Goal: Task Accomplishment & Management: Complete application form

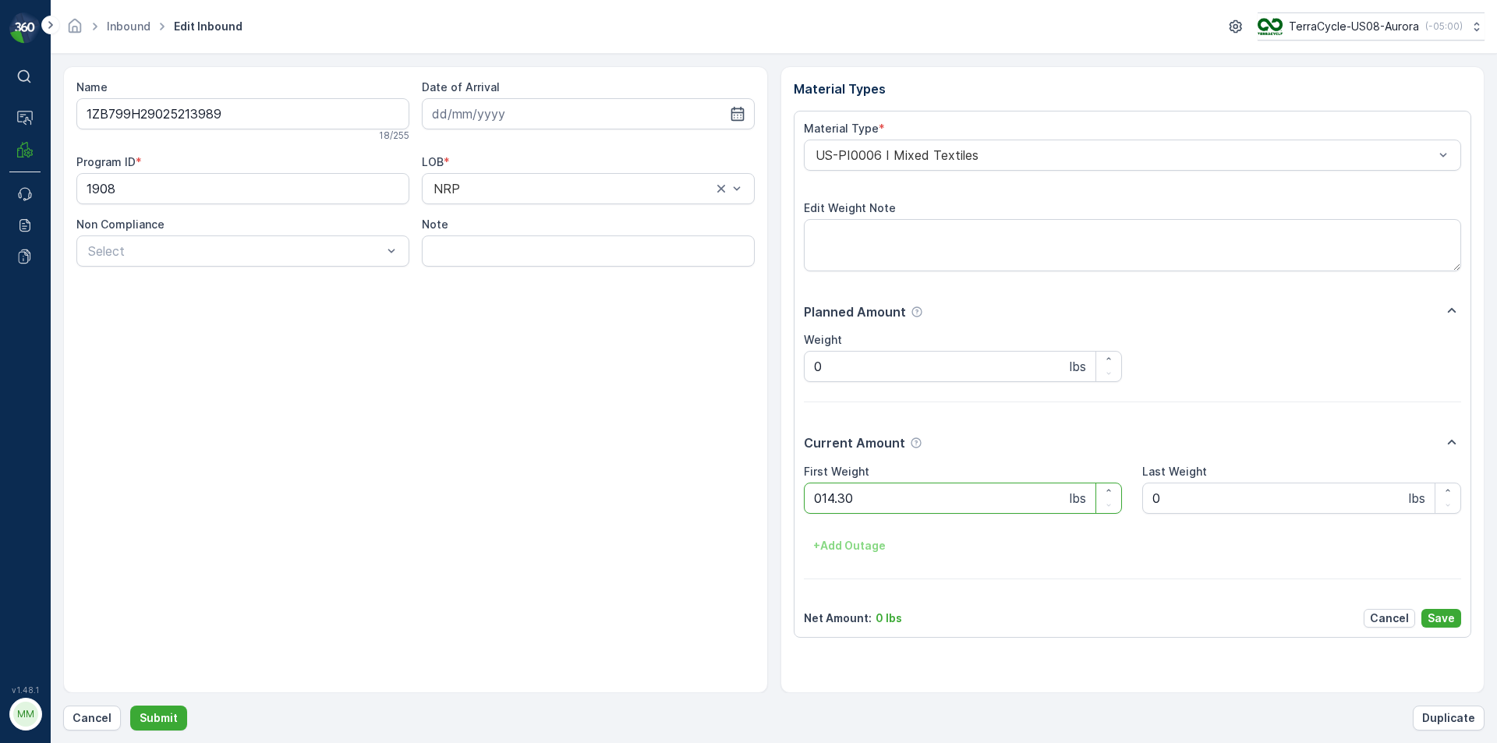
click at [130, 706] on button "Submit" at bounding box center [158, 718] width 57 height 25
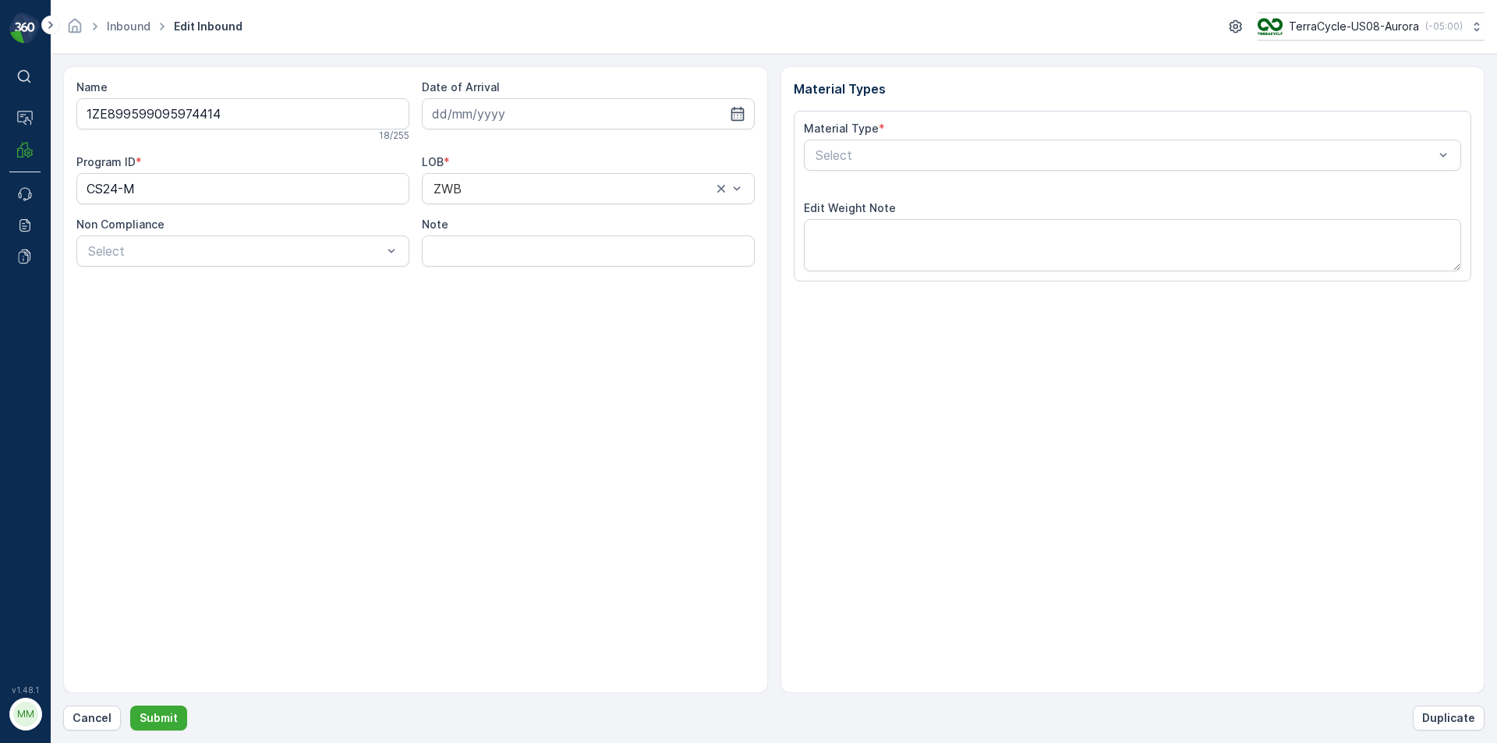
click at [130, 706] on button "Submit" at bounding box center [158, 718] width 57 height 25
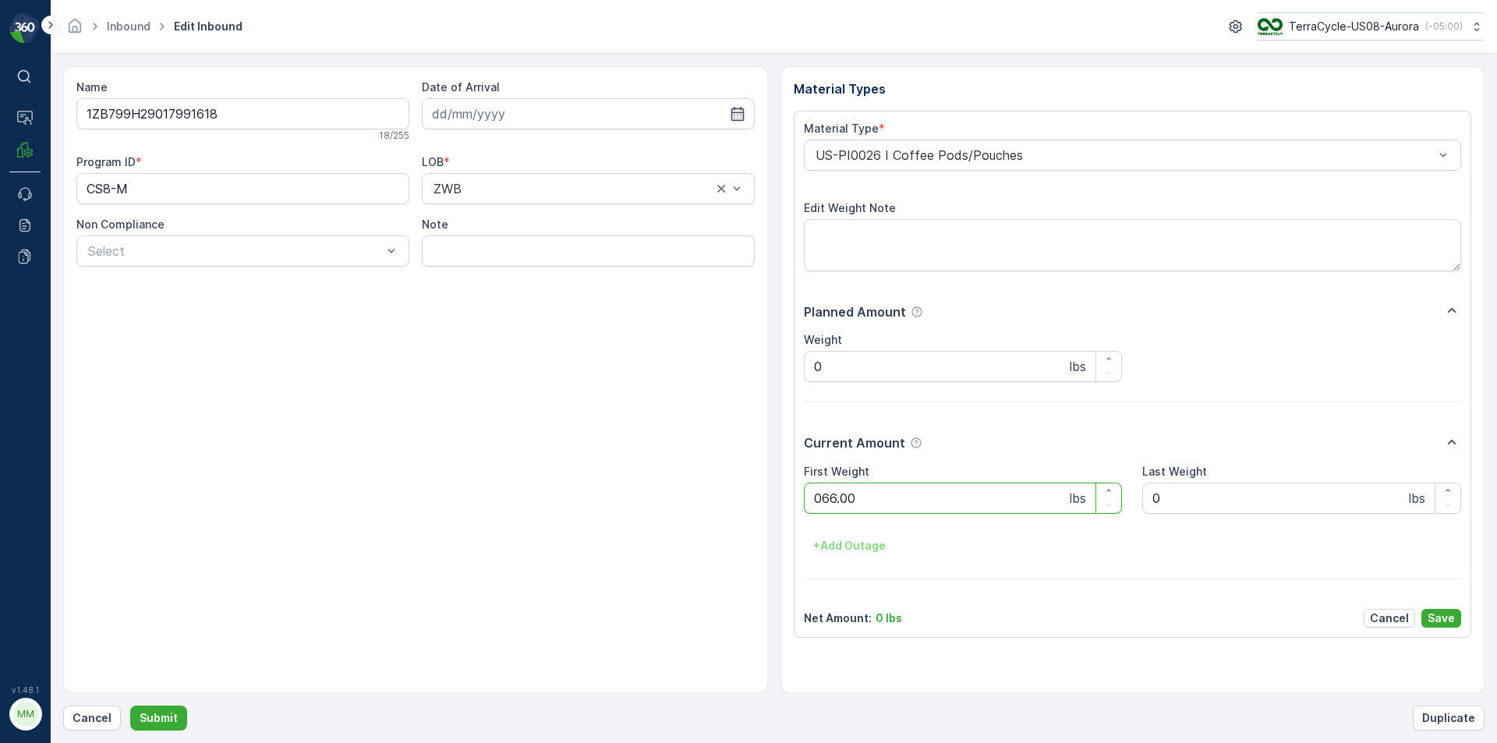
click at [130, 706] on button "Submit" at bounding box center [158, 718] width 57 height 25
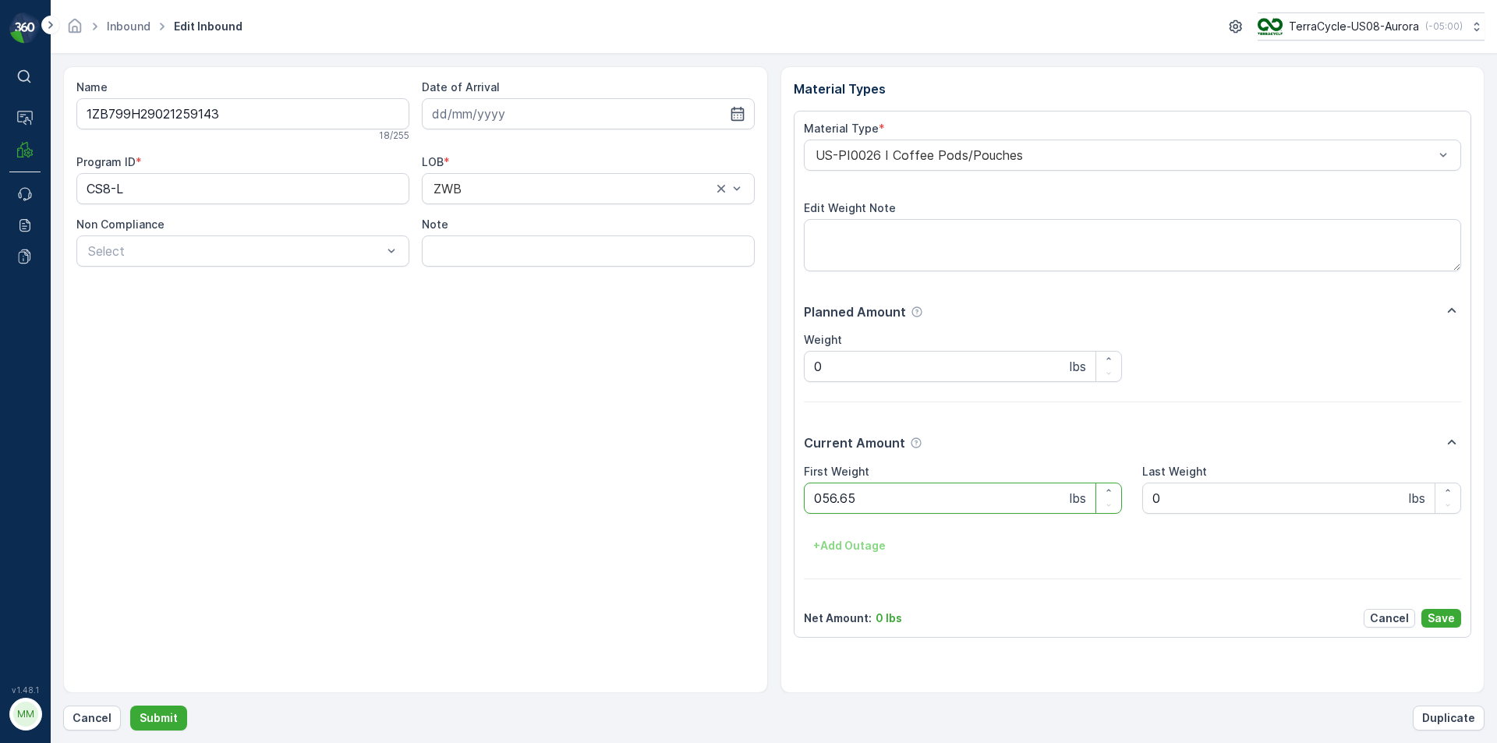
click at [130, 706] on button "Submit" at bounding box center [158, 718] width 57 height 25
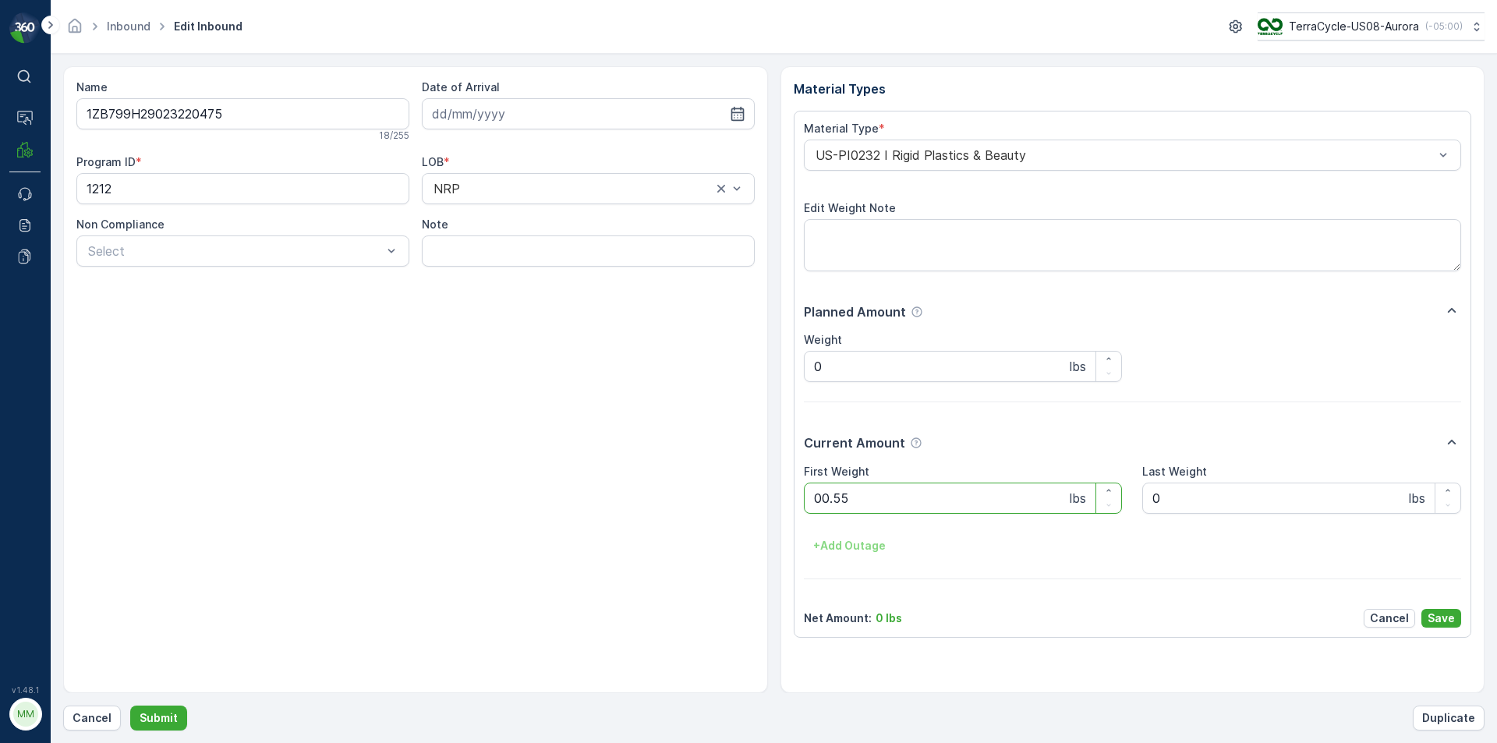
click at [130, 706] on button "Submit" at bounding box center [158, 718] width 57 height 25
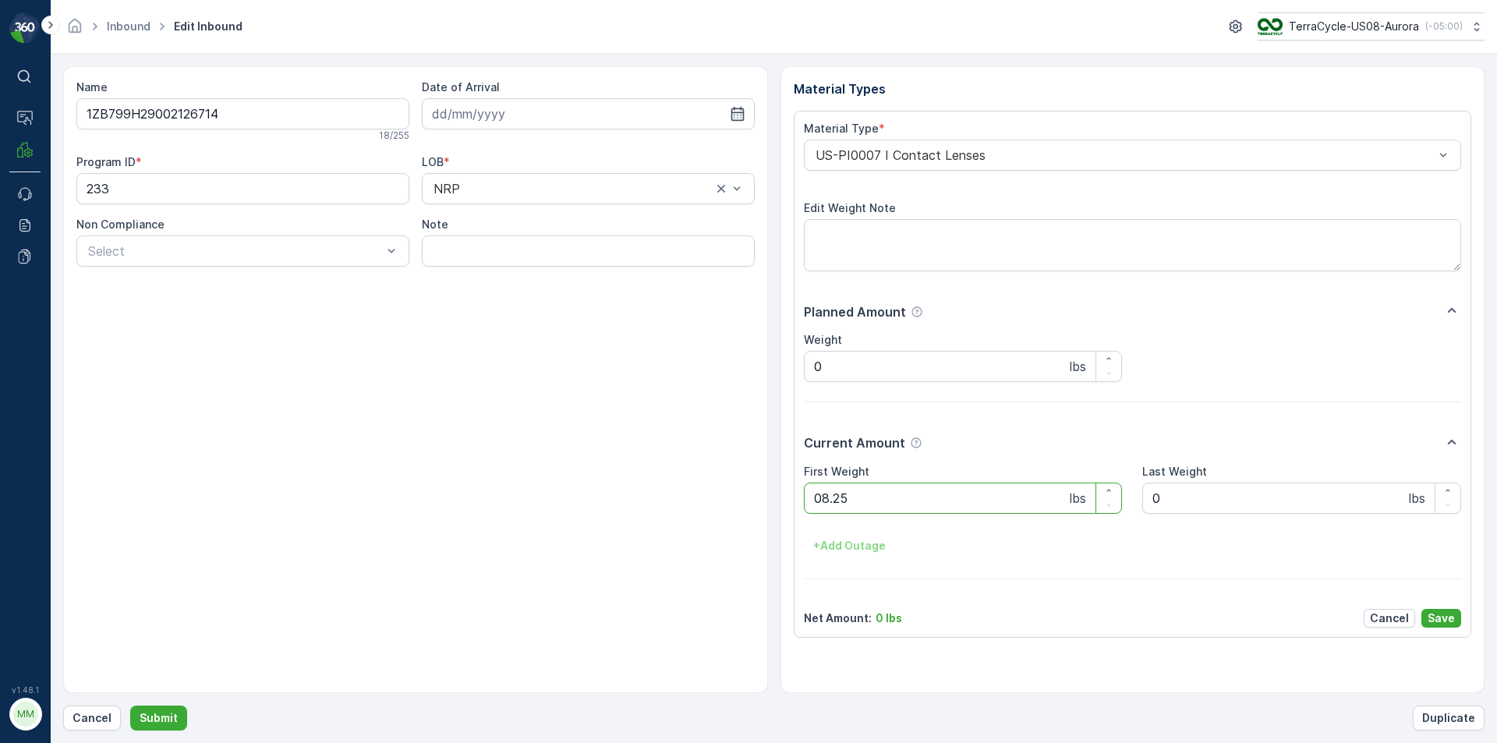
click at [130, 706] on button "Submit" at bounding box center [158, 718] width 57 height 25
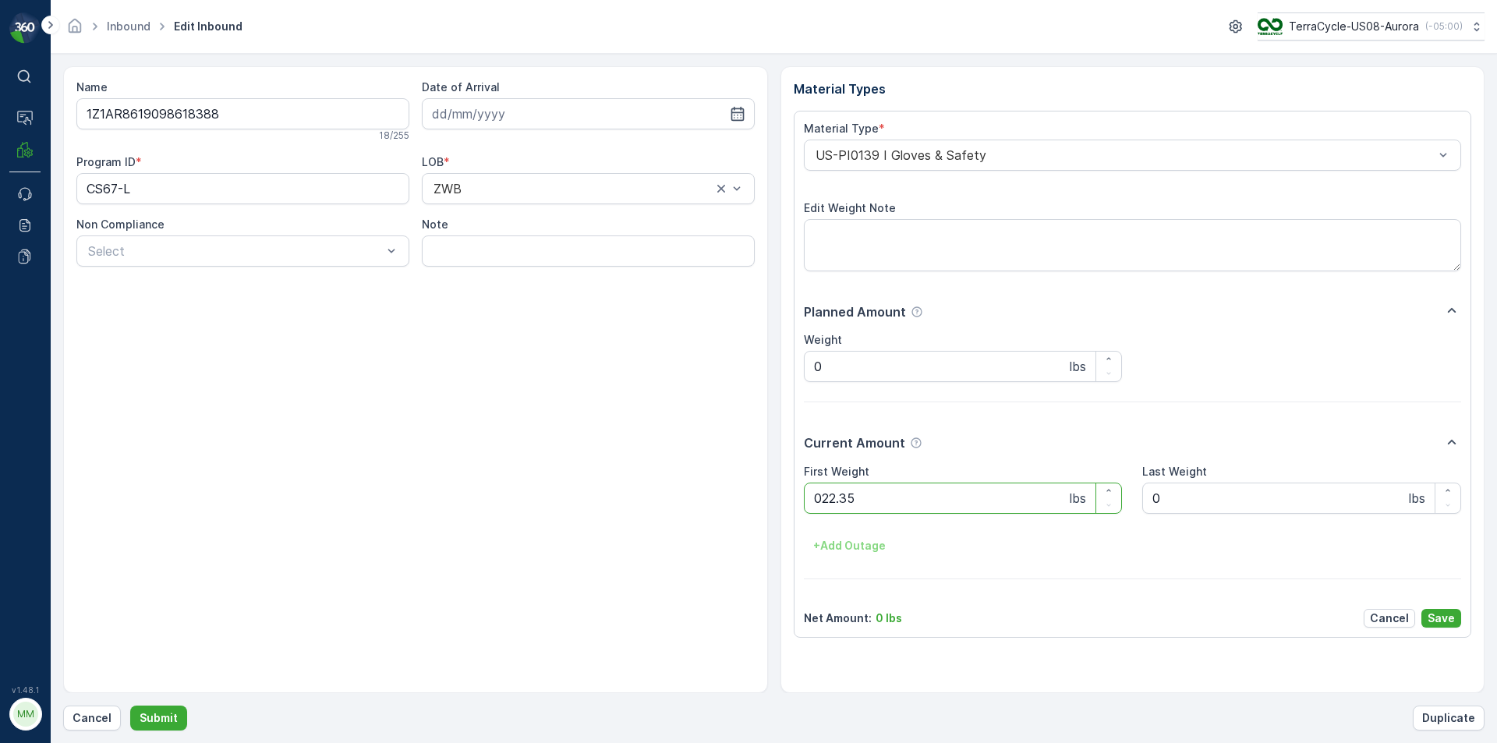
click at [130, 706] on button "Submit" at bounding box center [158, 718] width 57 height 25
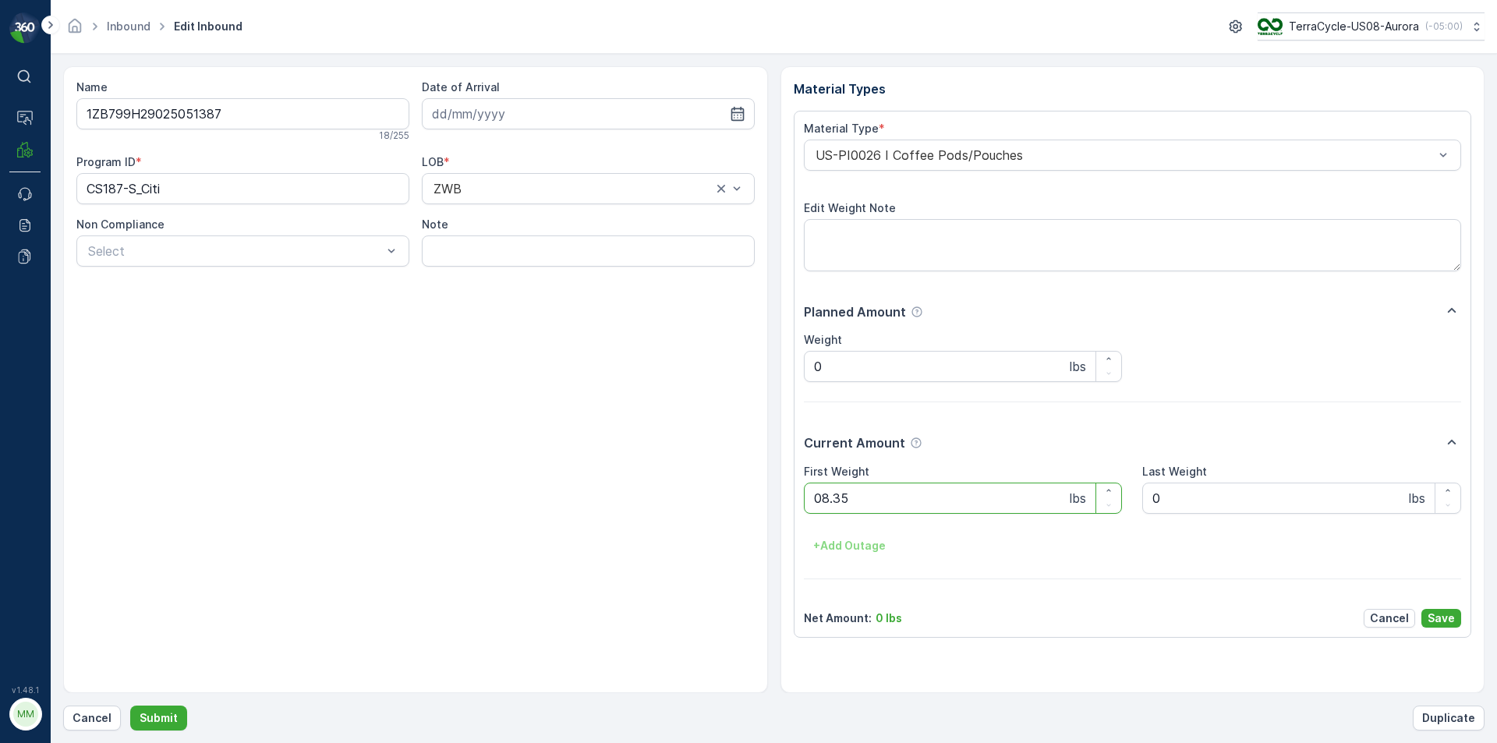
click at [130, 706] on button "Submit" at bounding box center [158, 718] width 57 height 25
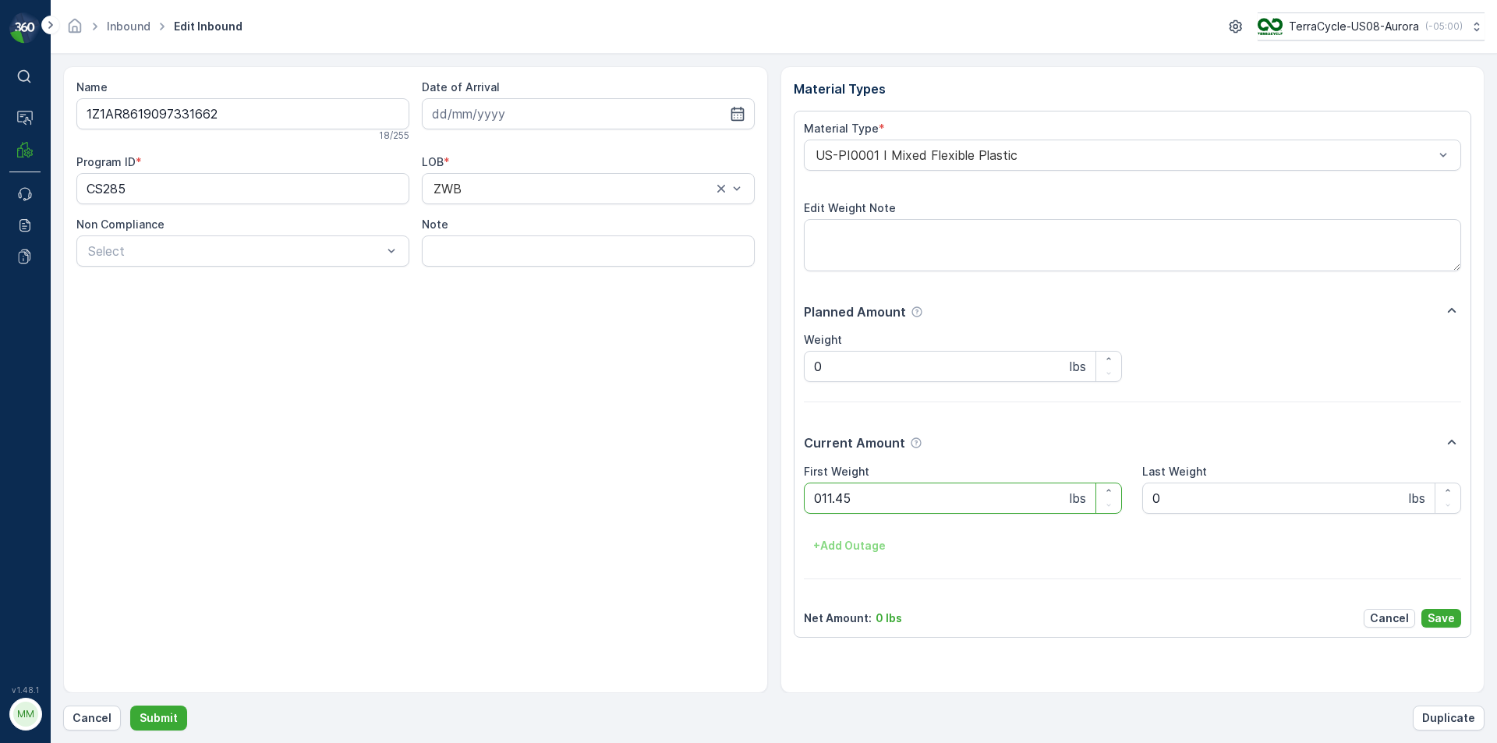
click at [130, 706] on button "Submit" at bounding box center [158, 718] width 57 height 25
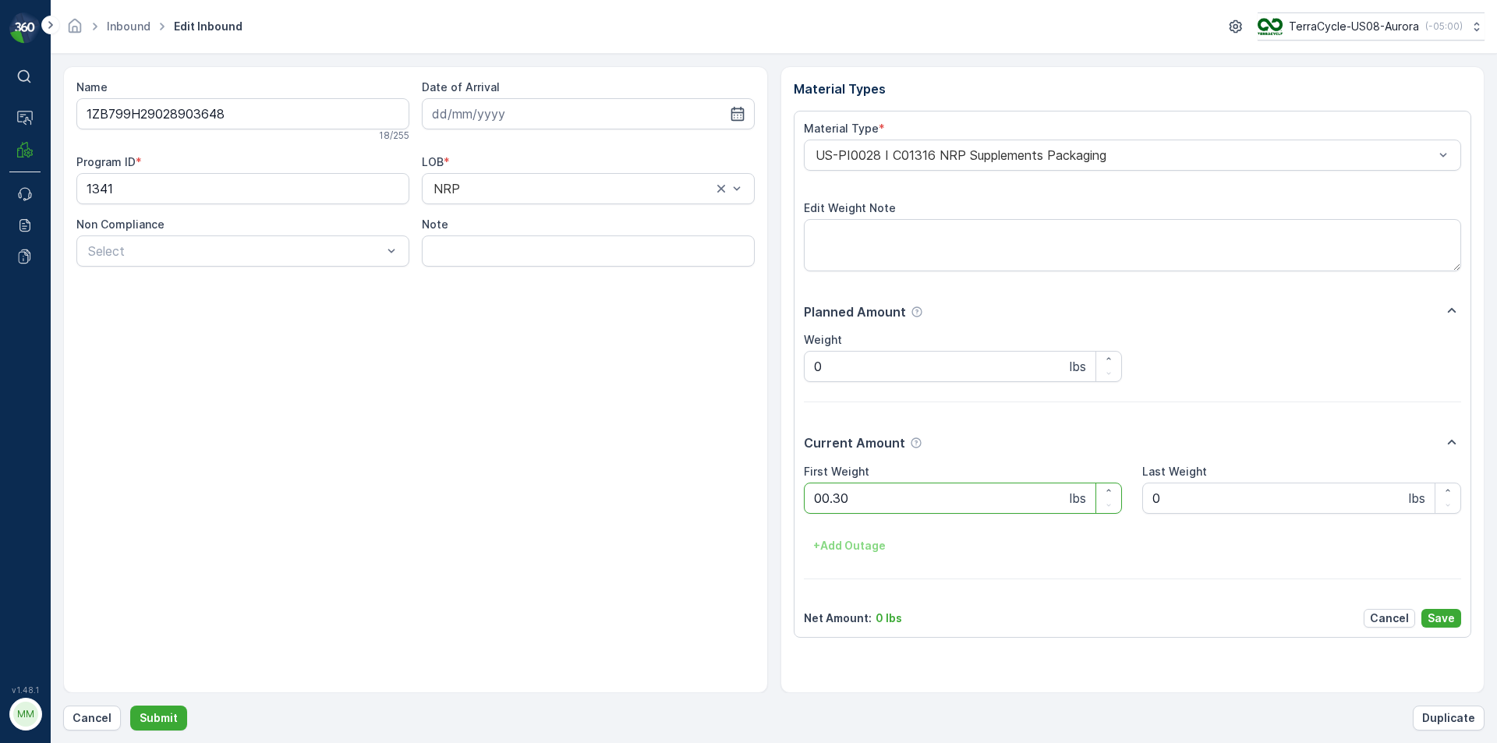
click at [130, 706] on button "Submit" at bounding box center [158, 718] width 57 height 25
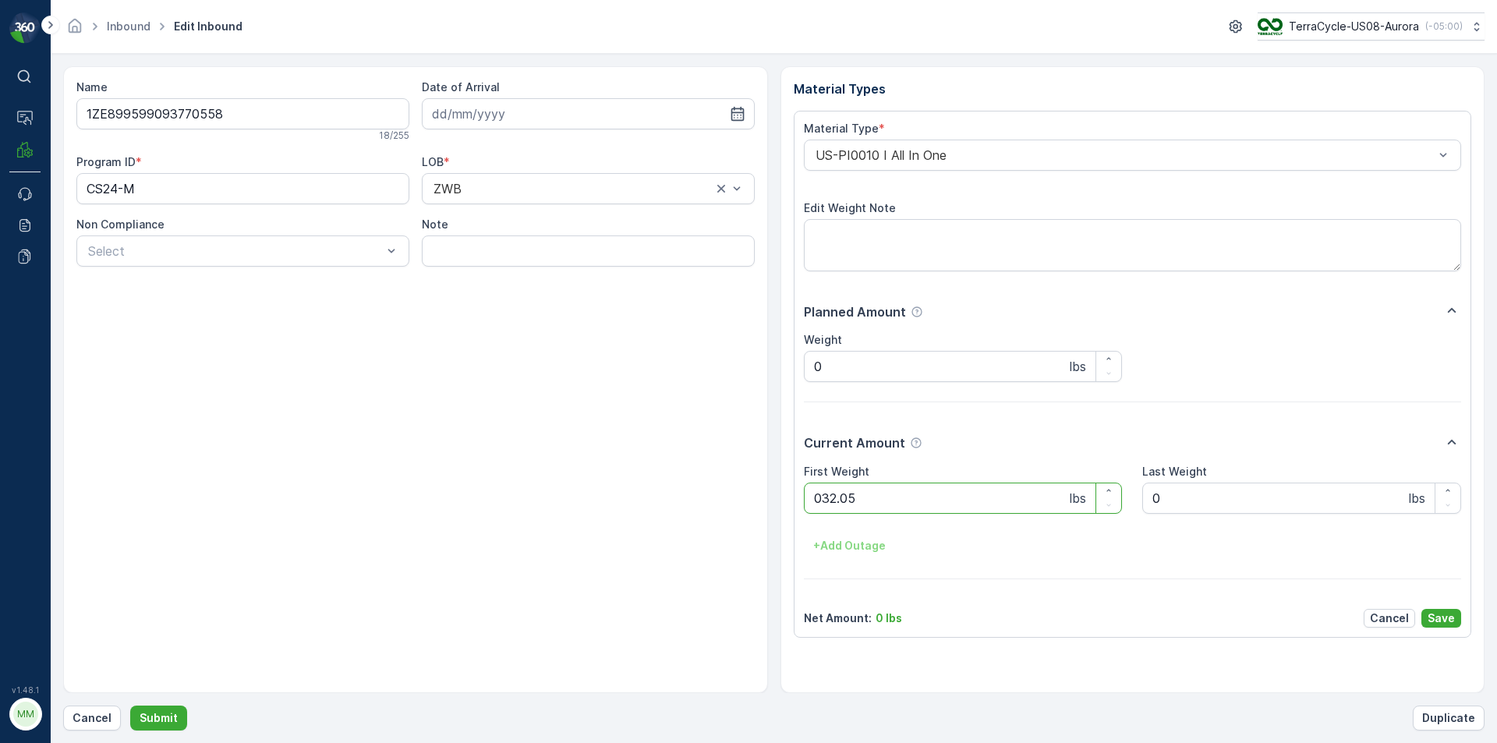
click at [130, 706] on button "Submit" at bounding box center [158, 718] width 57 height 25
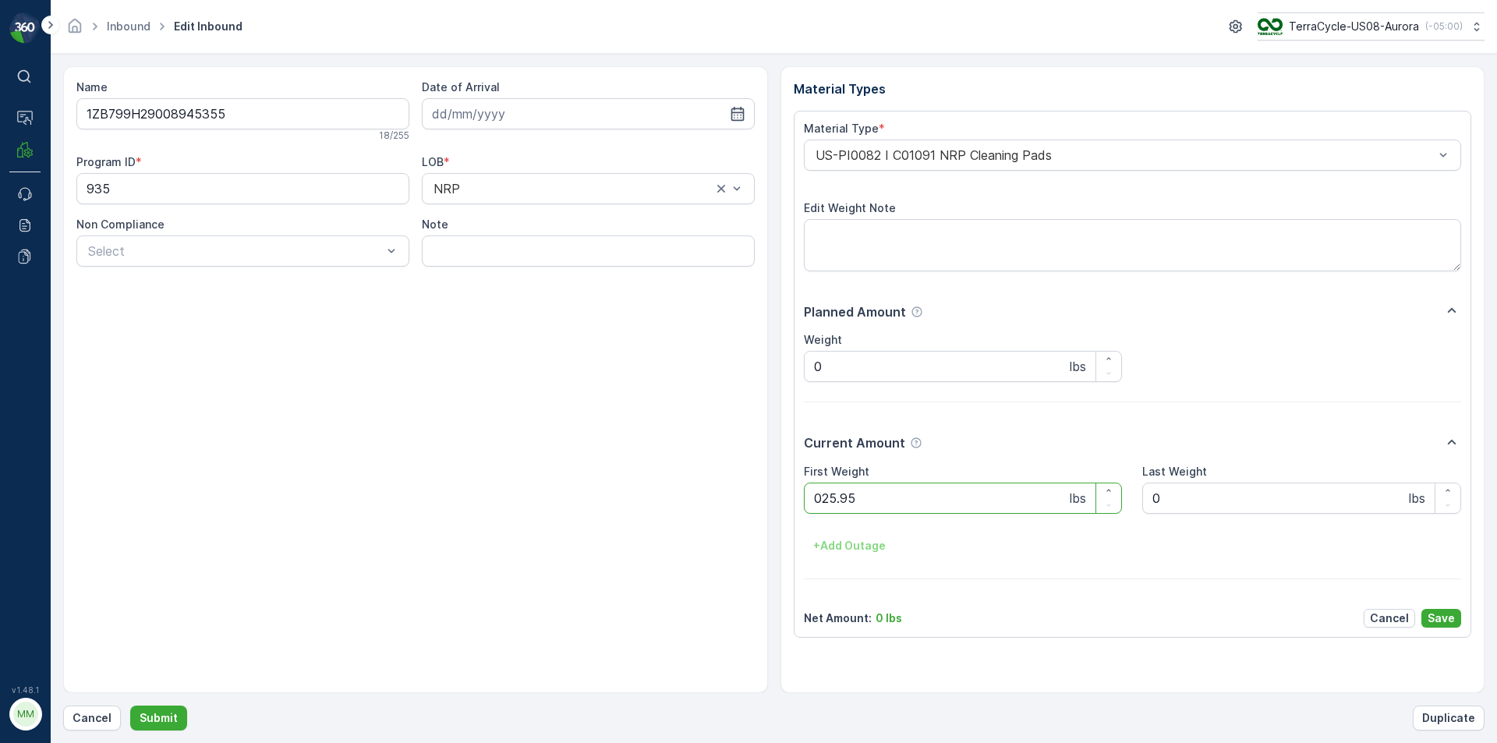
click at [130, 706] on button "Submit" at bounding box center [158, 718] width 57 height 25
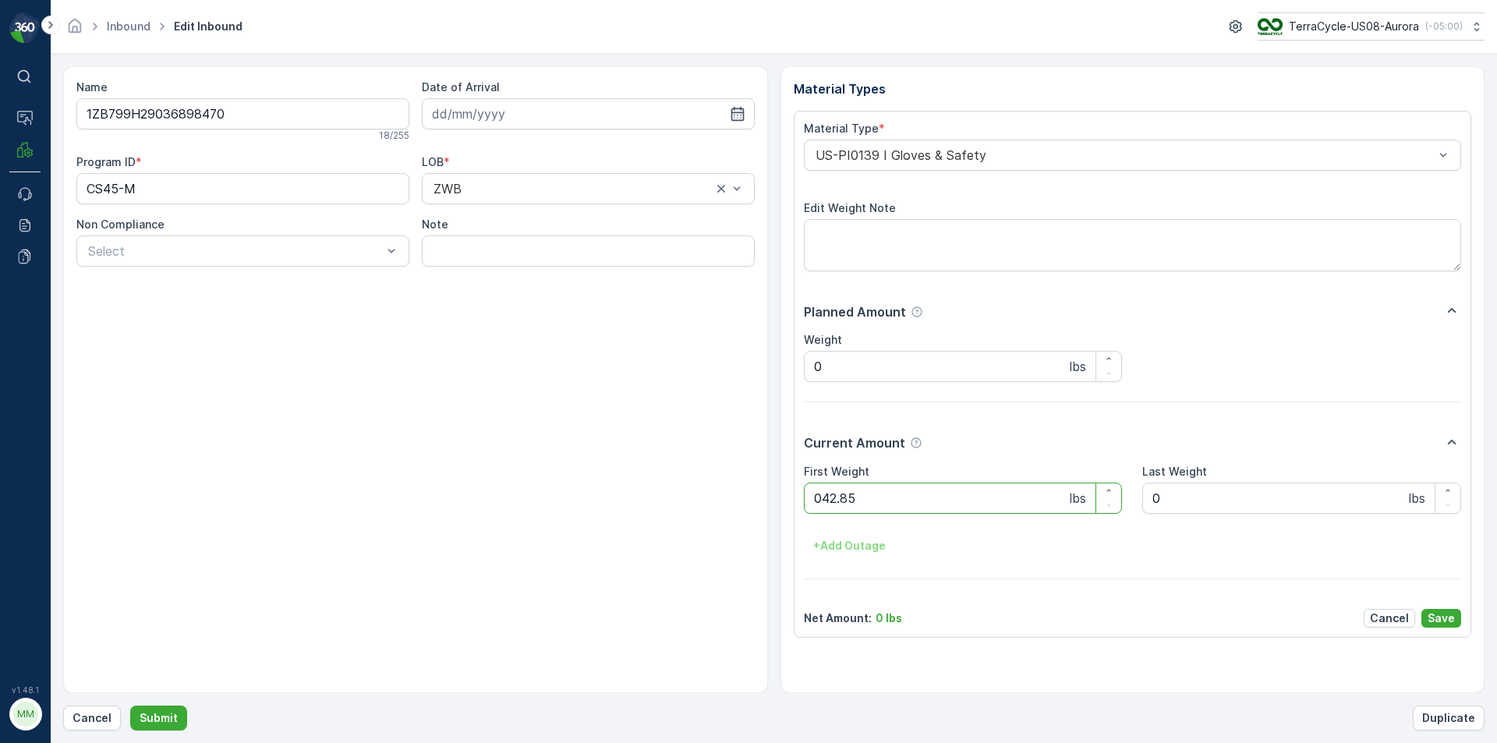
click at [130, 706] on button "Submit" at bounding box center [158, 718] width 57 height 25
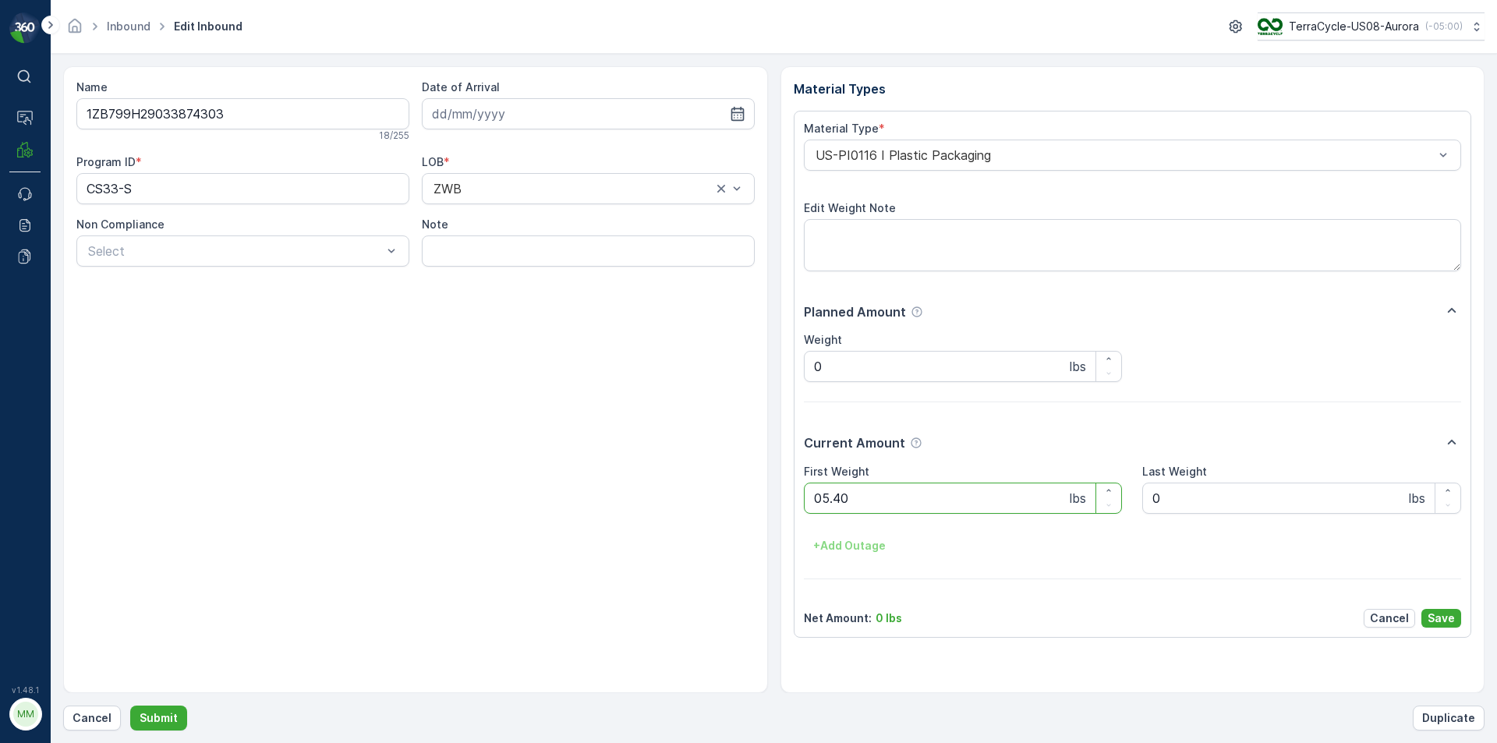
click at [130, 706] on button "Submit" at bounding box center [158, 718] width 57 height 25
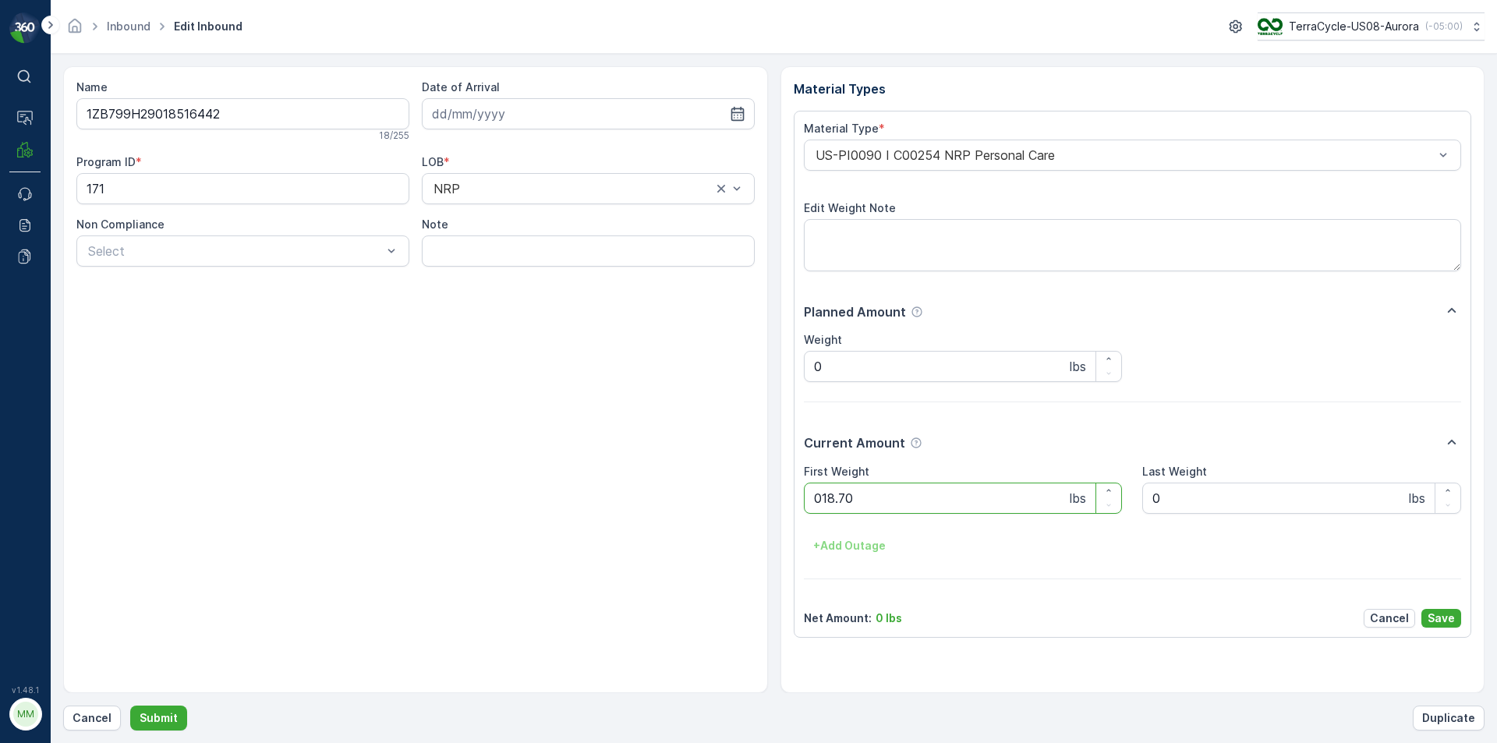
click at [130, 706] on button "Submit" at bounding box center [158, 718] width 57 height 25
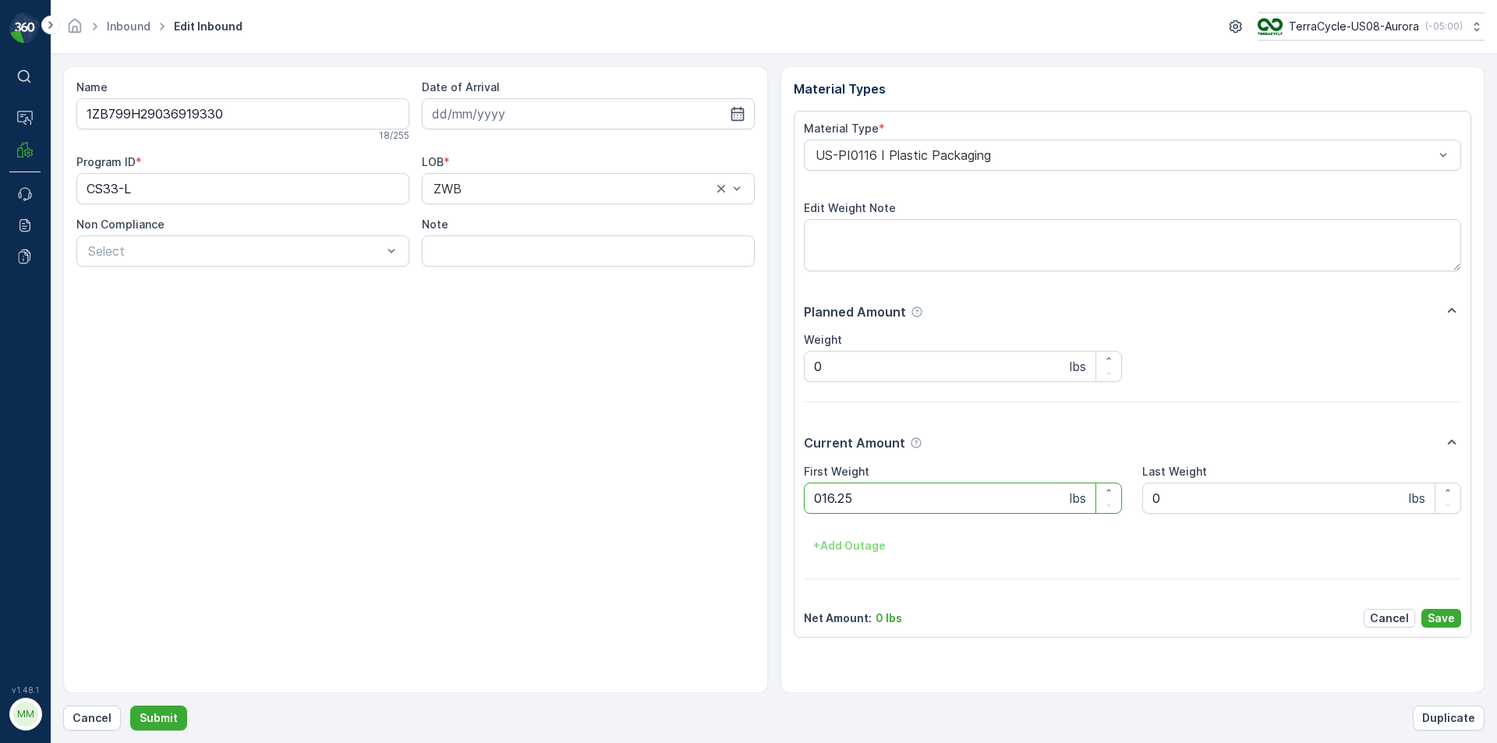
click at [130, 706] on button "Submit" at bounding box center [158, 718] width 57 height 25
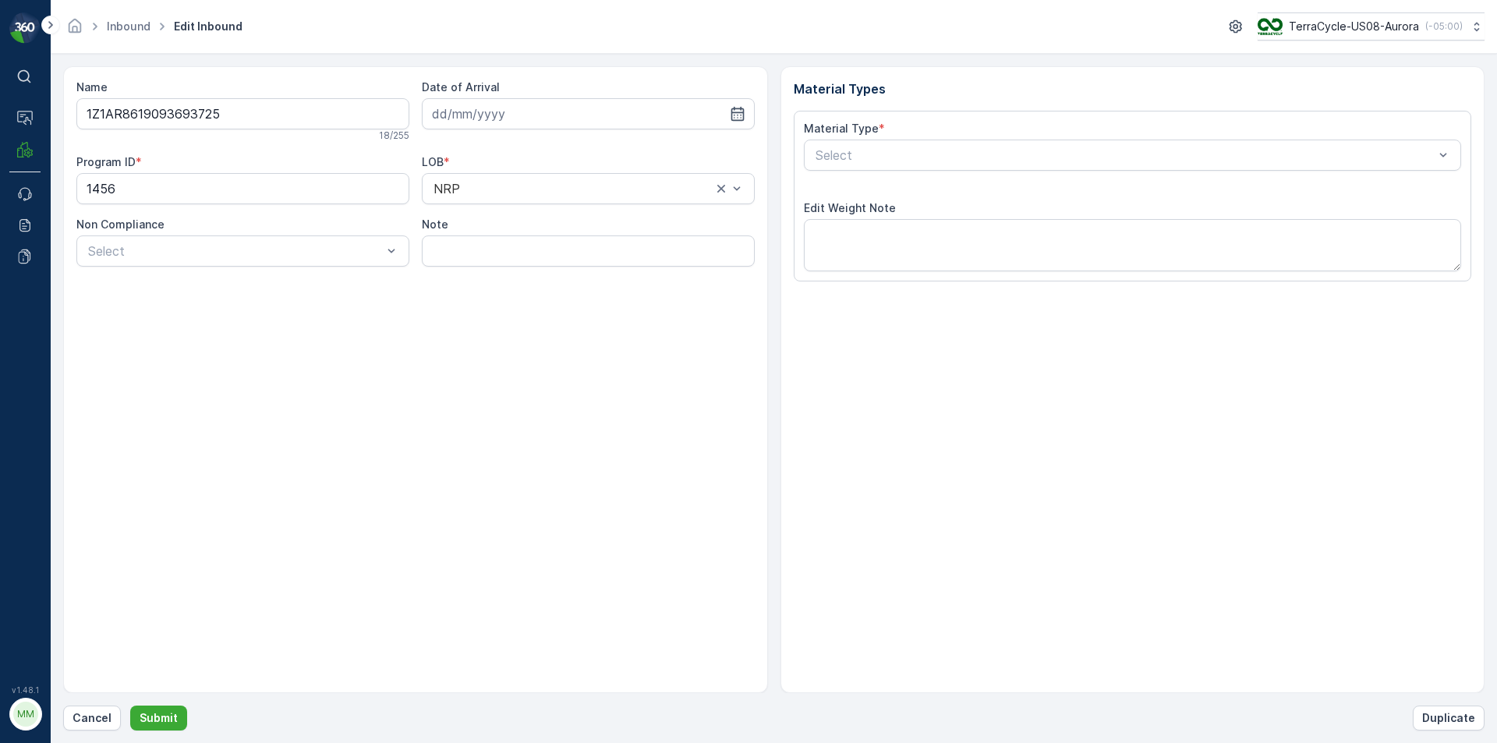
type input "31.01.2024"
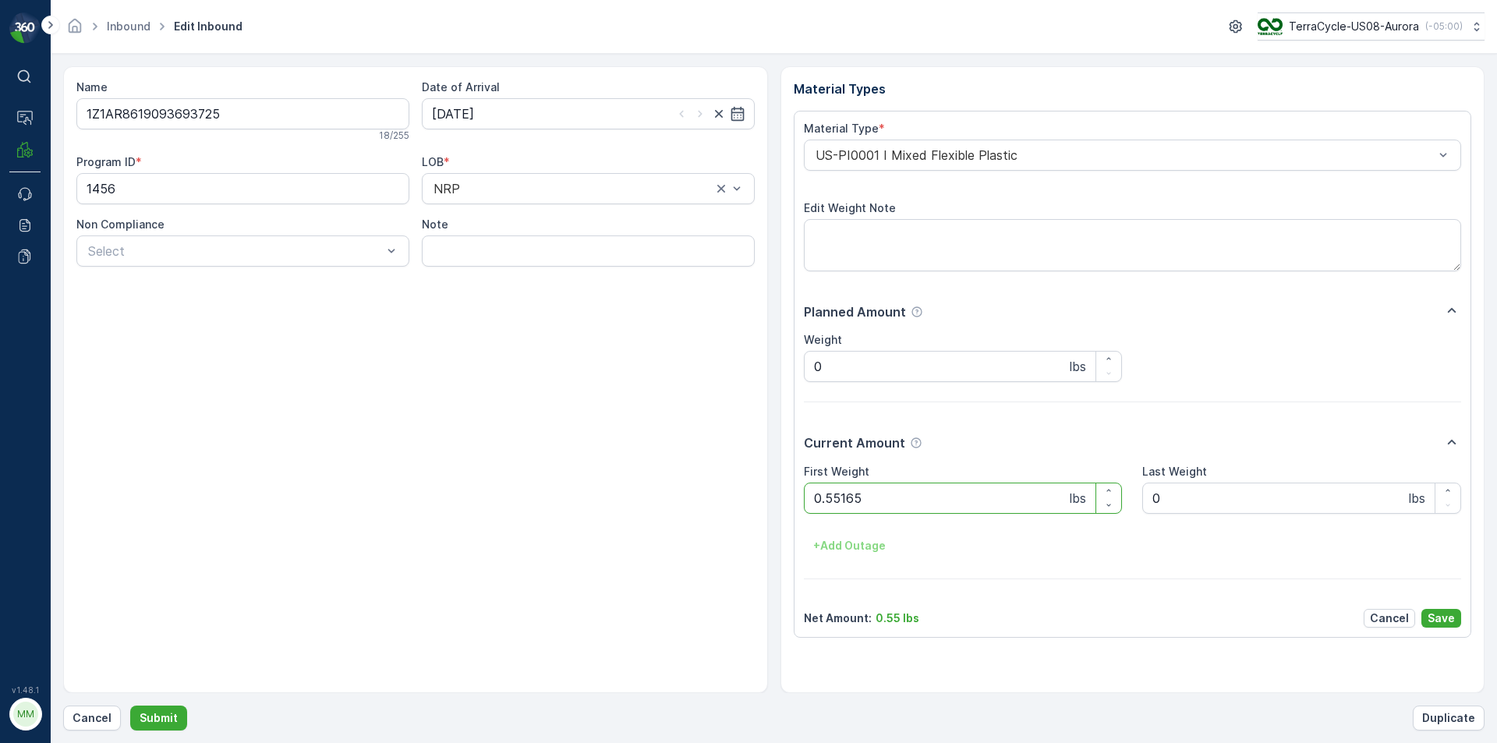
click at [130, 706] on button "Submit" at bounding box center [158, 718] width 57 height 25
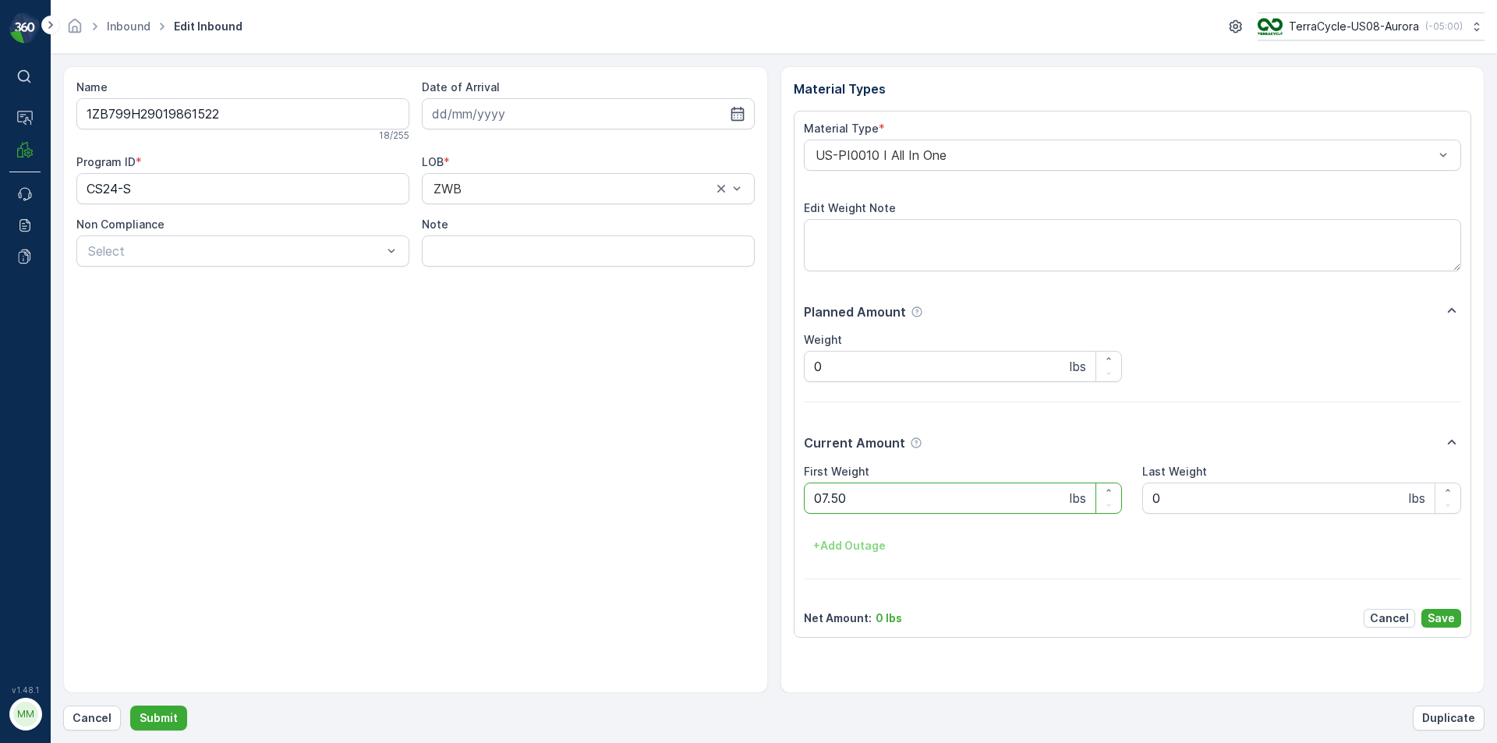
click at [130, 706] on button "Submit" at bounding box center [158, 718] width 57 height 25
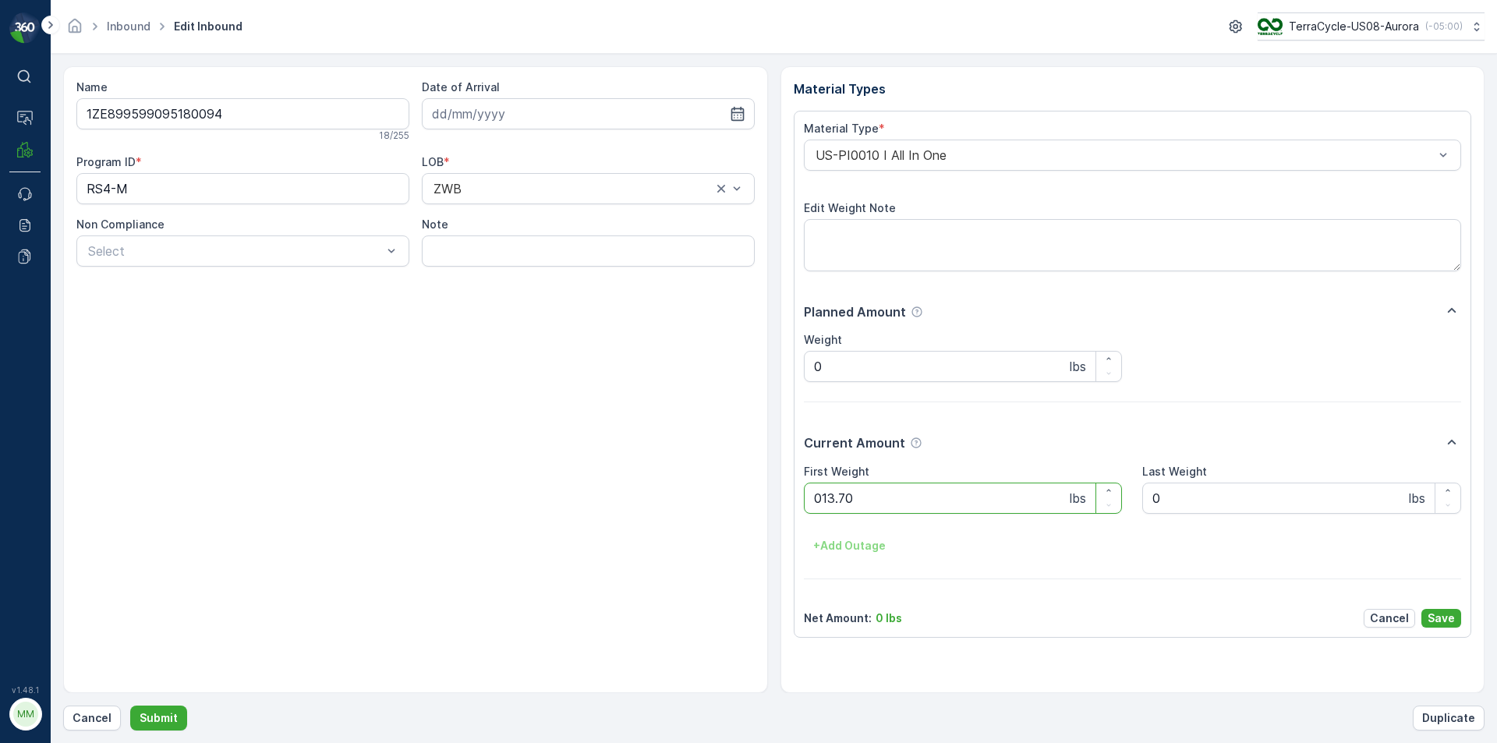
click at [130, 706] on button "Submit" at bounding box center [158, 718] width 57 height 25
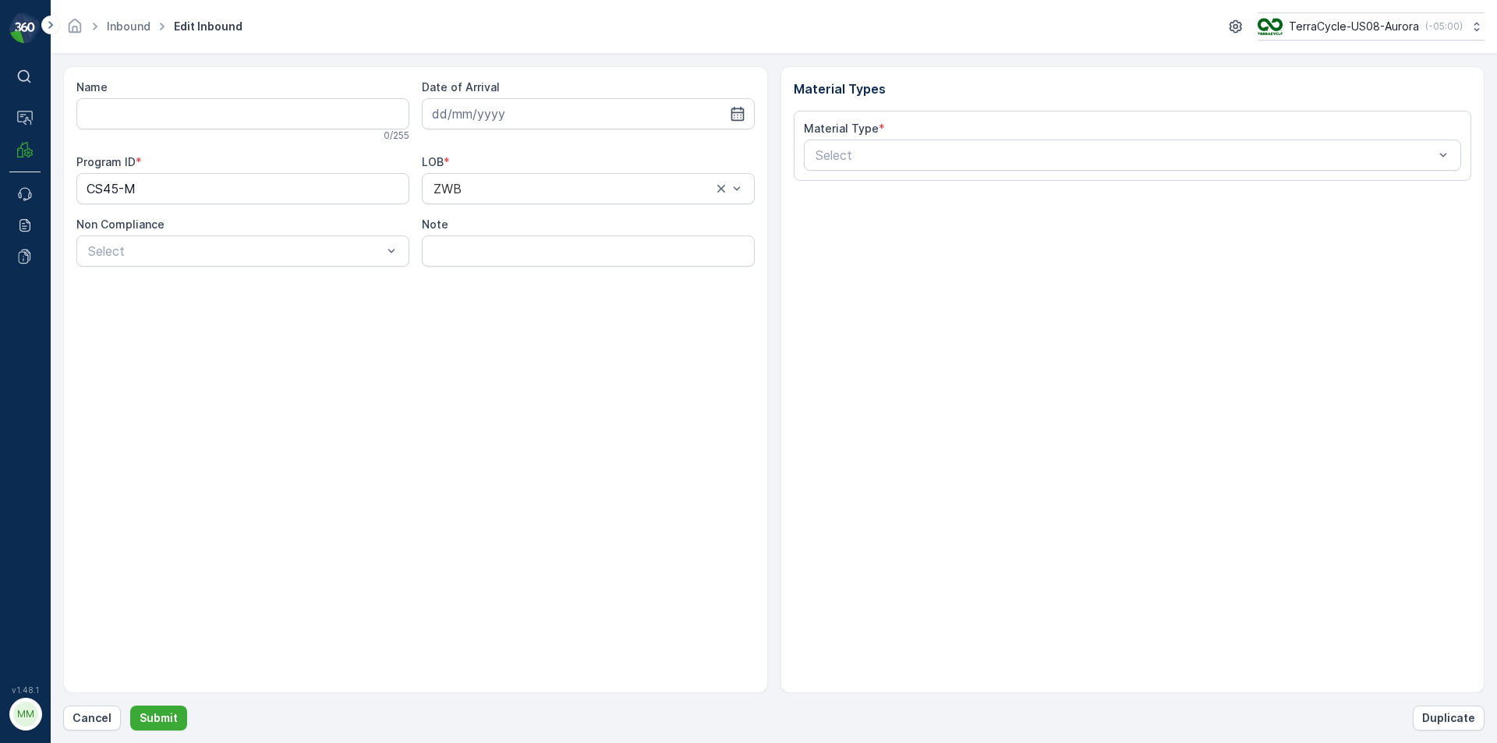
type input "1Z1AR8619093785966"
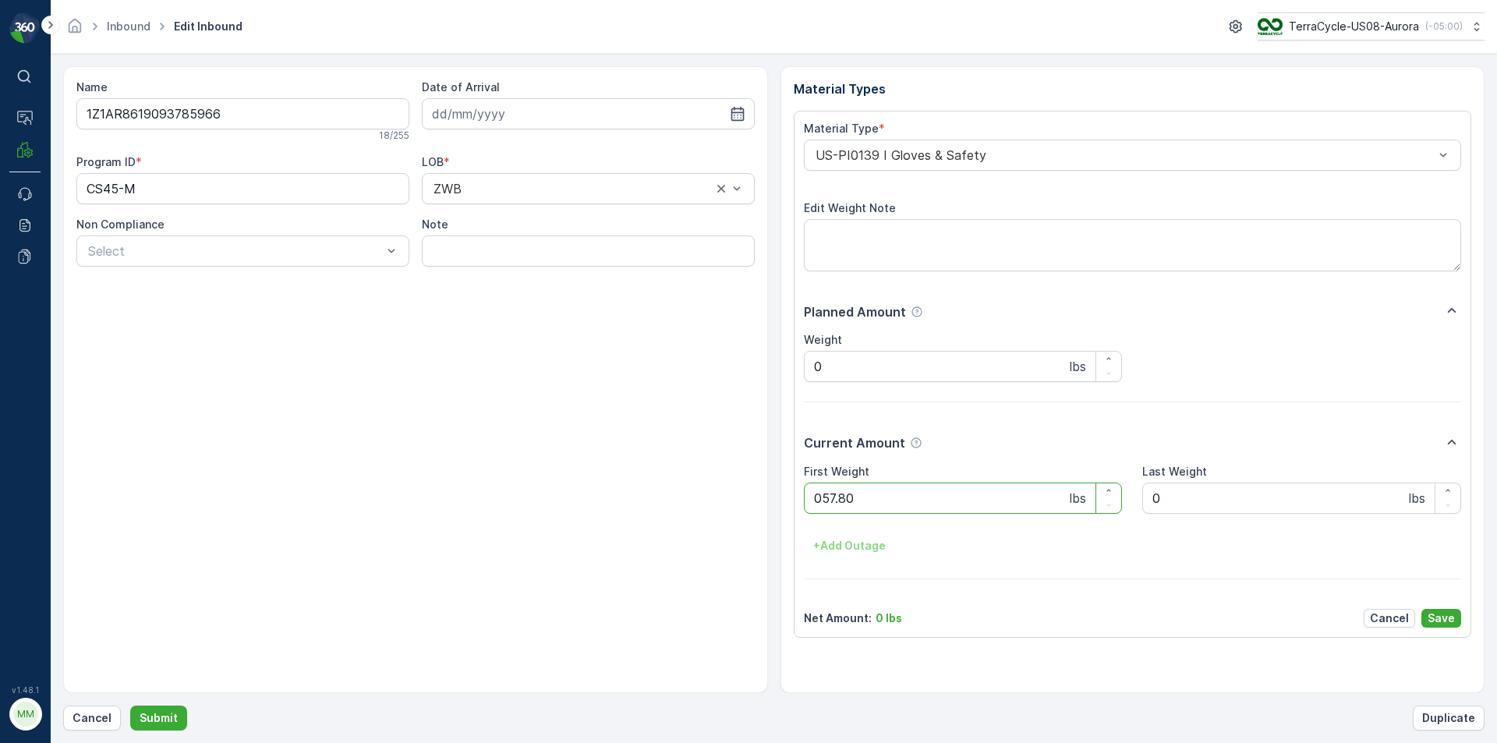
click at [130, 706] on button "Submit" at bounding box center [158, 718] width 57 height 25
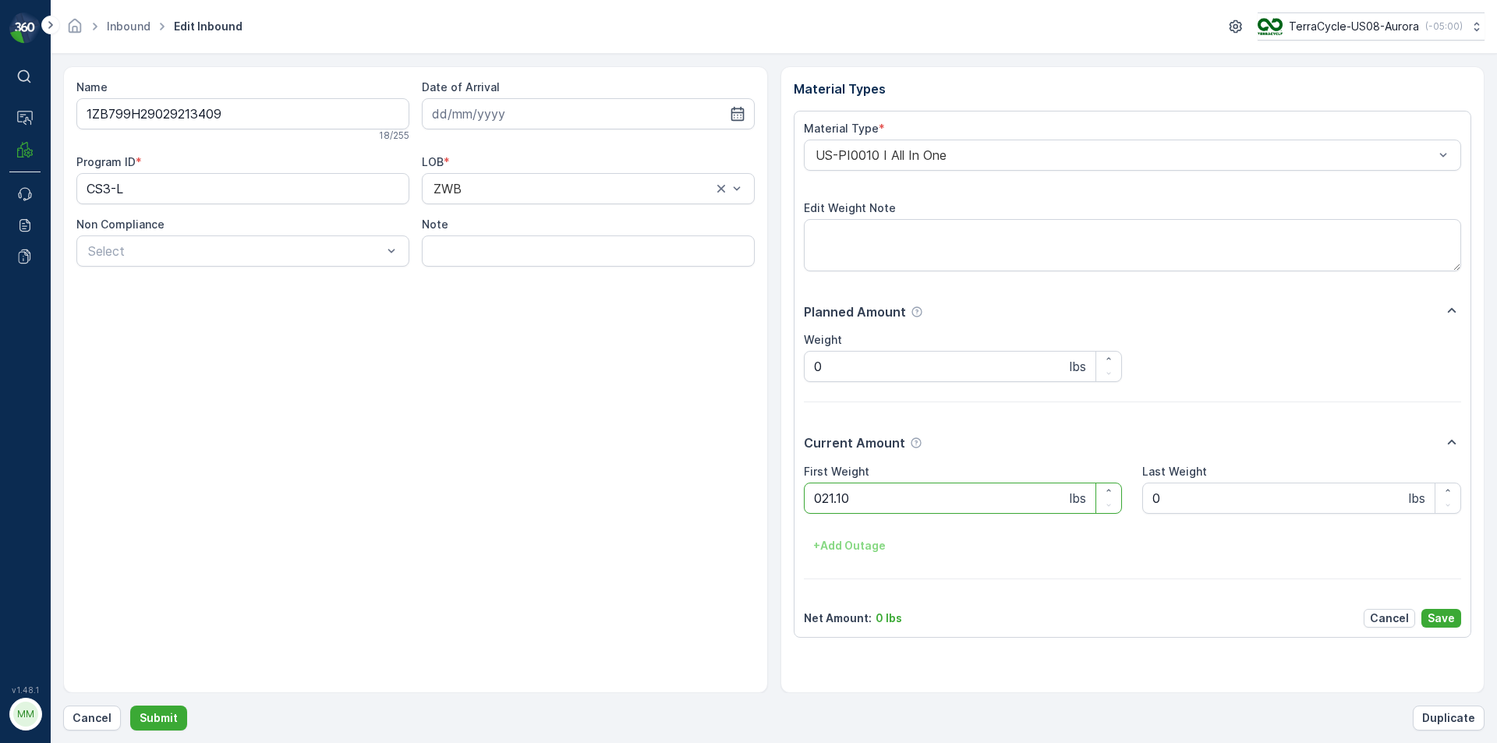
click at [130, 706] on button "Submit" at bounding box center [158, 718] width 57 height 25
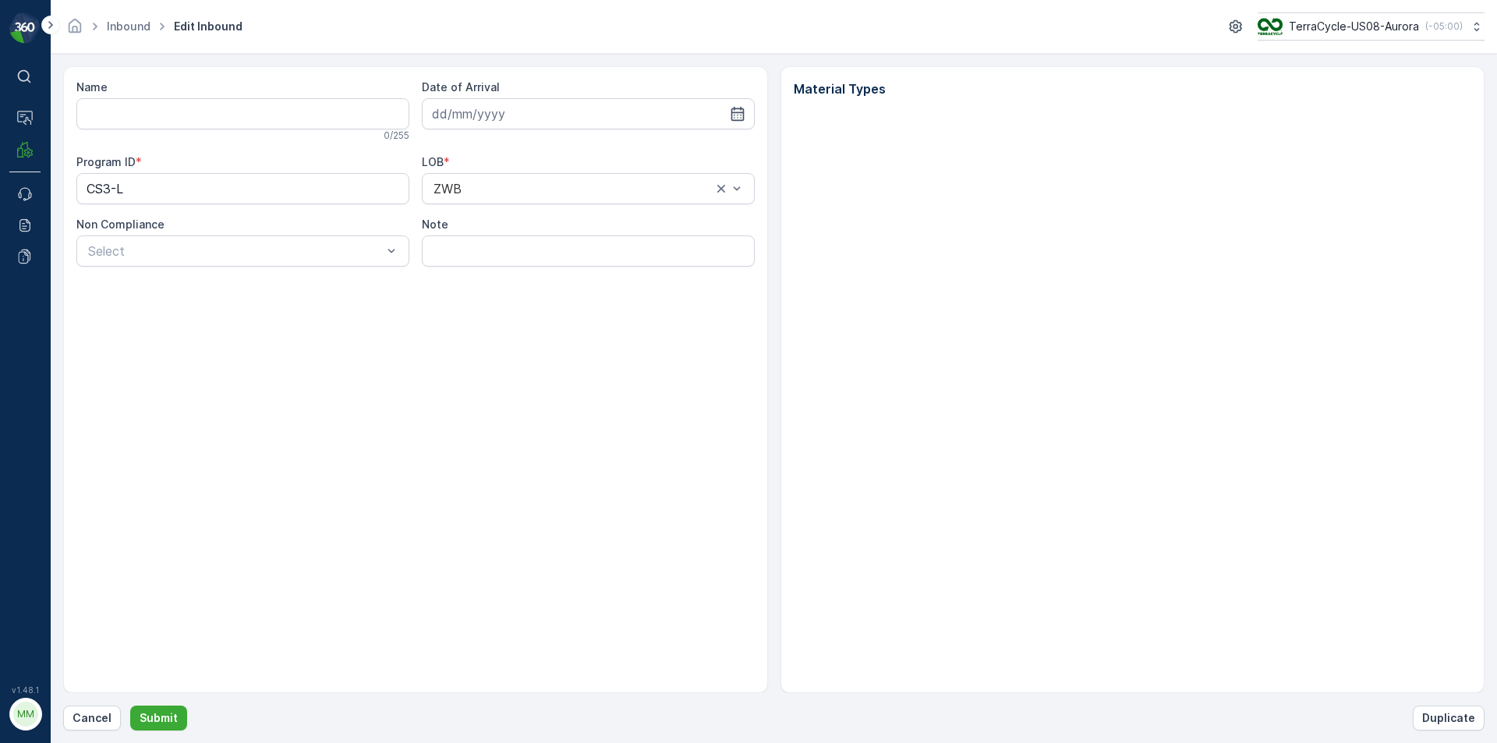
type input "1ZB799H29029213409"
type input "[DATE]"
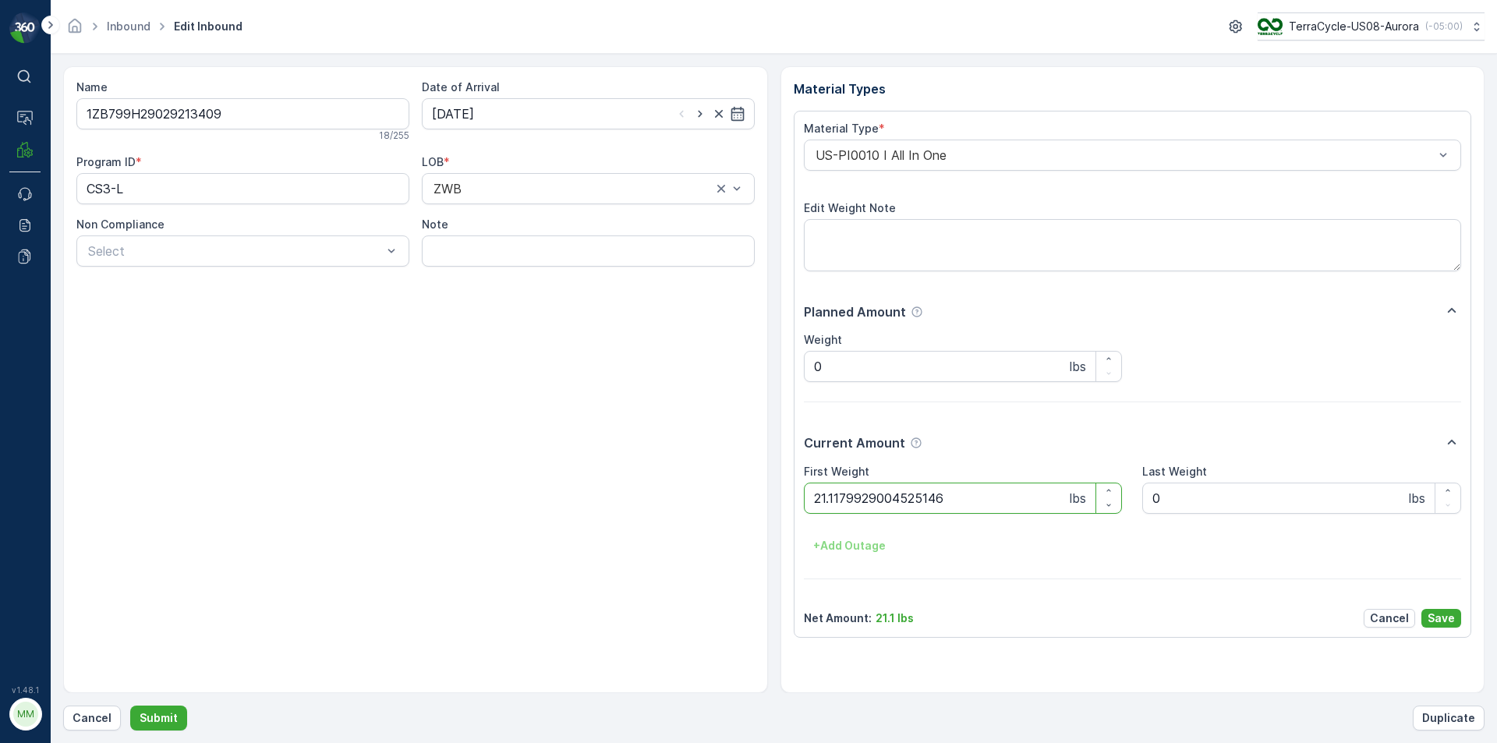
click at [130, 706] on button "Submit" at bounding box center [158, 718] width 57 height 25
type Weight "21.1"
click at [130, 706] on button "Submit" at bounding box center [158, 718] width 57 height 25
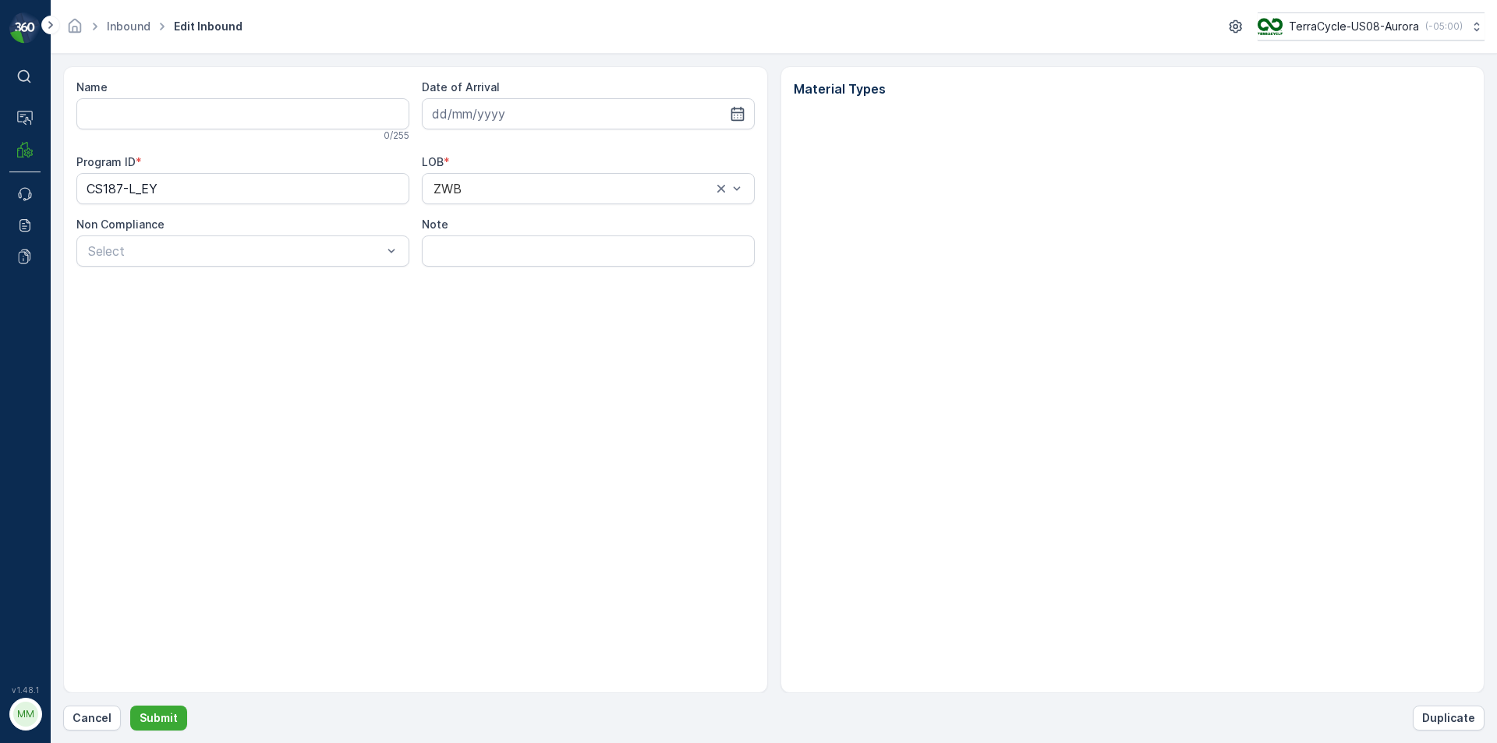
type input "1ZB799H29017558177"
type input "[DATE]"
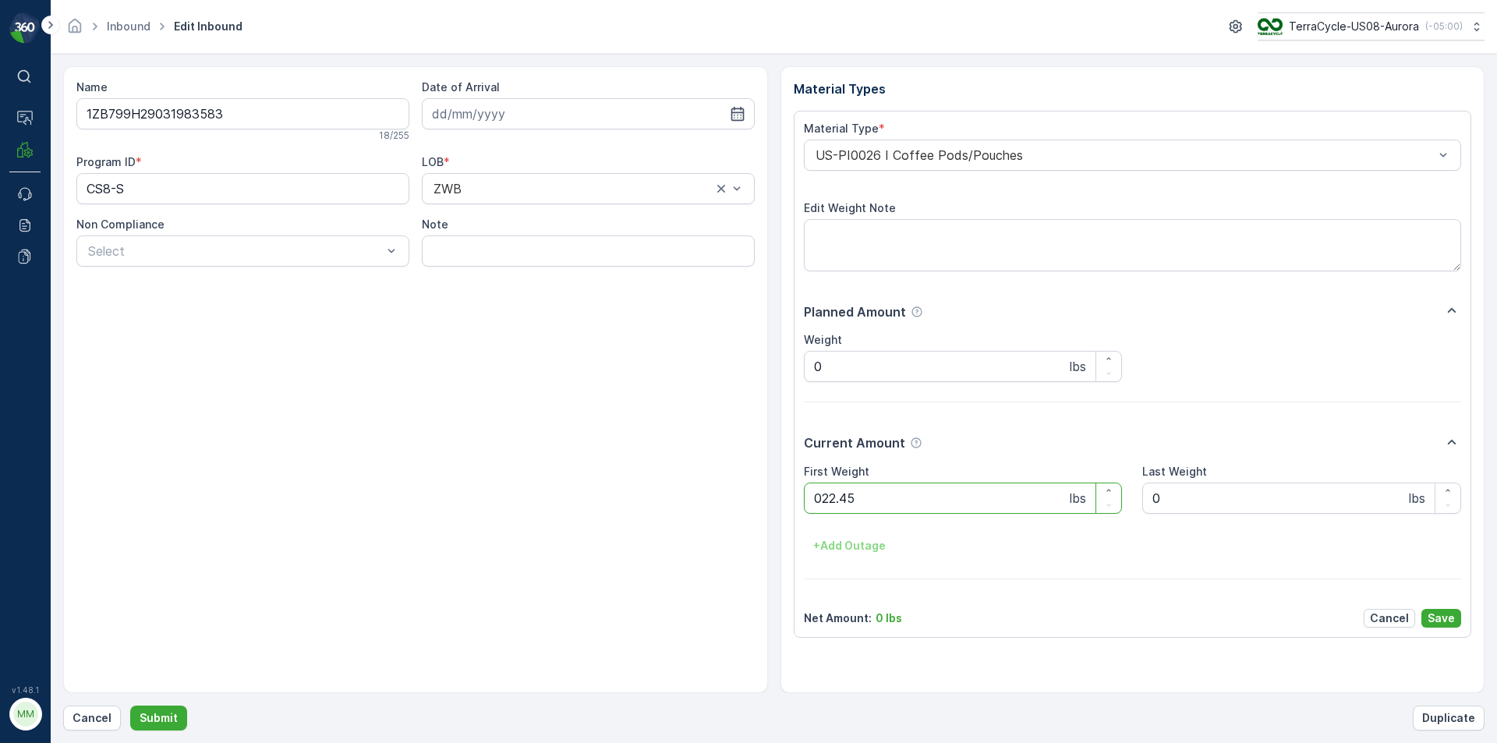
click at [130, 706] on button "Submit" at bounding box center [158, 718] width 57 height 25
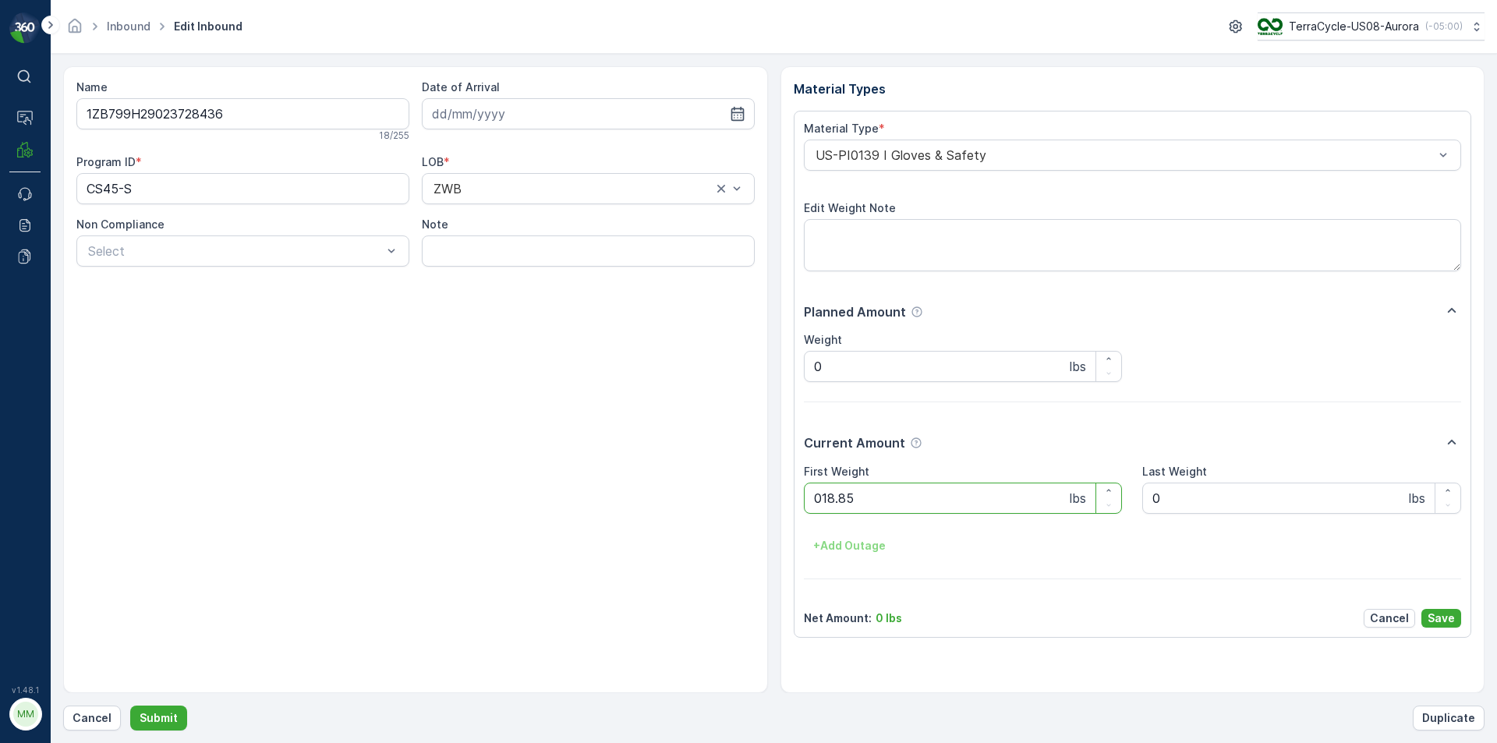
click at [130, 706] on button "Submit" at bounding box center [158, 718] width 57 height 25
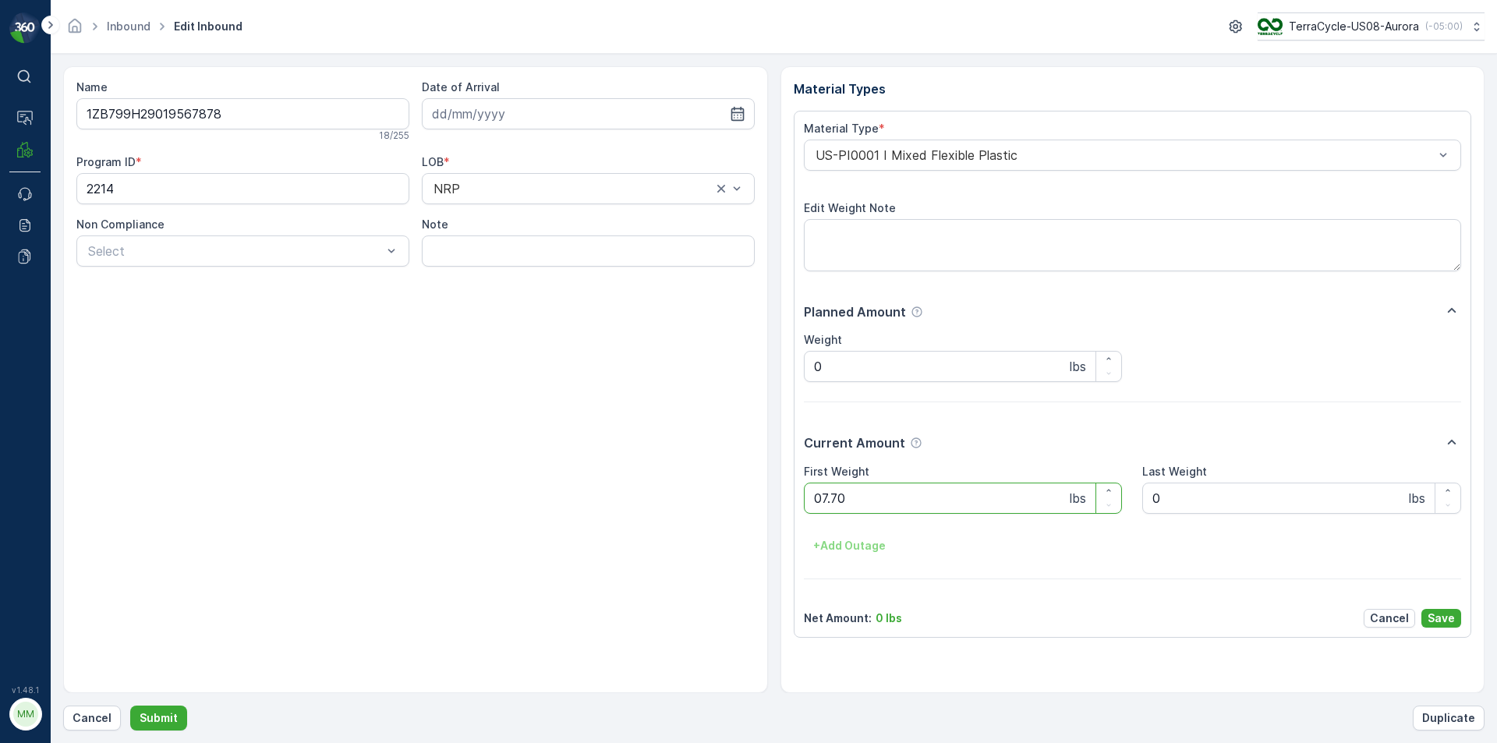
click at [130, 706] on button "Submit" at bounding box center [158, 718] width 57 height 25
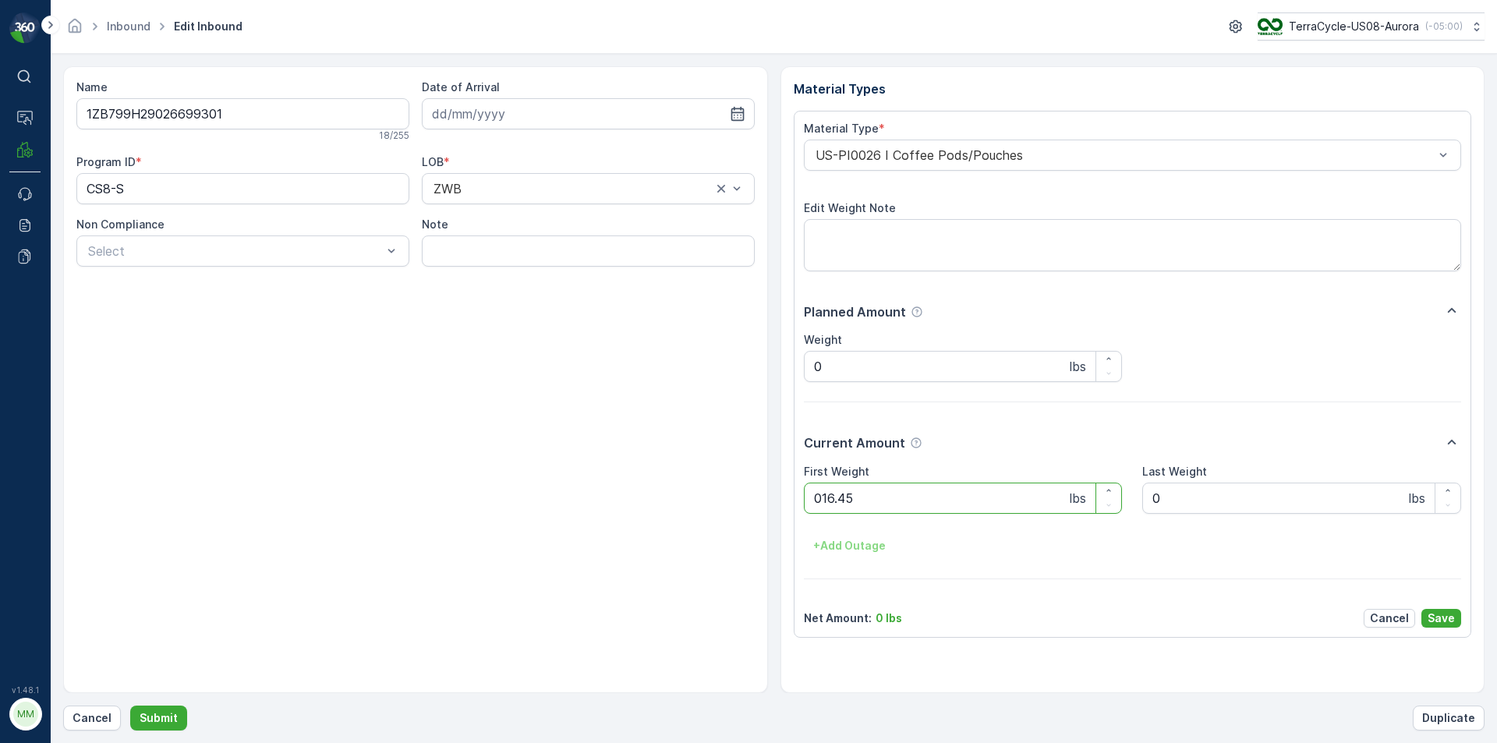
click at [130, 706] on button "Submit" at bounding box center [158, 718] width 57 height 25
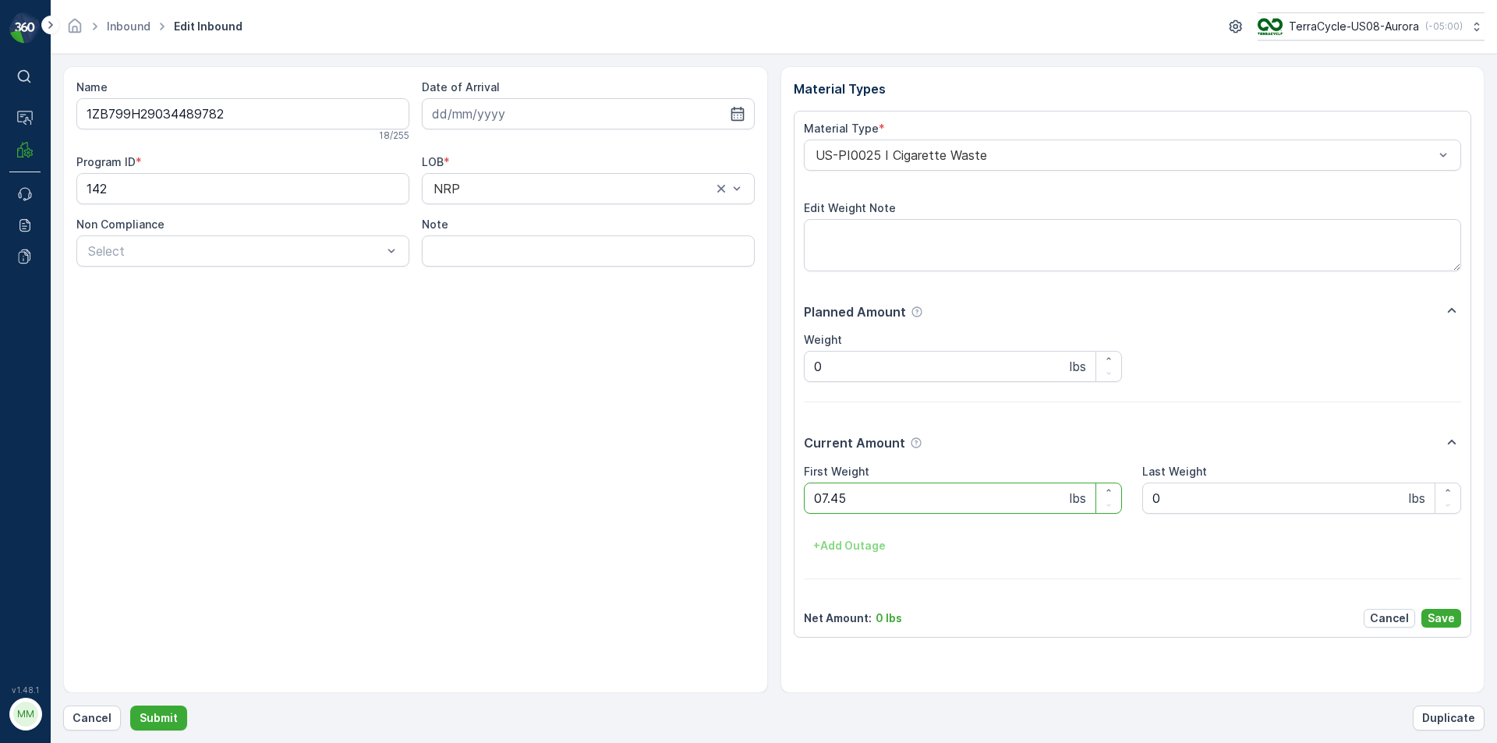
click at [130, 706] on button "Submit" at bounding box center [158, 718] width 57 height 25
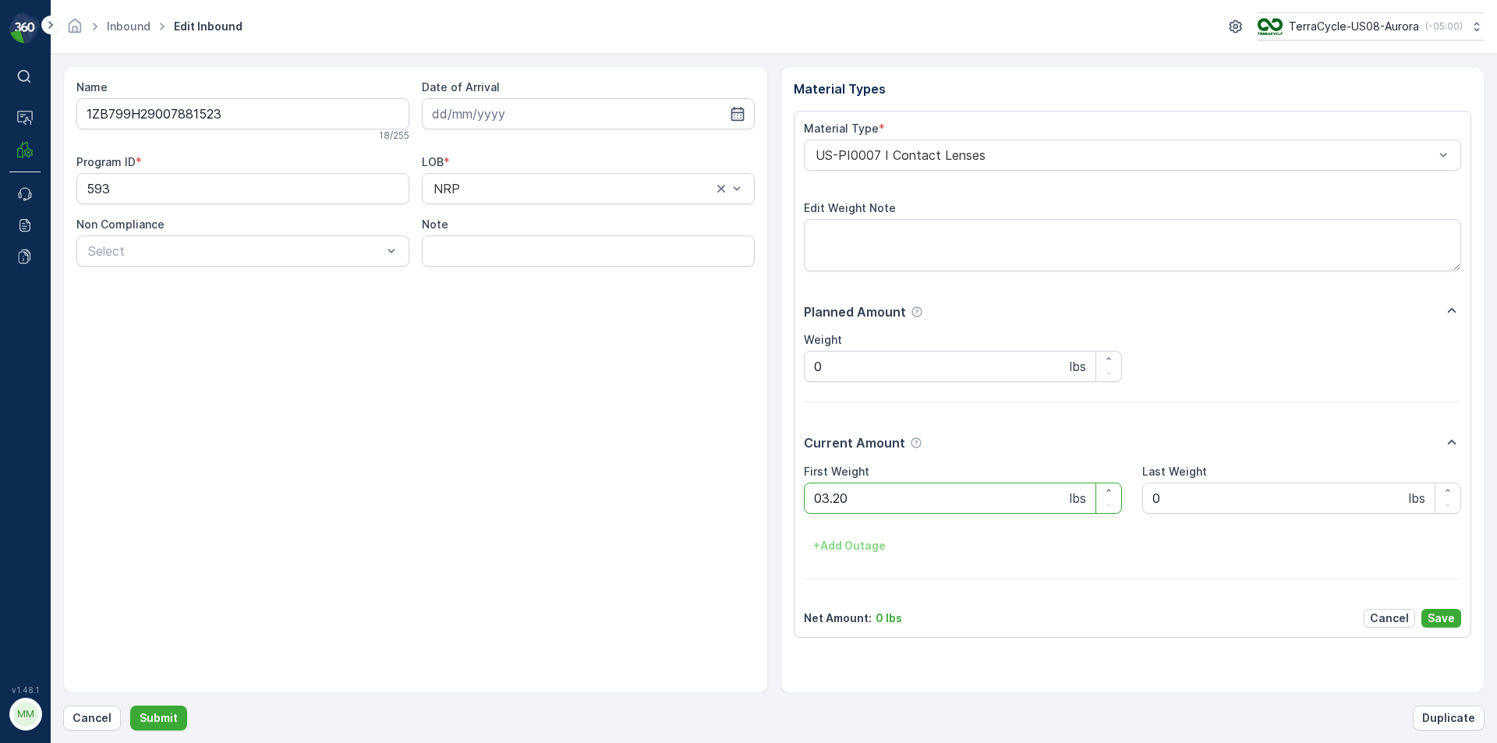
click at [130, 706] on button "Submit" at bounding box center [158, 718] width 57 height 25
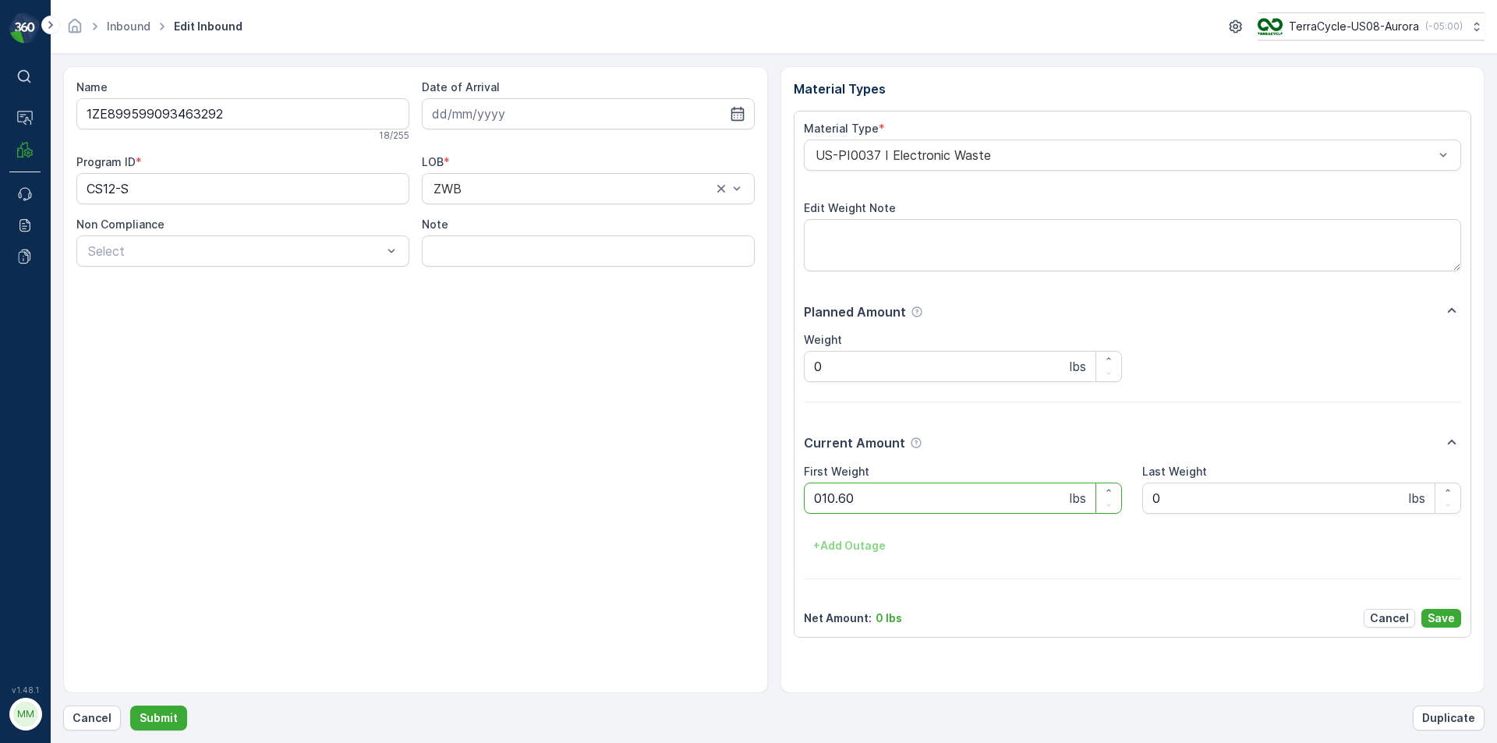
click at [130, 706] on button "Submit" at bounding box center [158, 718] width 57 height 25
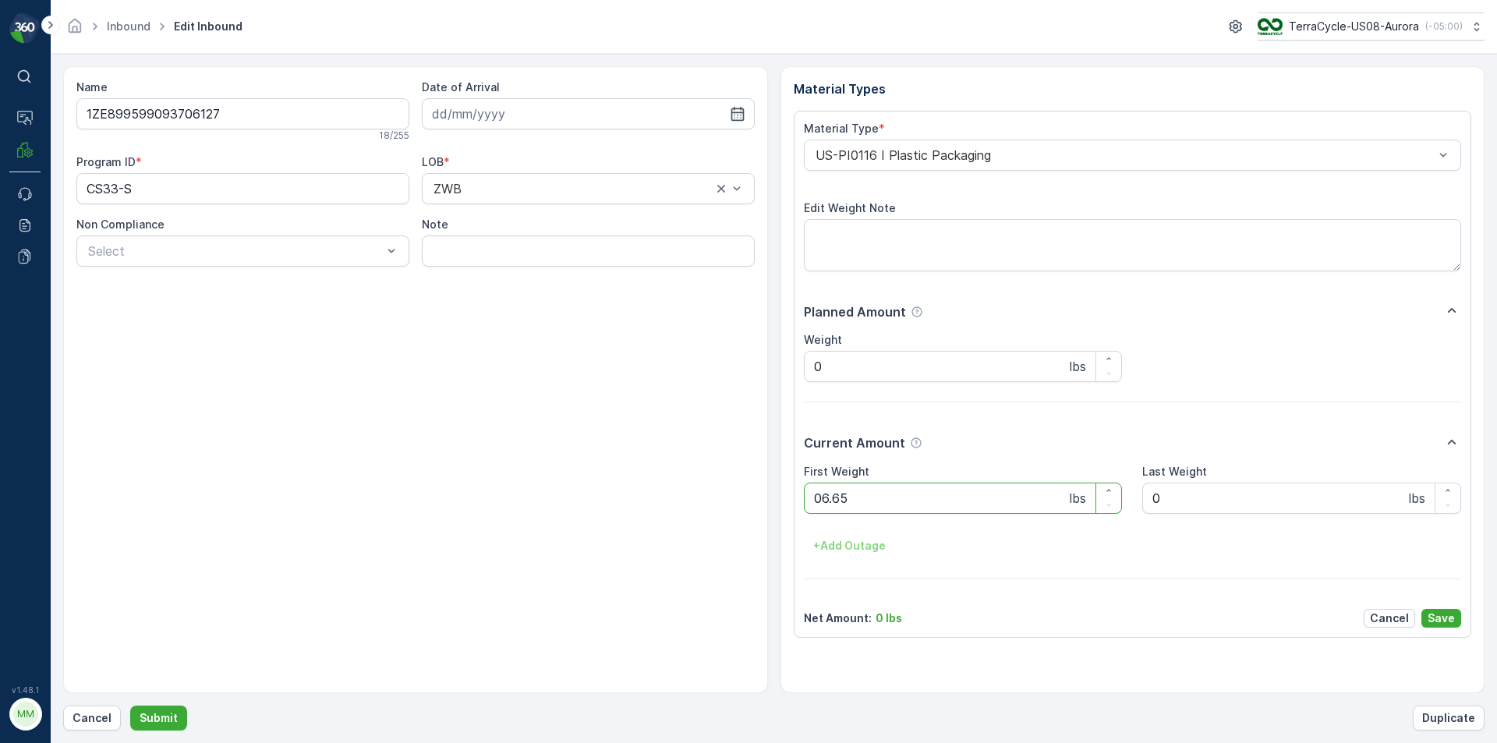
click at [130, 706] on button "Submit" at bounding box center [158, 718] width 57 height 25
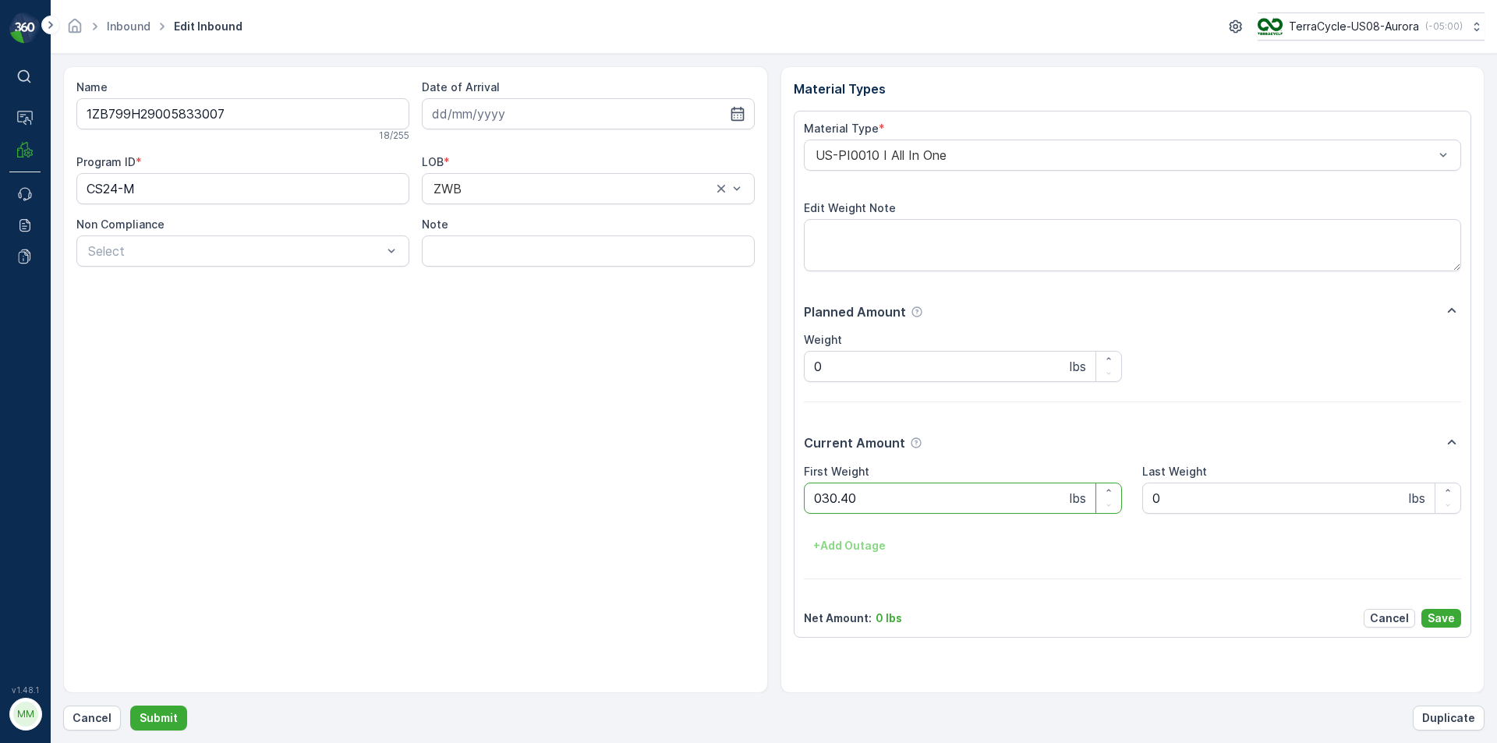
click at [130, 706] on button "Submit" at bounding box center [158, 718] width 57 height 25
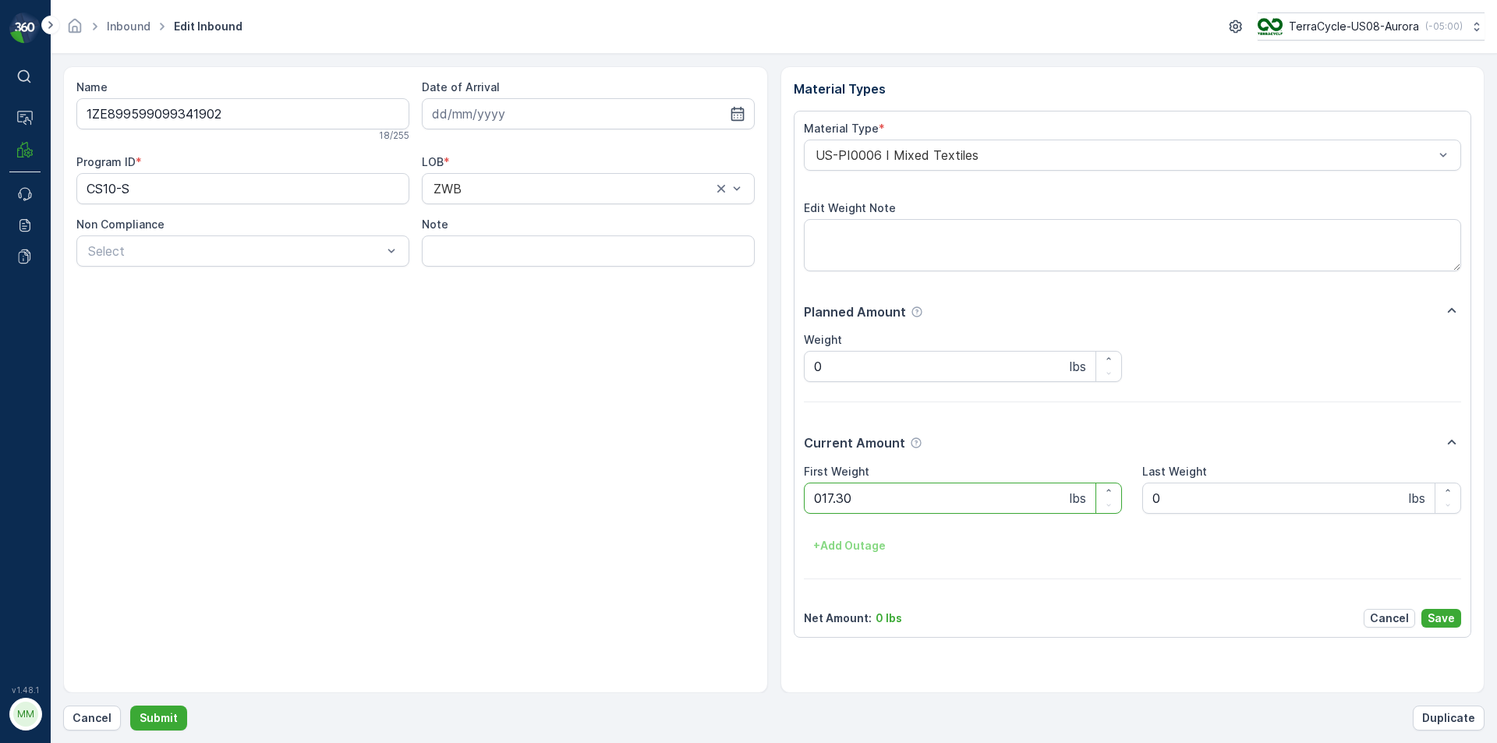
click at [130, 706] on button "Submit" at bounding box center [158, 718] width 57 height 25
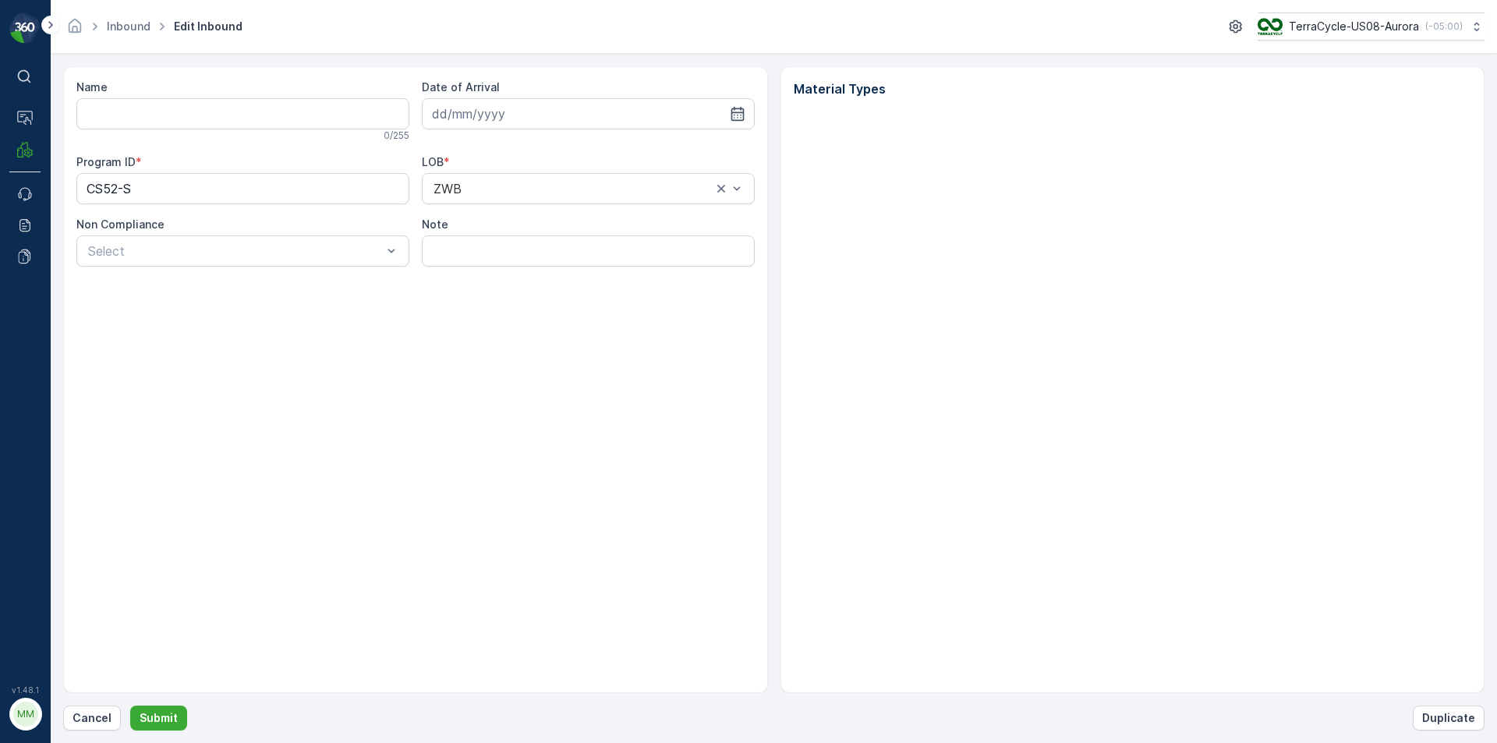
type input "1ZE899599092731360"
type input "[DATE]"
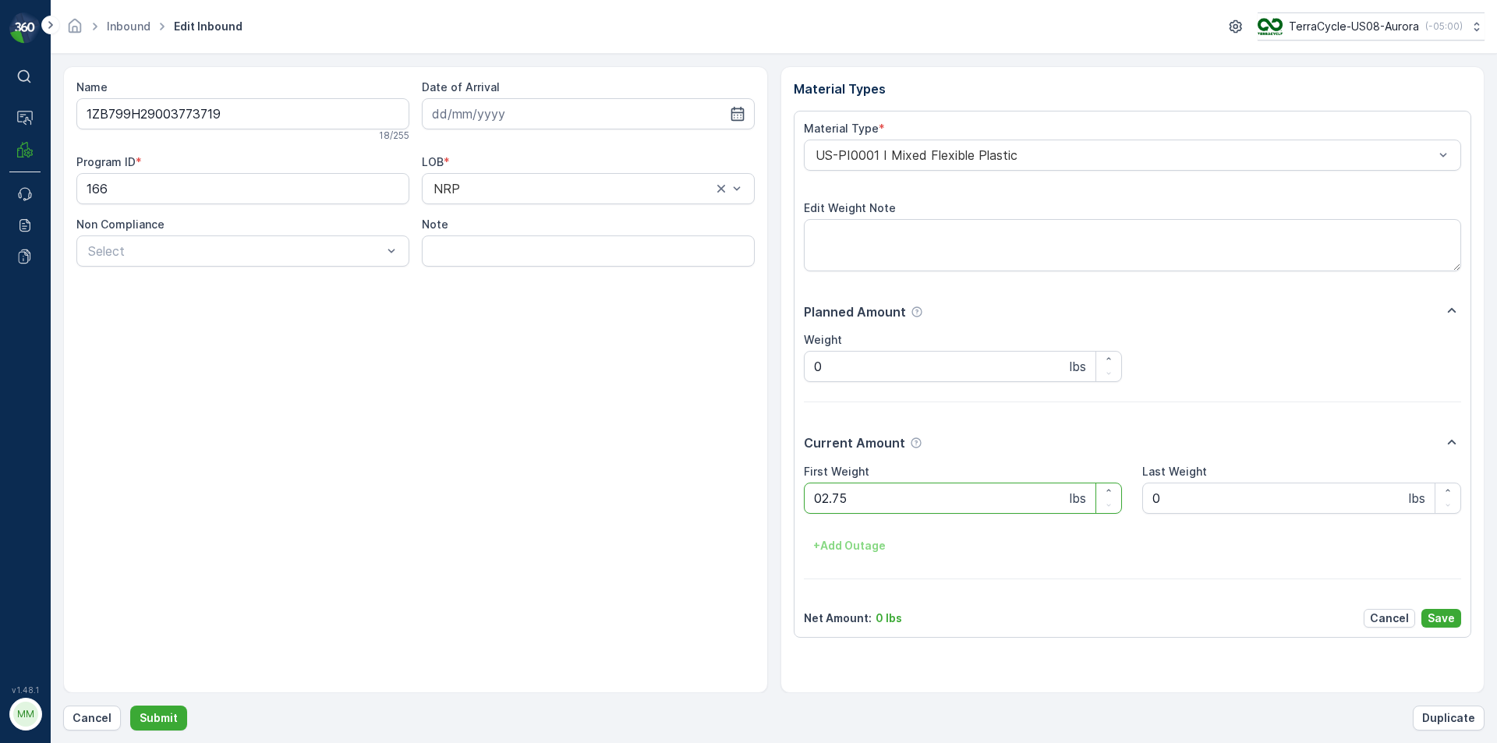
click at [130, 706] on button "Submit" at bounding box center [158, 718] width 57 height 25
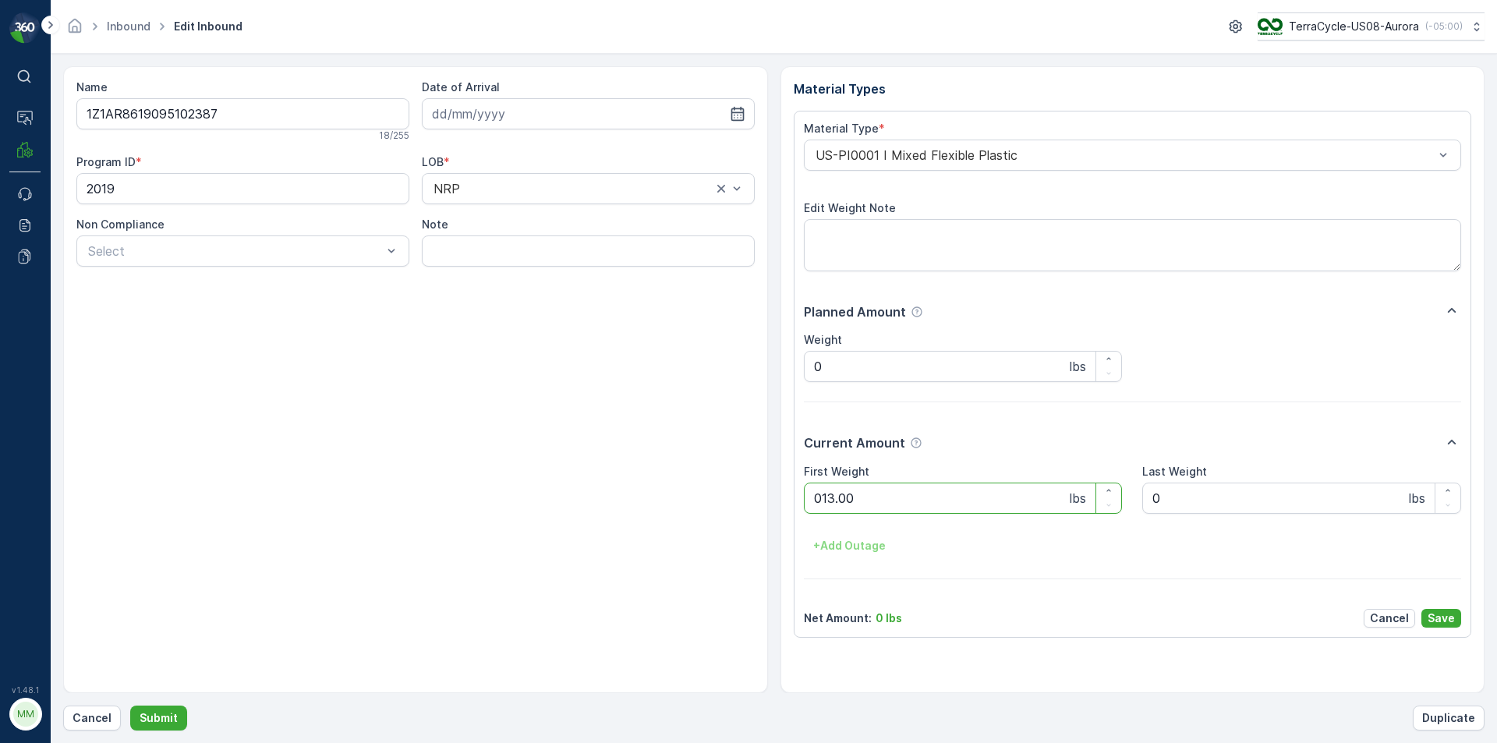
click at [130, 706] on button "Submit" at bounding box center [158, 718] width 57 height 25
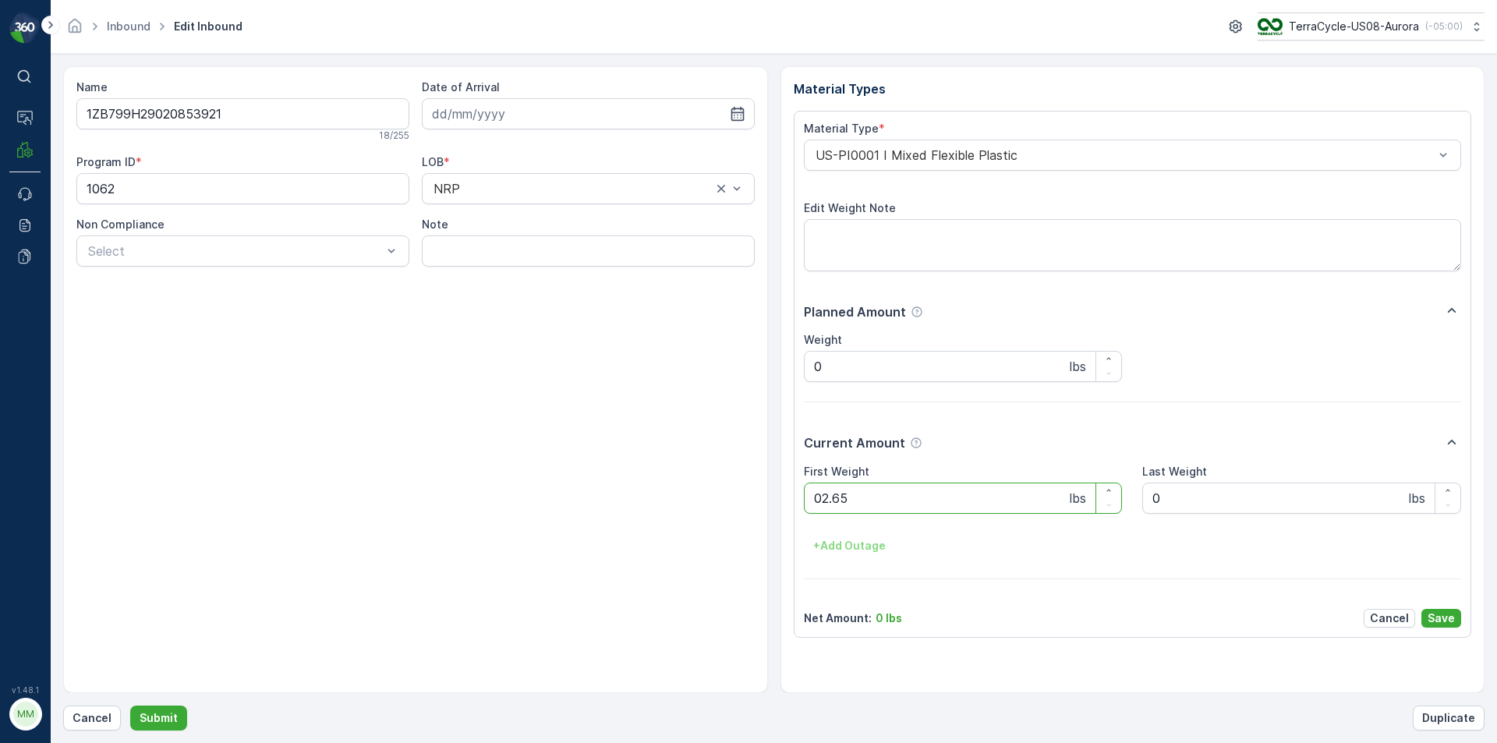
click at [130, 706] on button "Submit" at bounding box center [158, 718] width 57 height 25
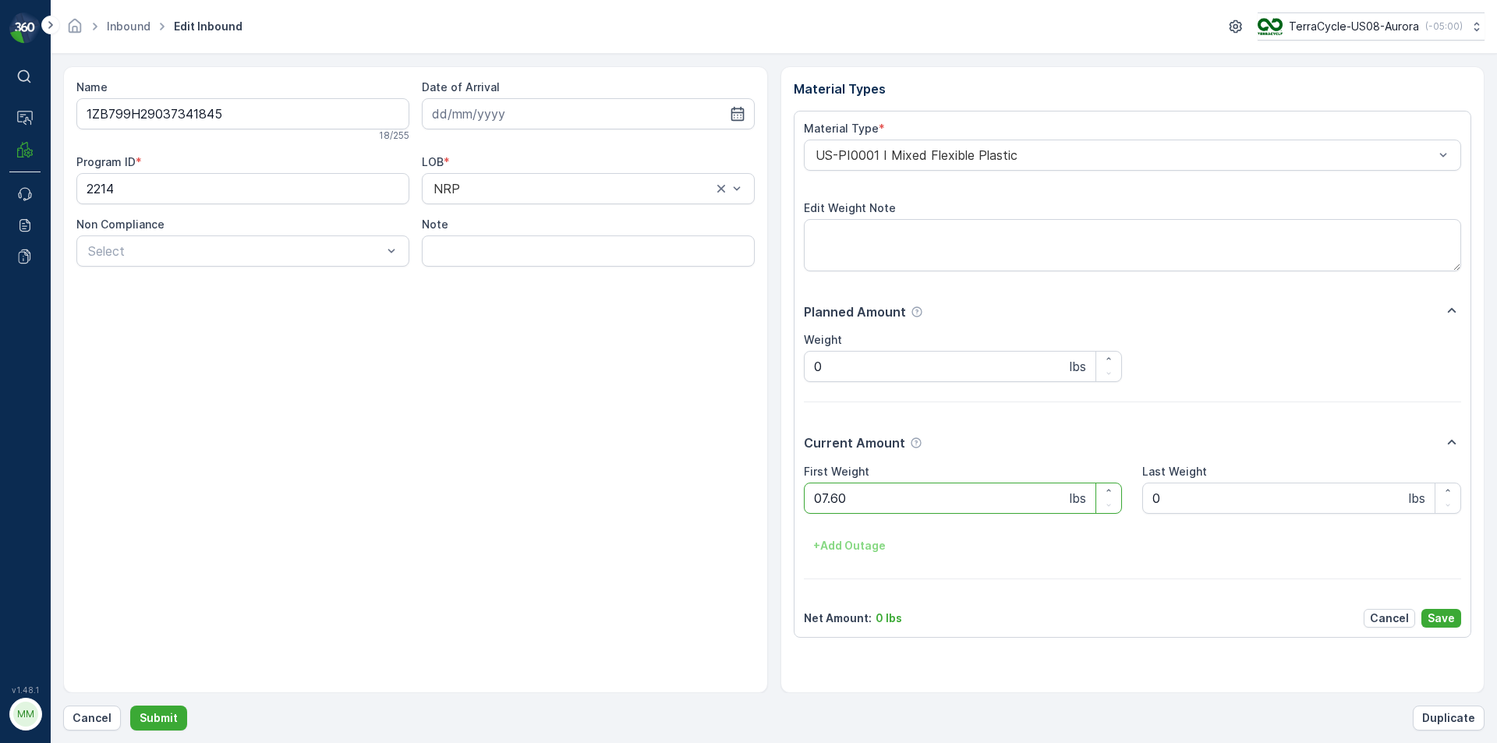
click at [130, 706] on button "Submit" at bounding box center [158, 718] width 57 height 25
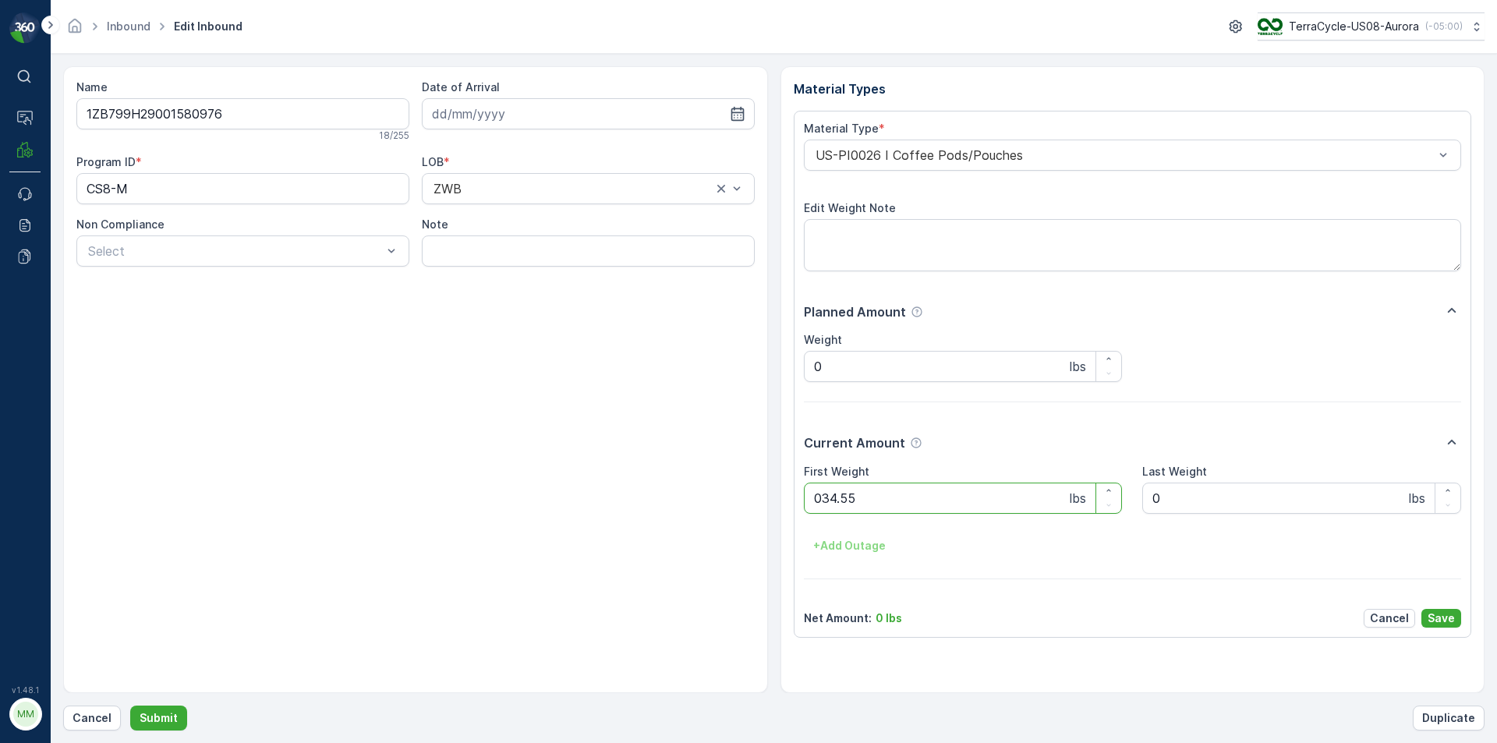
click at [130, 706] on button "Submit" at bounding box center [158, 718] width 57 height 25
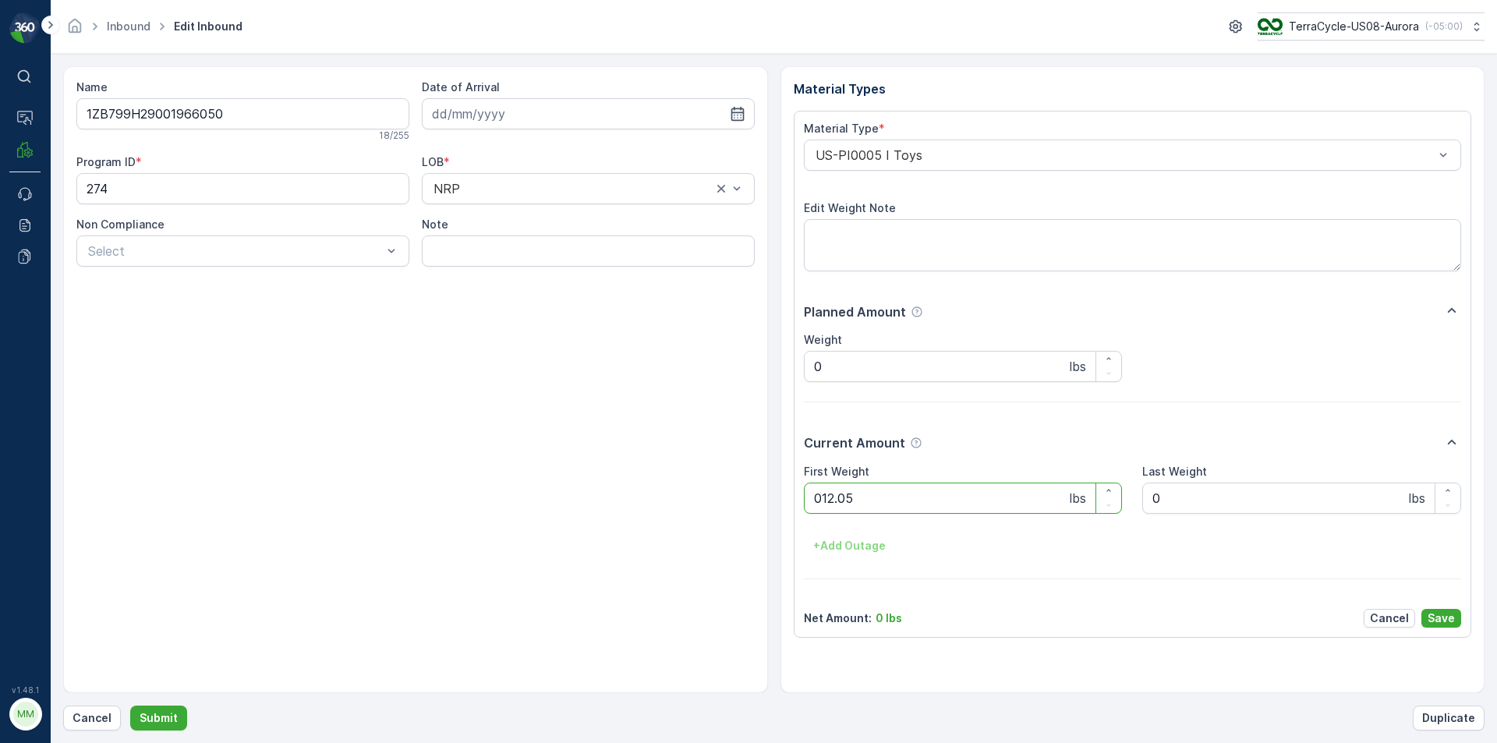
click at [130, 706] on button "Submit" at bounding box center [158, 718] width 57 height 25
click at [1203, 147] on div "US-PI0010 I All In One" at bounding box center [1133, 155] width 658 height 31
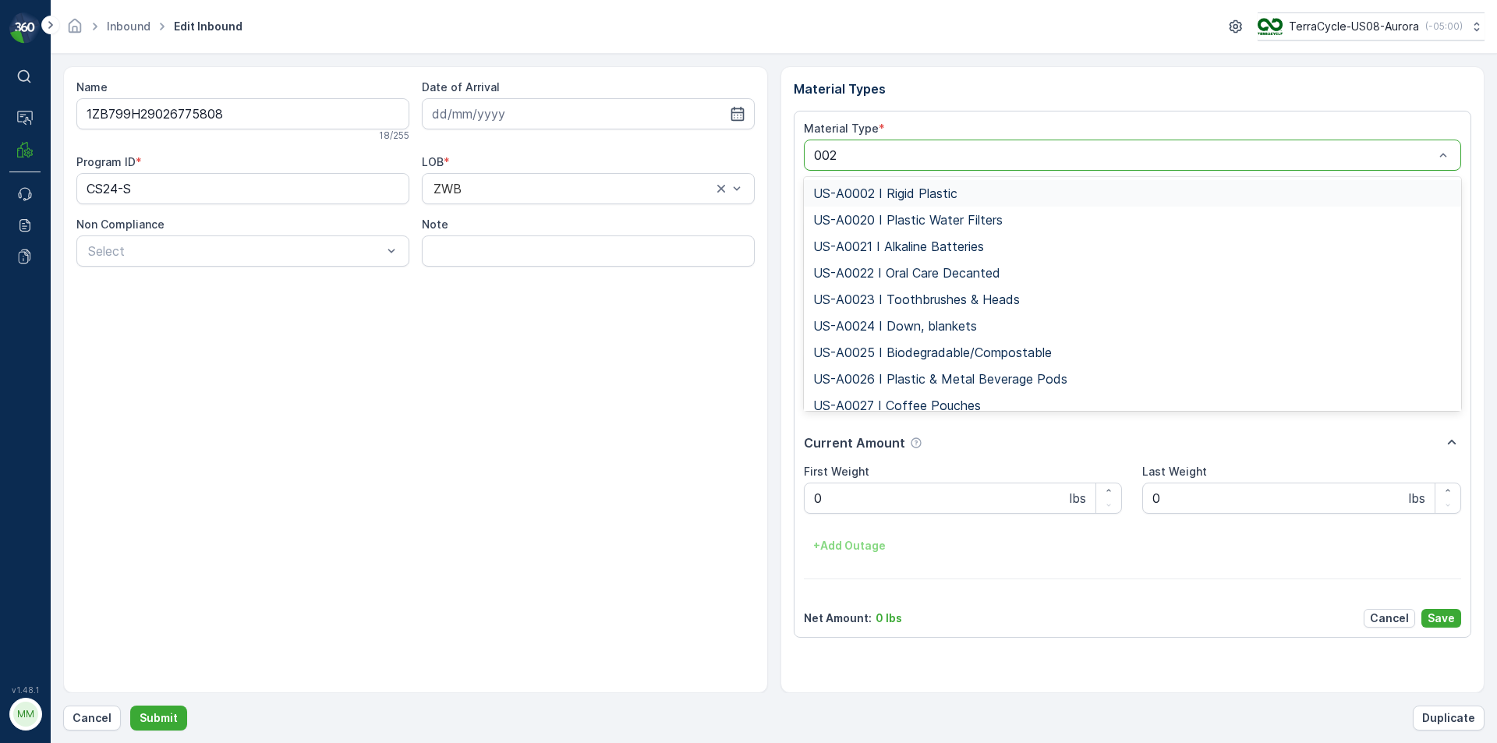
type input "0026"
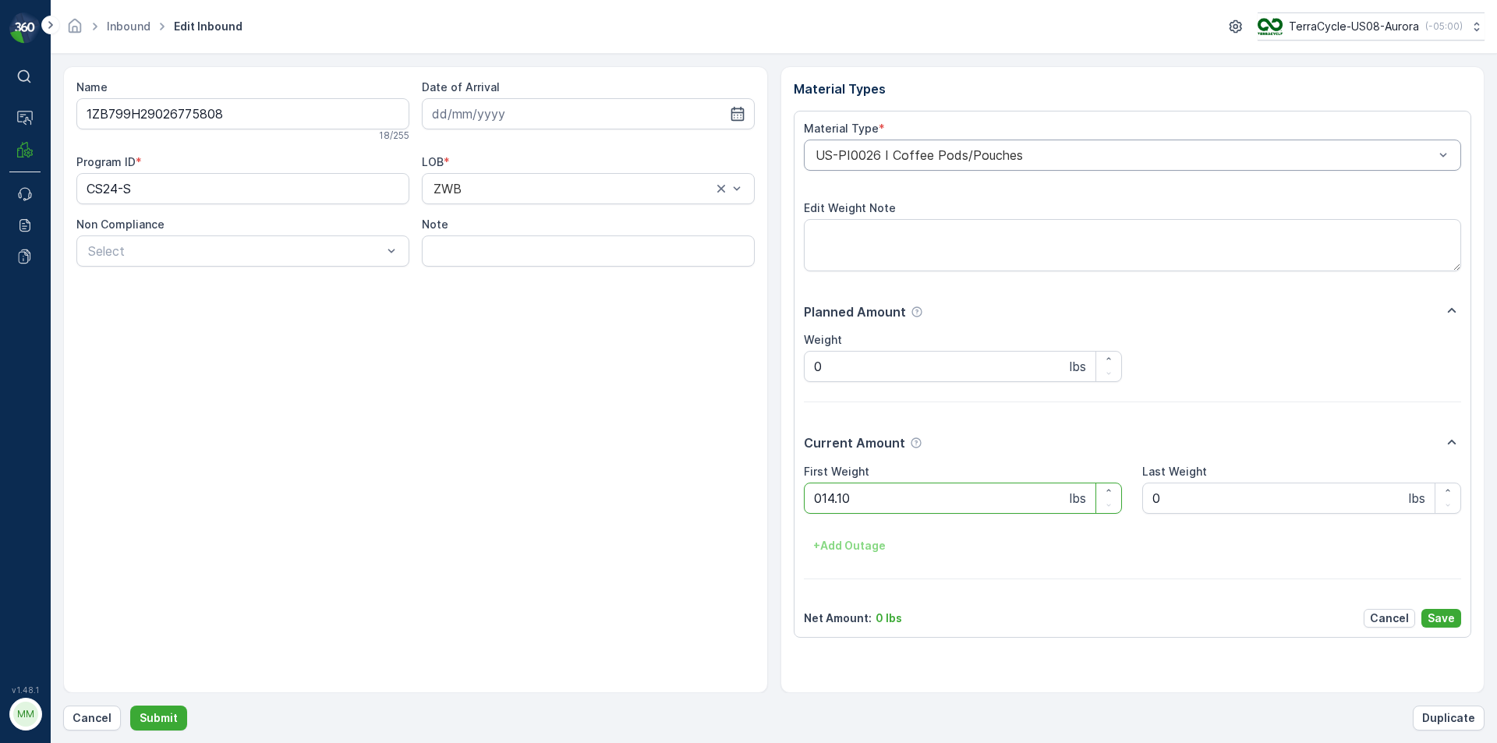
click at [130, 706] on button "Submit" at bounding box center [158, 718] width 57 height 25
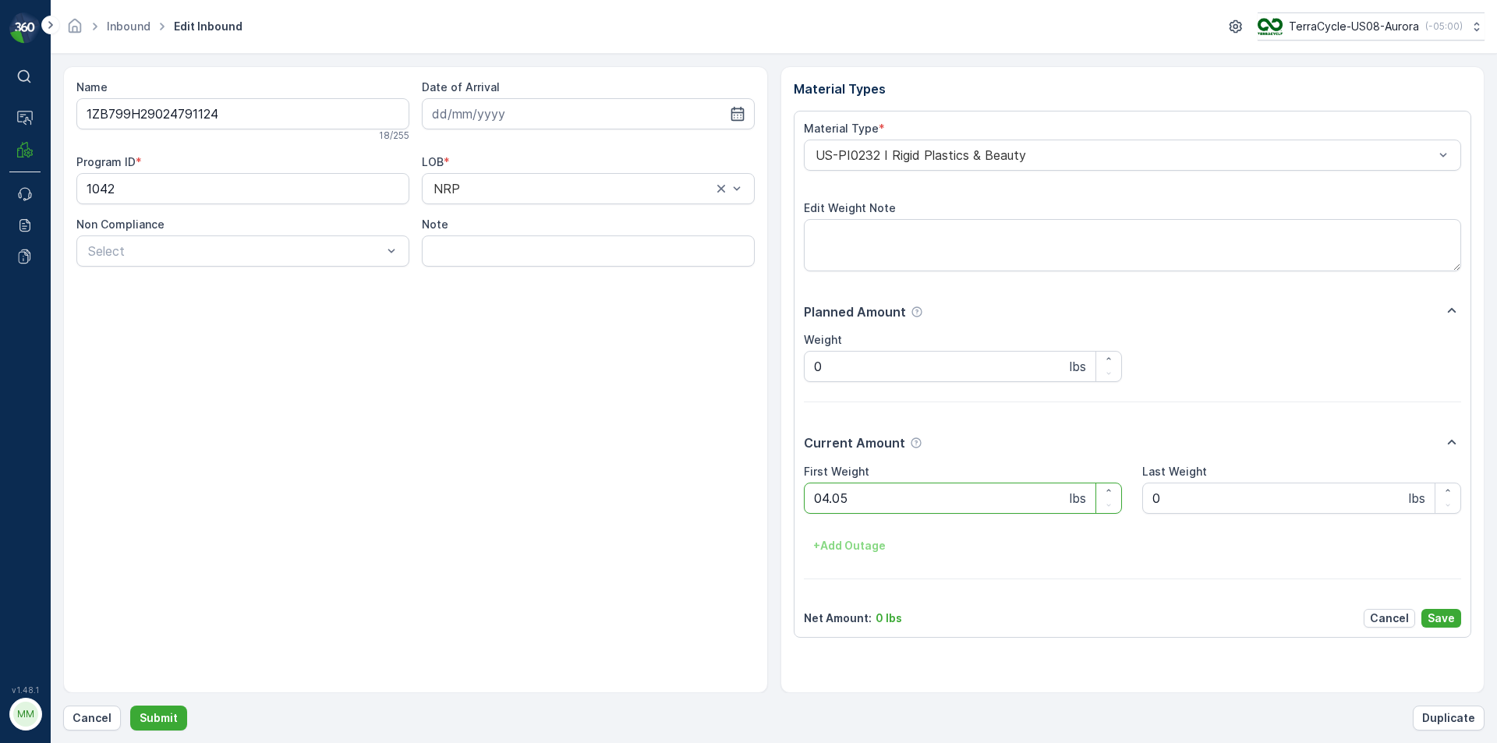
click at [130, 706] on button "Submit" at bounding box center [158, 718] width 57 height 25
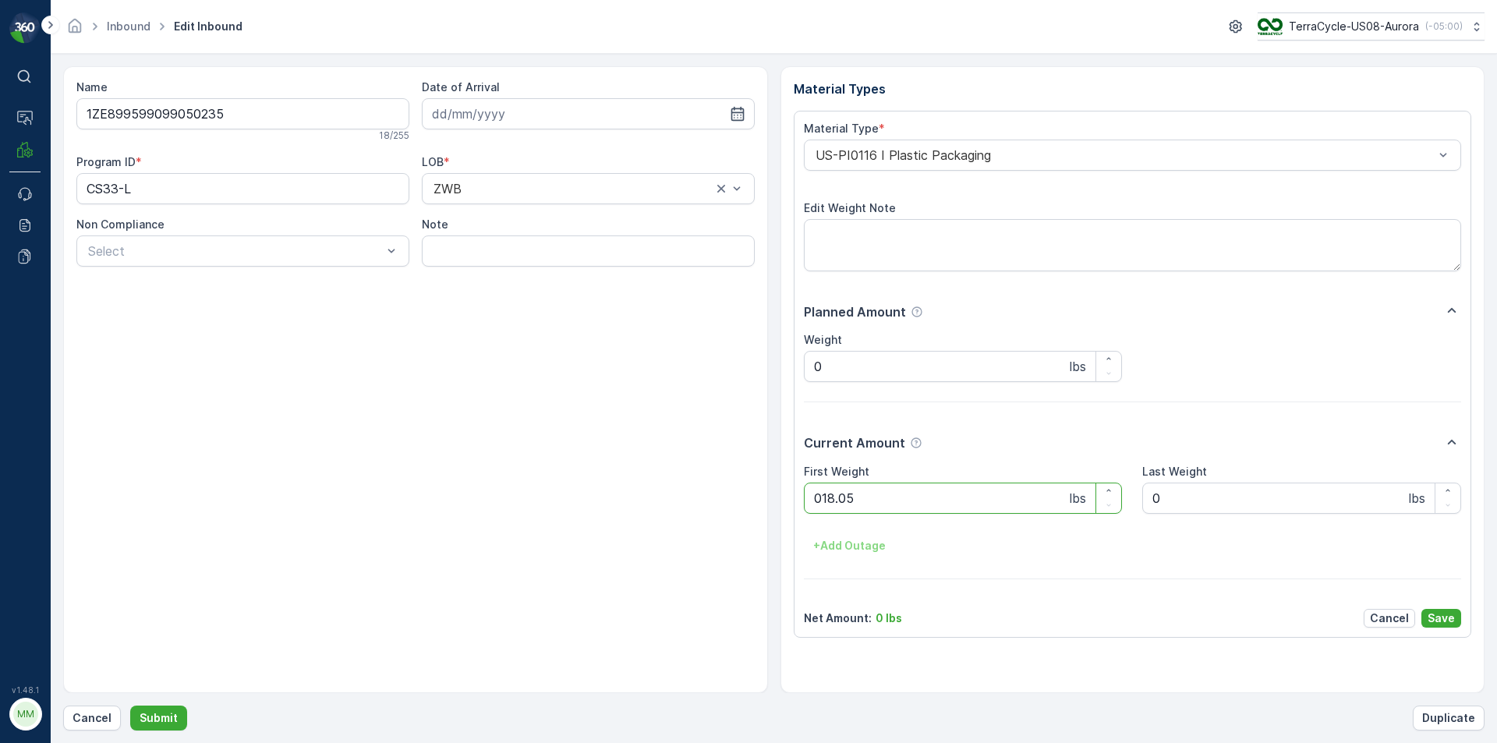
click at [130, 706] on button "Submit" at bounding box center [158, 718] width 57 height 25
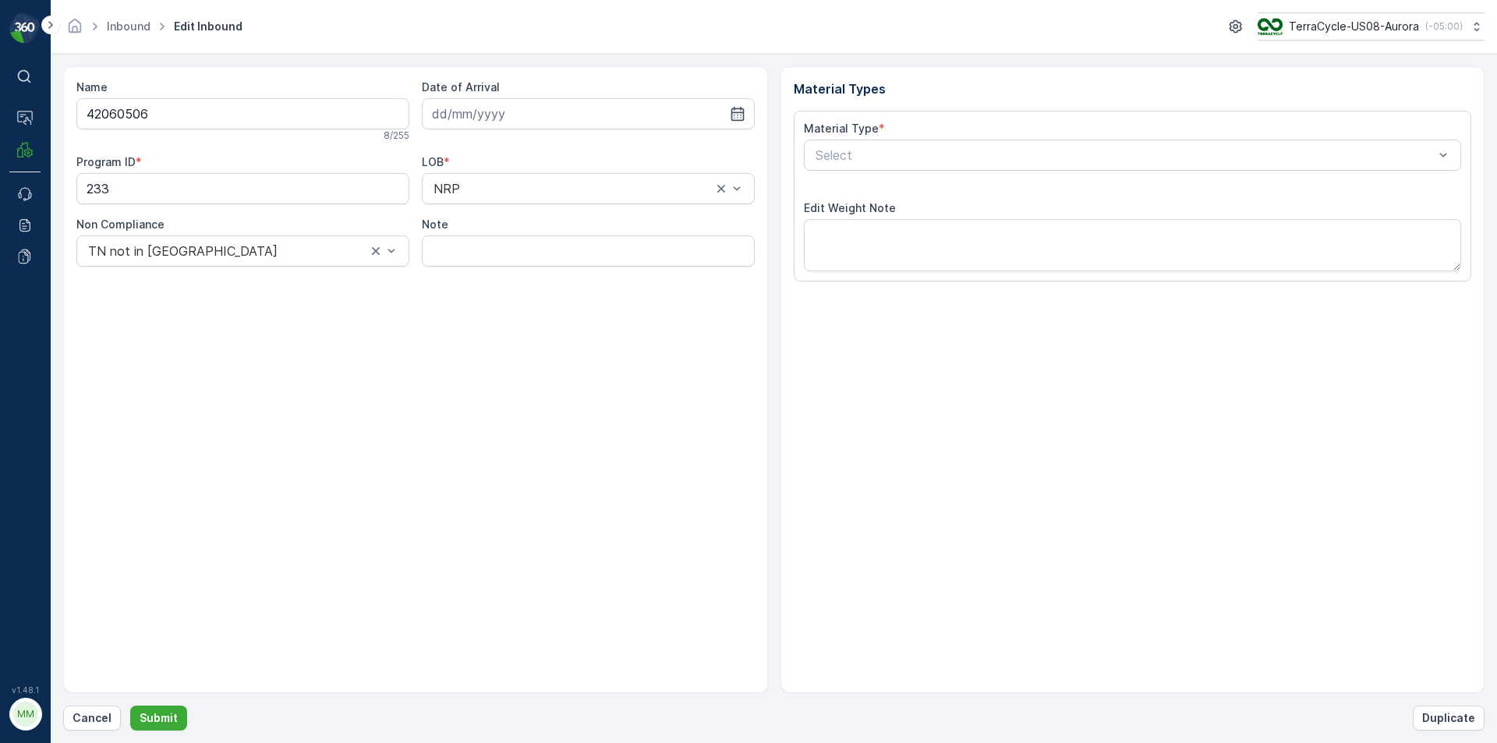
type input "[DATE]"
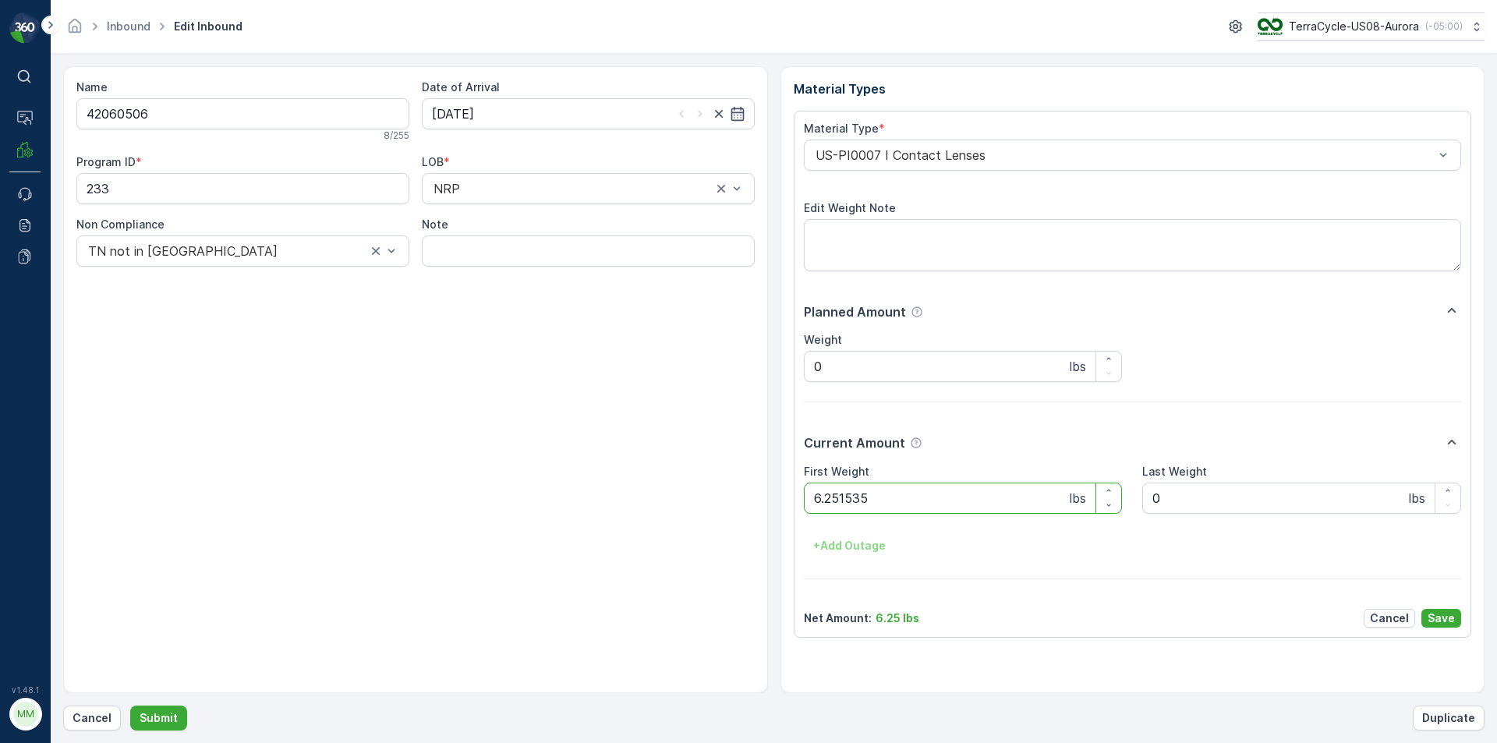
click at [130, 706] on button "Submit" at bounding box center [158, 718] width 57 height 25
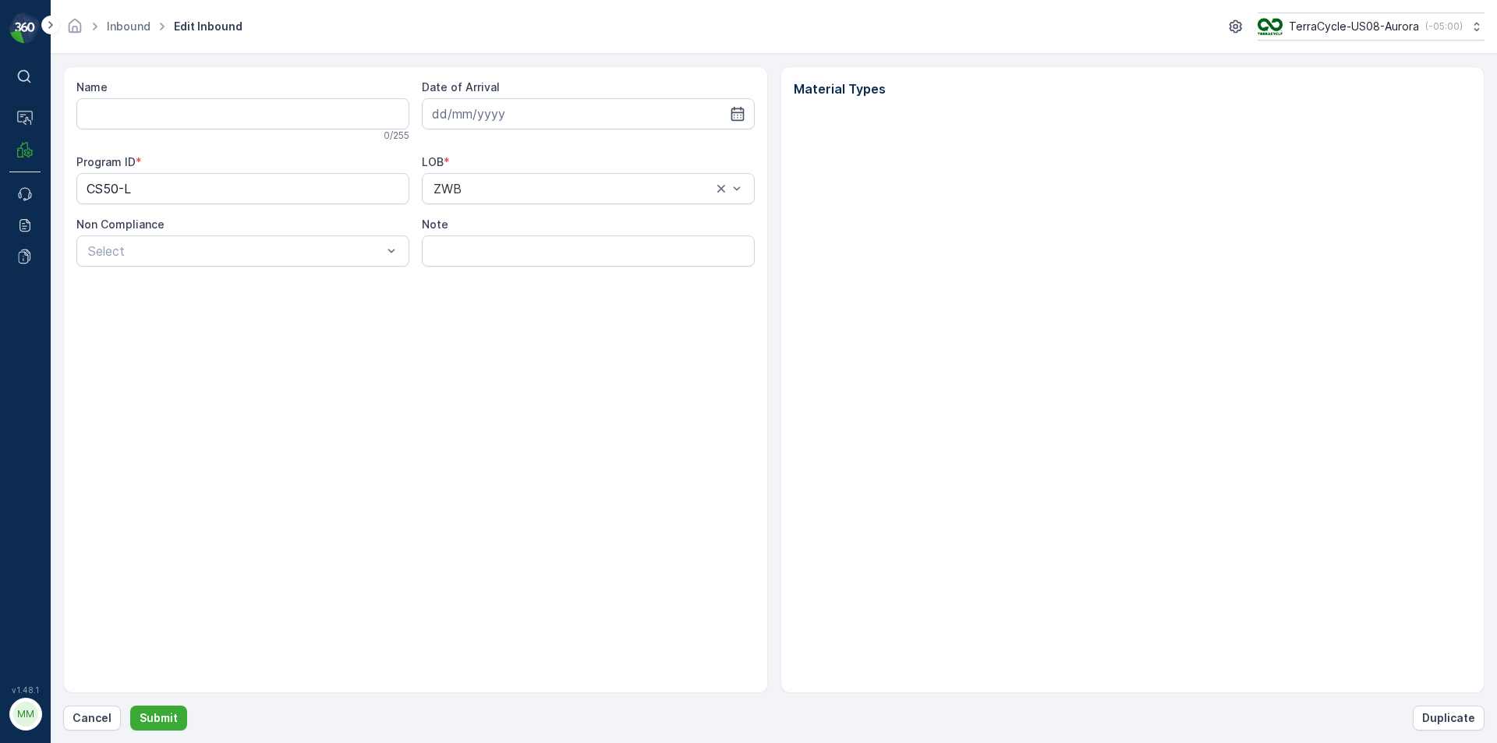
type input "1ZE899599092128807"
type input "[DATE]"
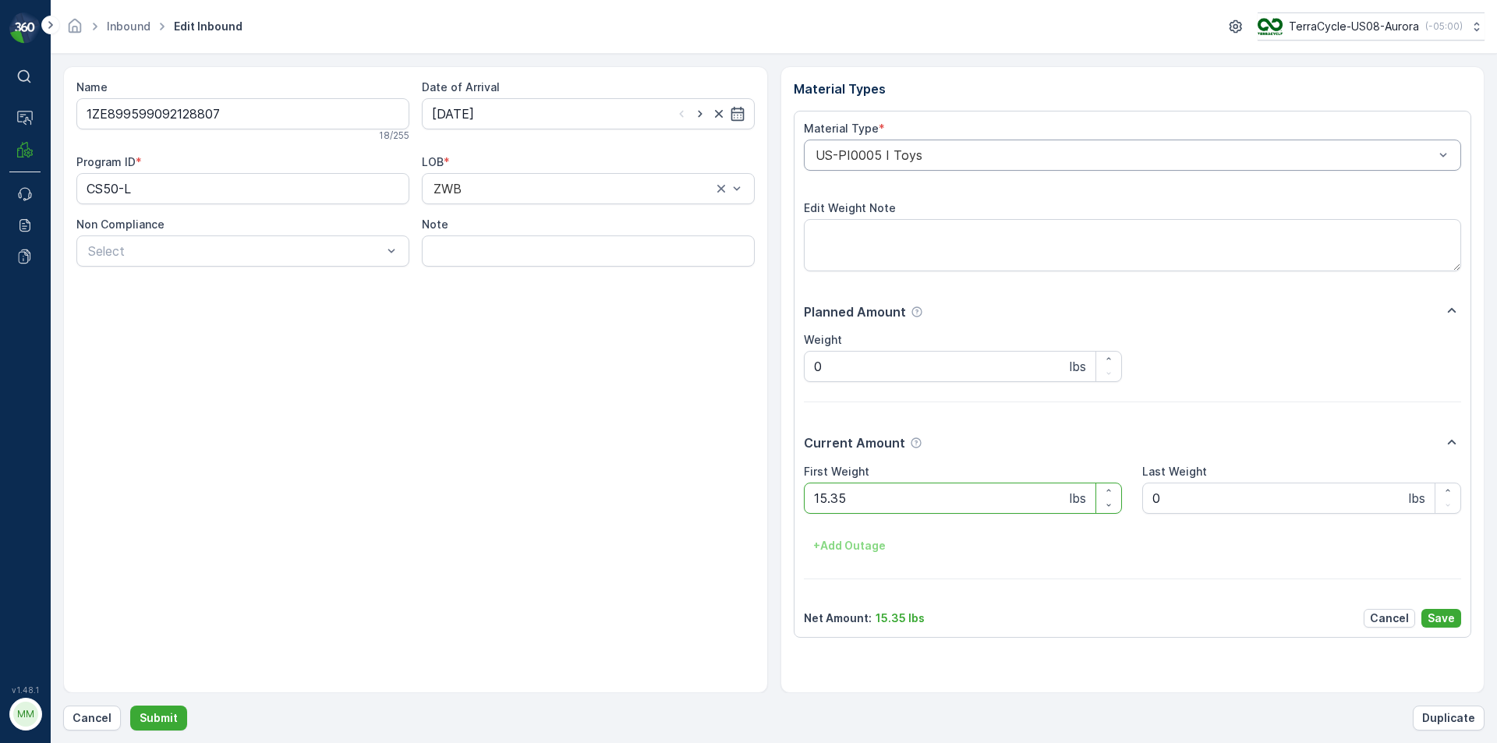
click at [1184, 147] on div "US-PI0005 I Toys" at bounding box center [1133, 155] width 658 height 31
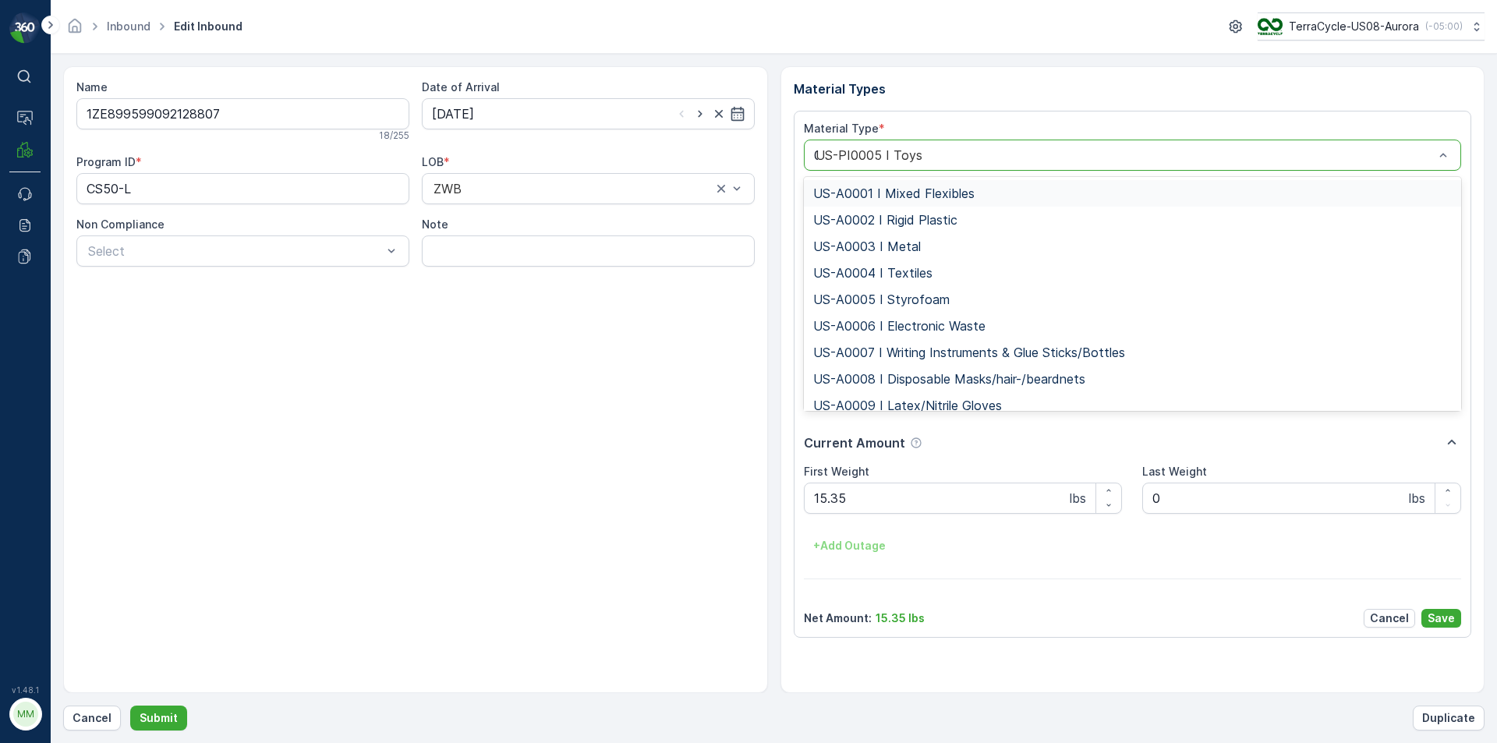
type input "0010"
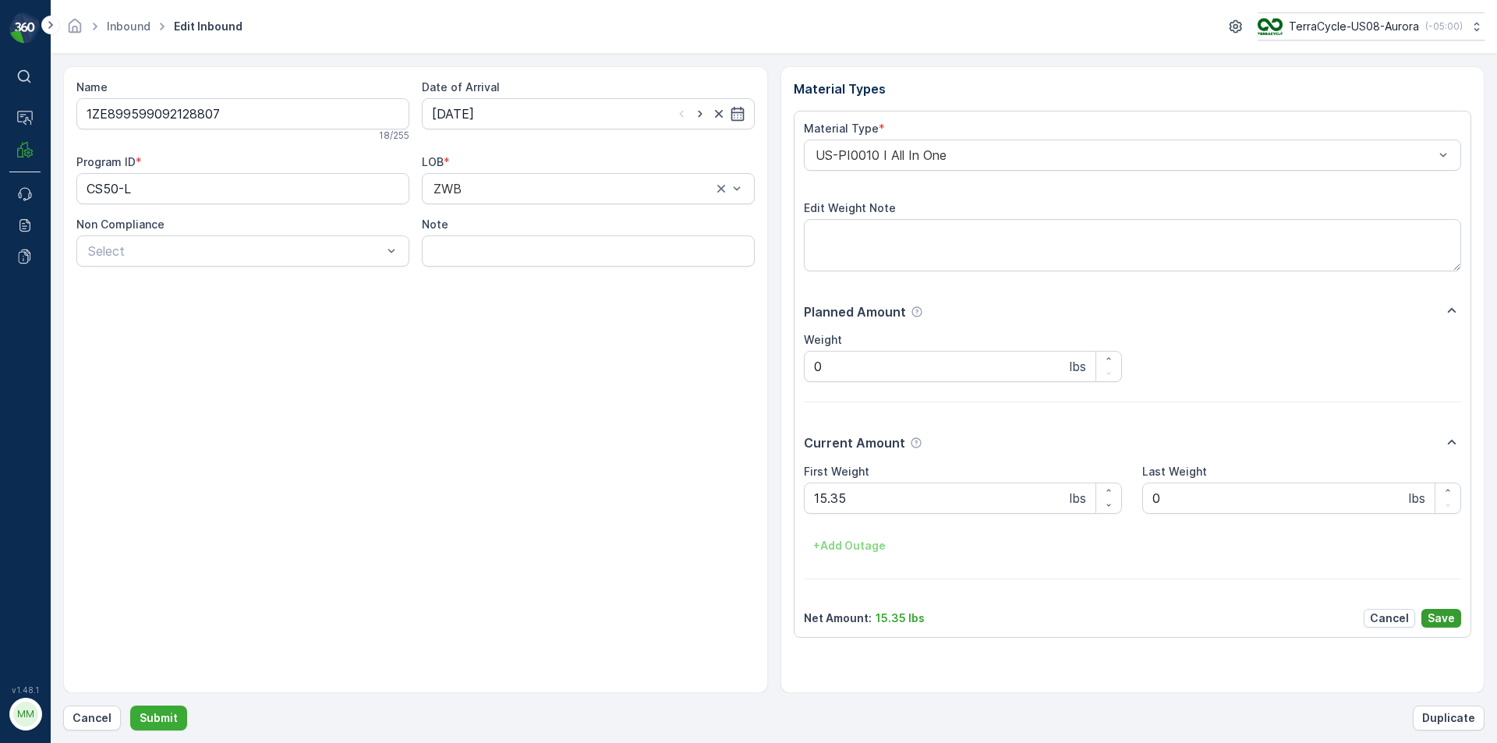
click at [1456, 623] on button "Save" at bounding box center [1441, 618] width 40 height 19
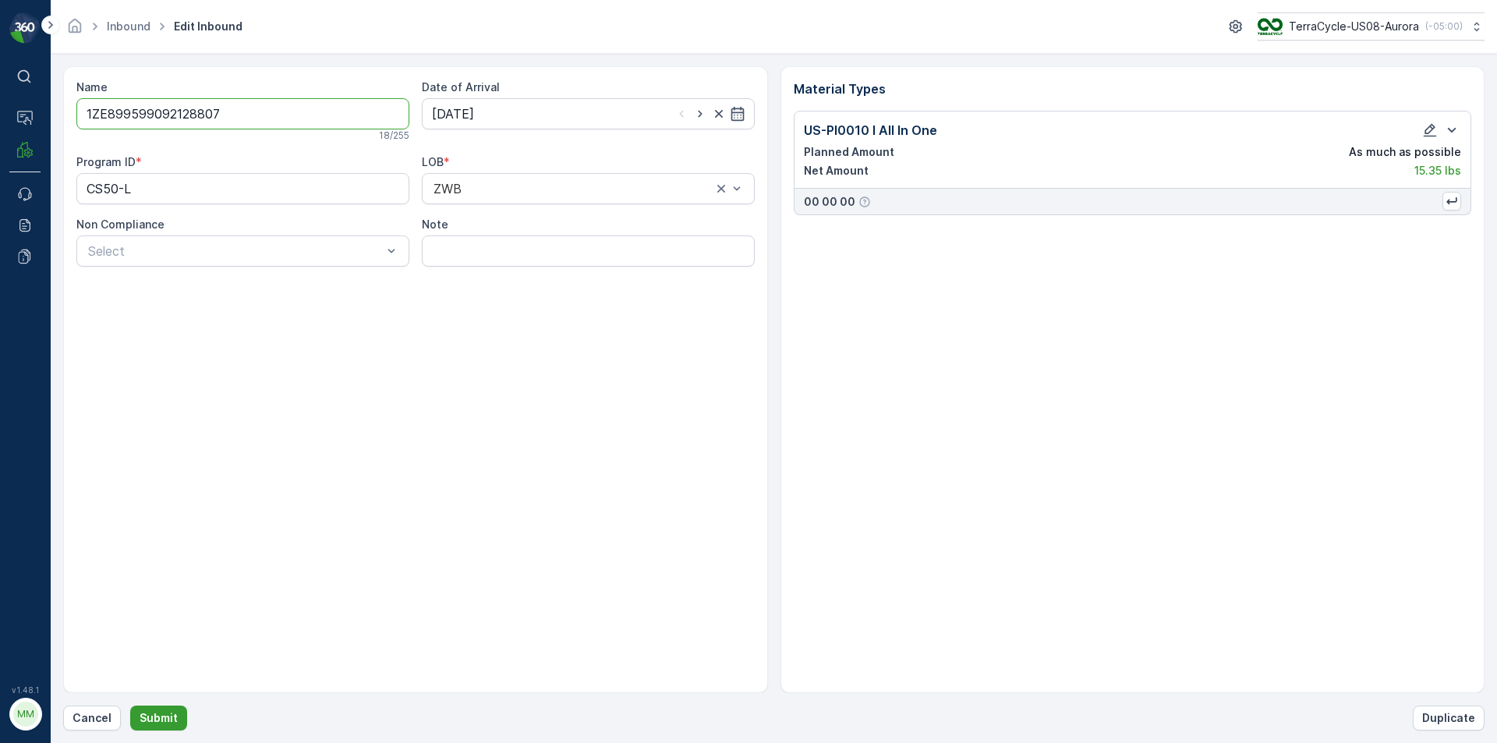
click at [143, 723] on p "Submit" at bounding box center [159, 718] width 38 height 16
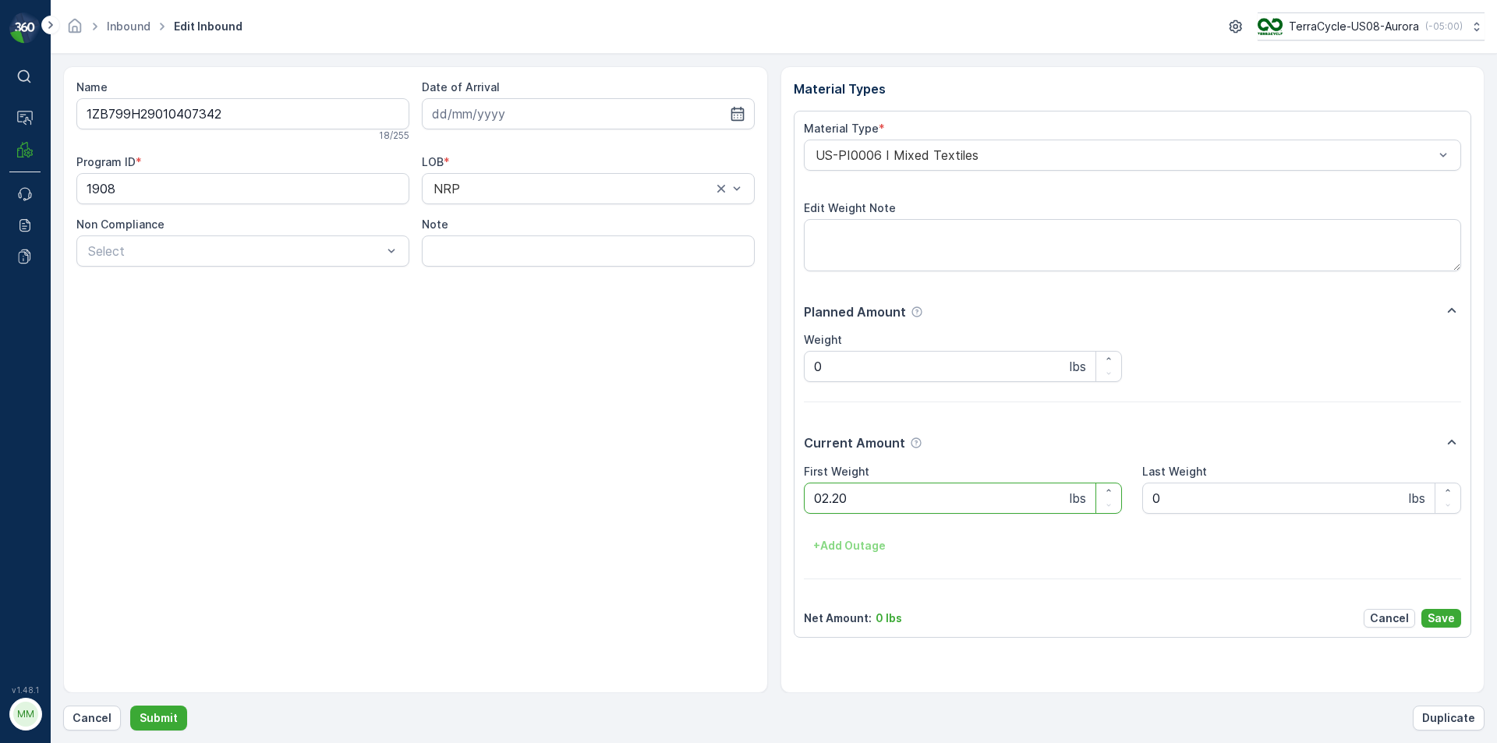
click at [130, 706] on button "Submit" at bounding box center [158, 718] width 57 height 25
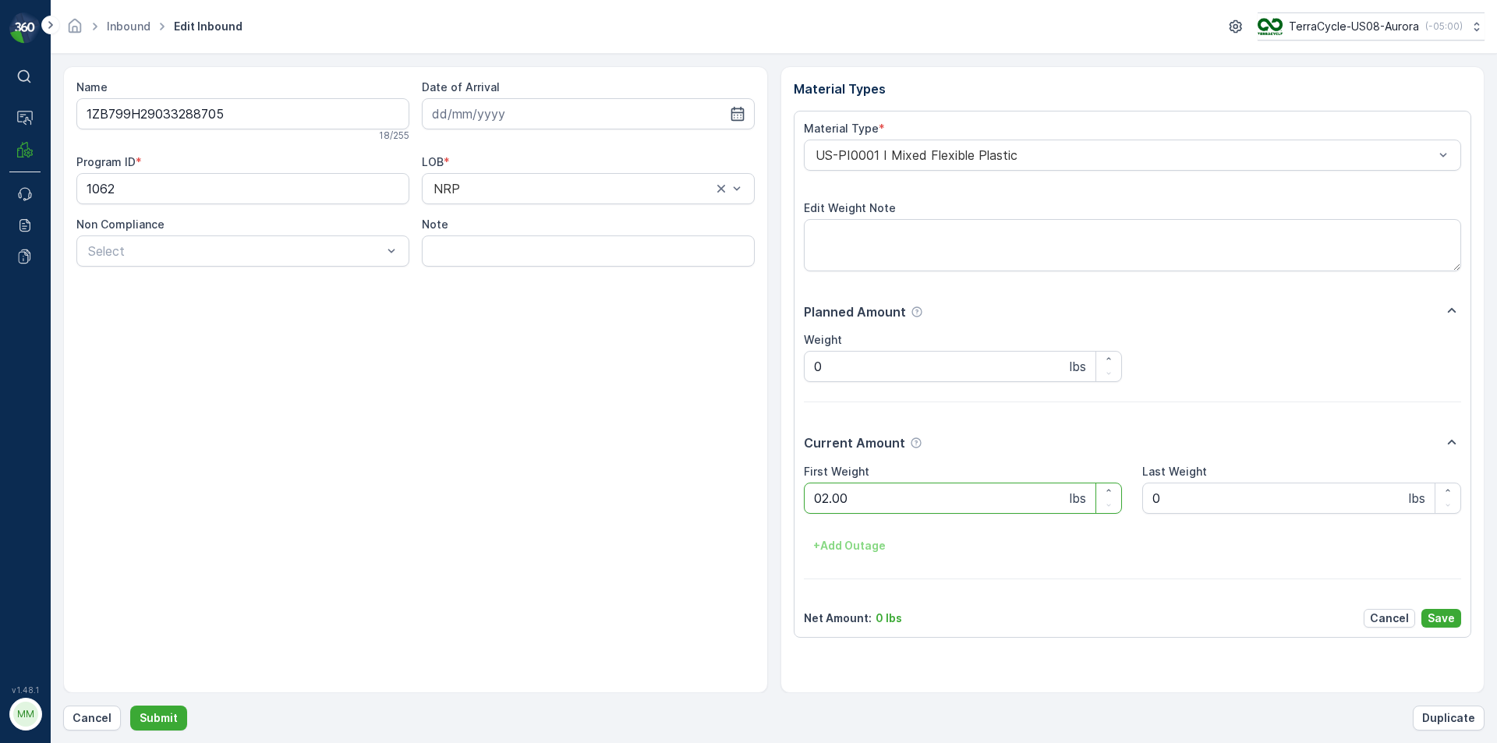
click at [130, 706] on button "Submit" at bounding box center [158, 718] width 57 height 25
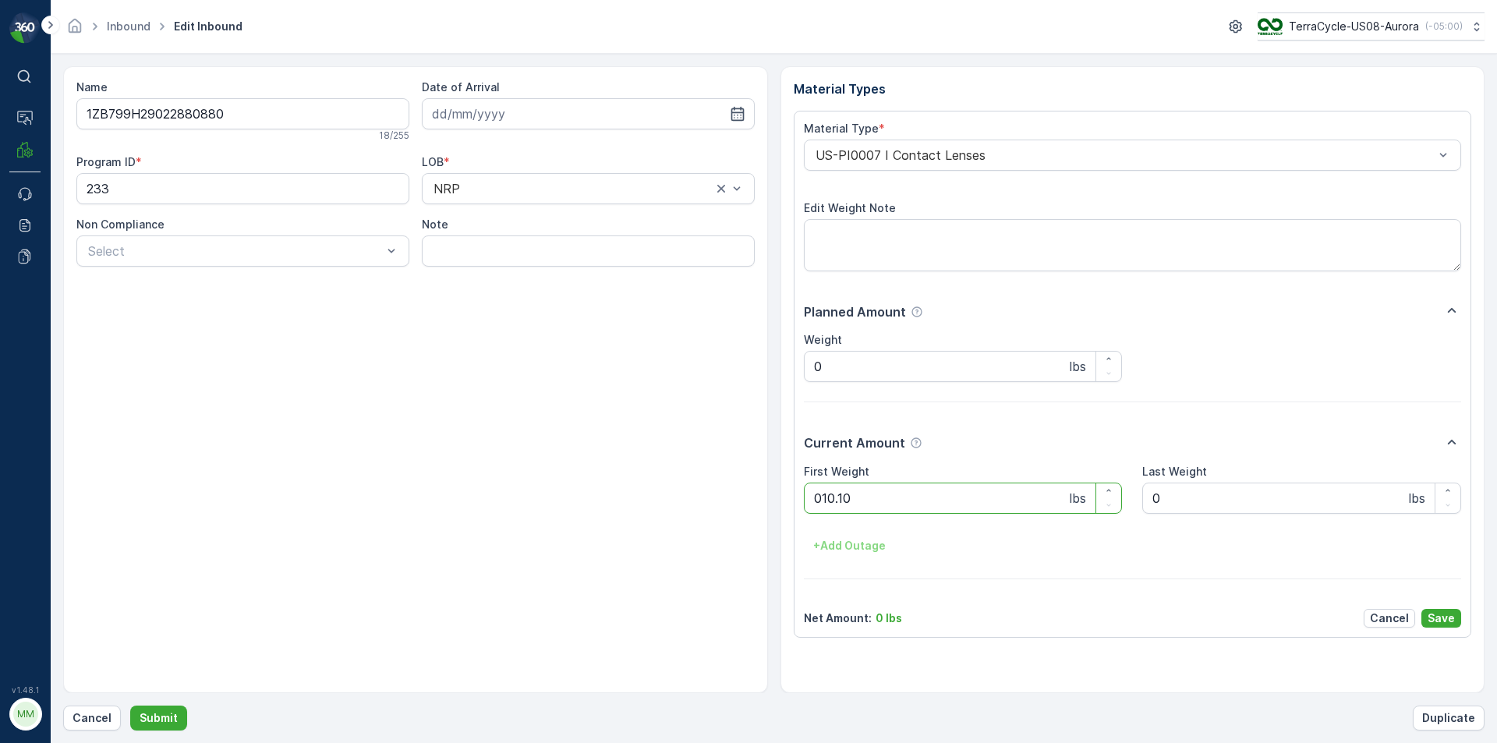
click at [130, 706] on button "Submit" at bounding box center [158, 718] width 57 height 25
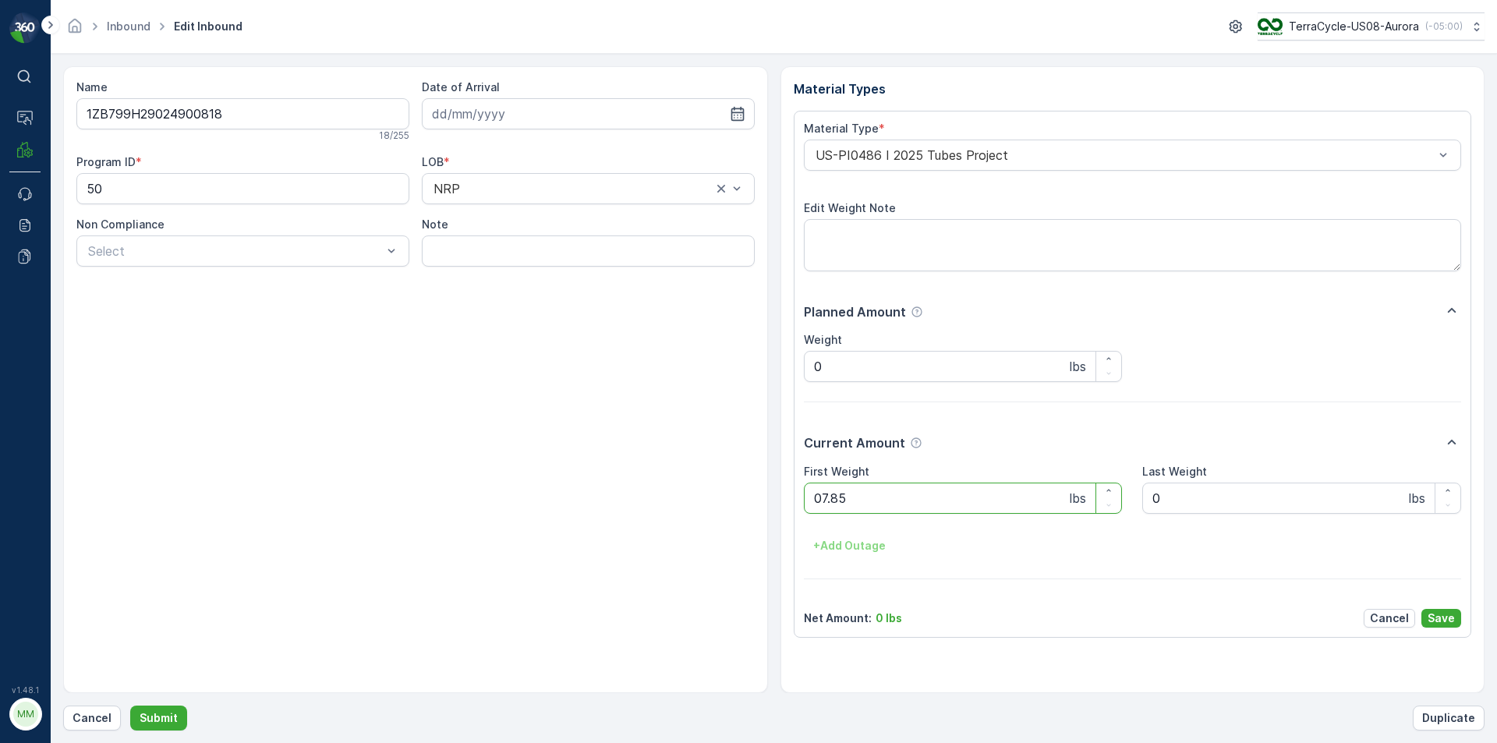
click at [130, 706] on button "Submit" at bounding box center [158, 718] width 57 height 25
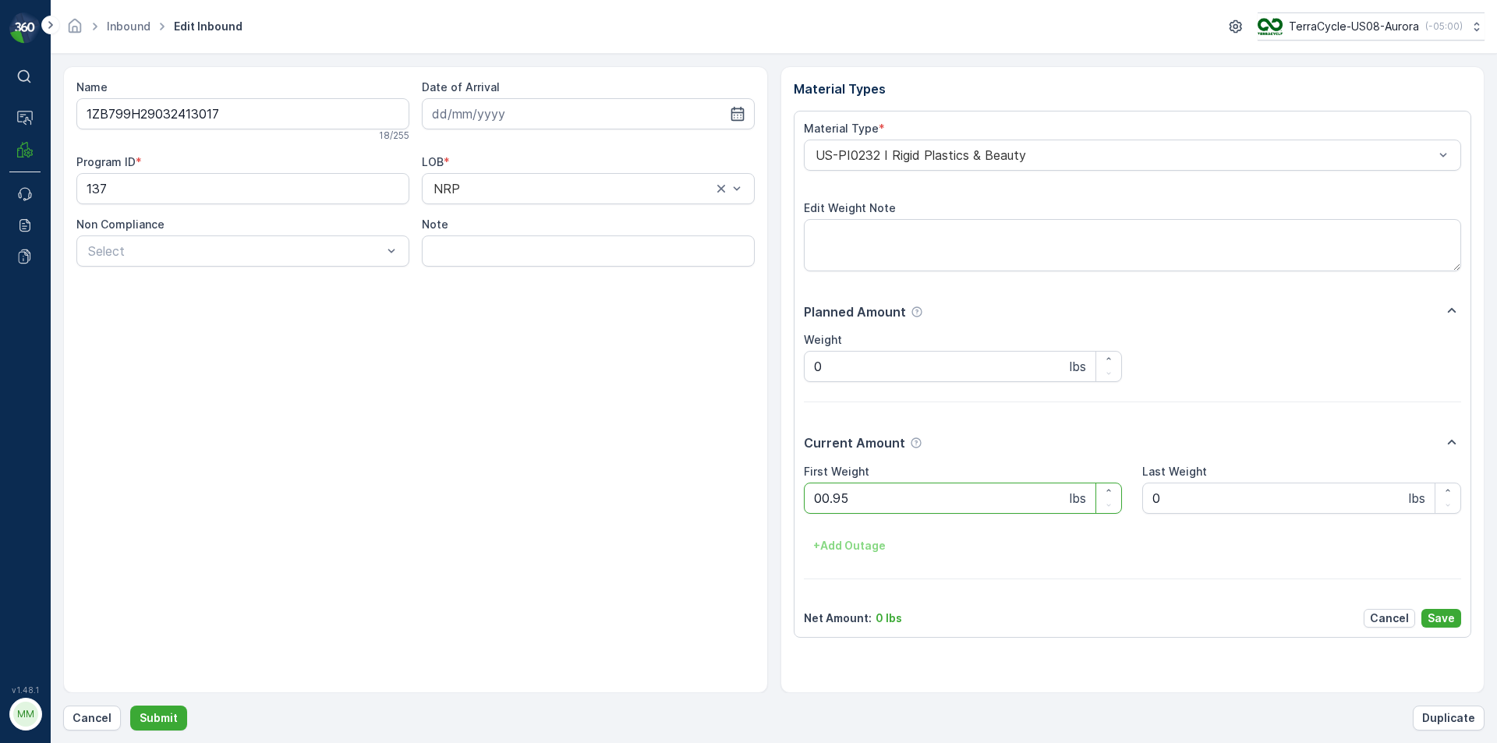
click at [130, 706] on button "Submit" at bounding box center [158, 718] width 57 height 25
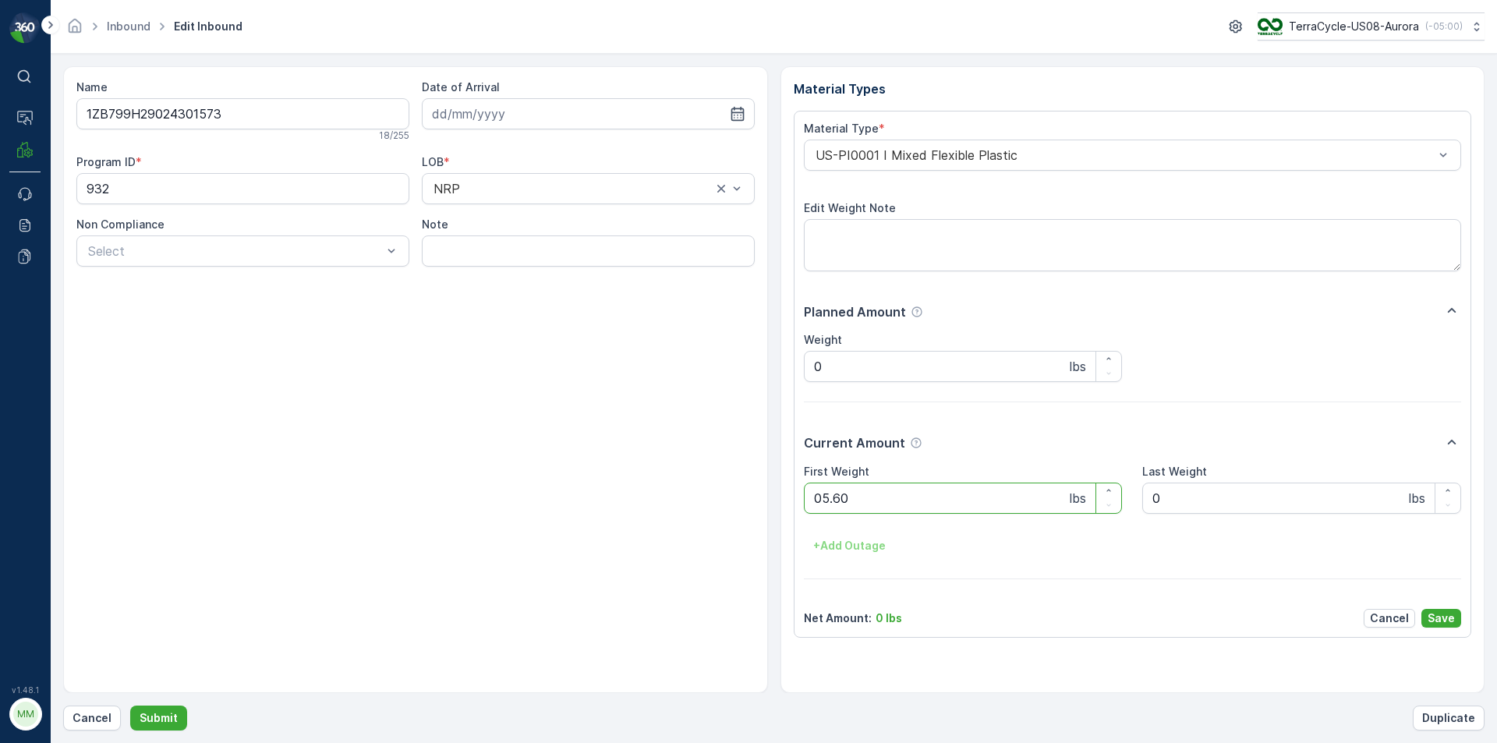
click at [130, 706] on button "Submit" at bounding box center [158, 718] width 57 height 25
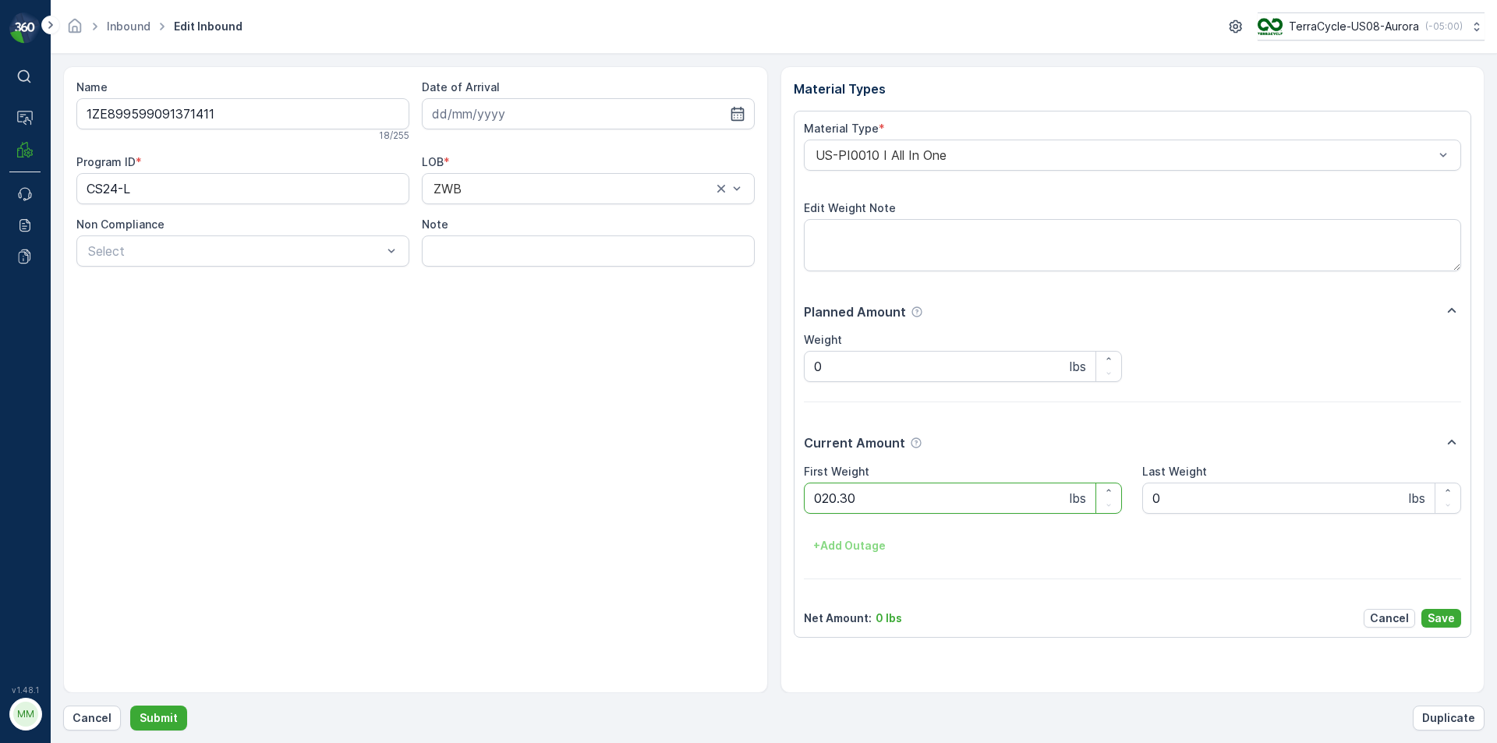
click at [130, 706] on button "Submit" at bounding box center [158, 718] width 57 height 25
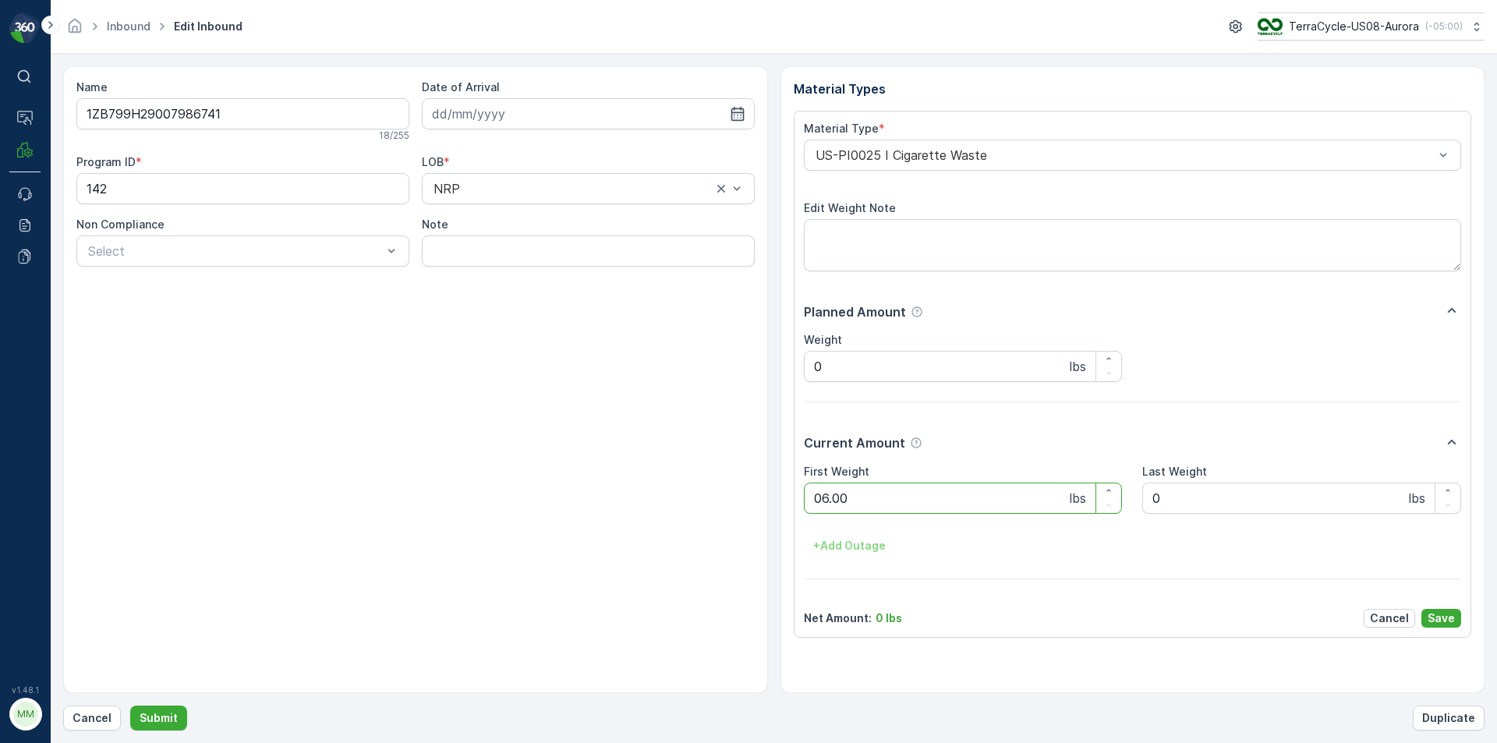
click at [130, 706] on button "Submit" at bounding box center [158, 718] width 57 height 25
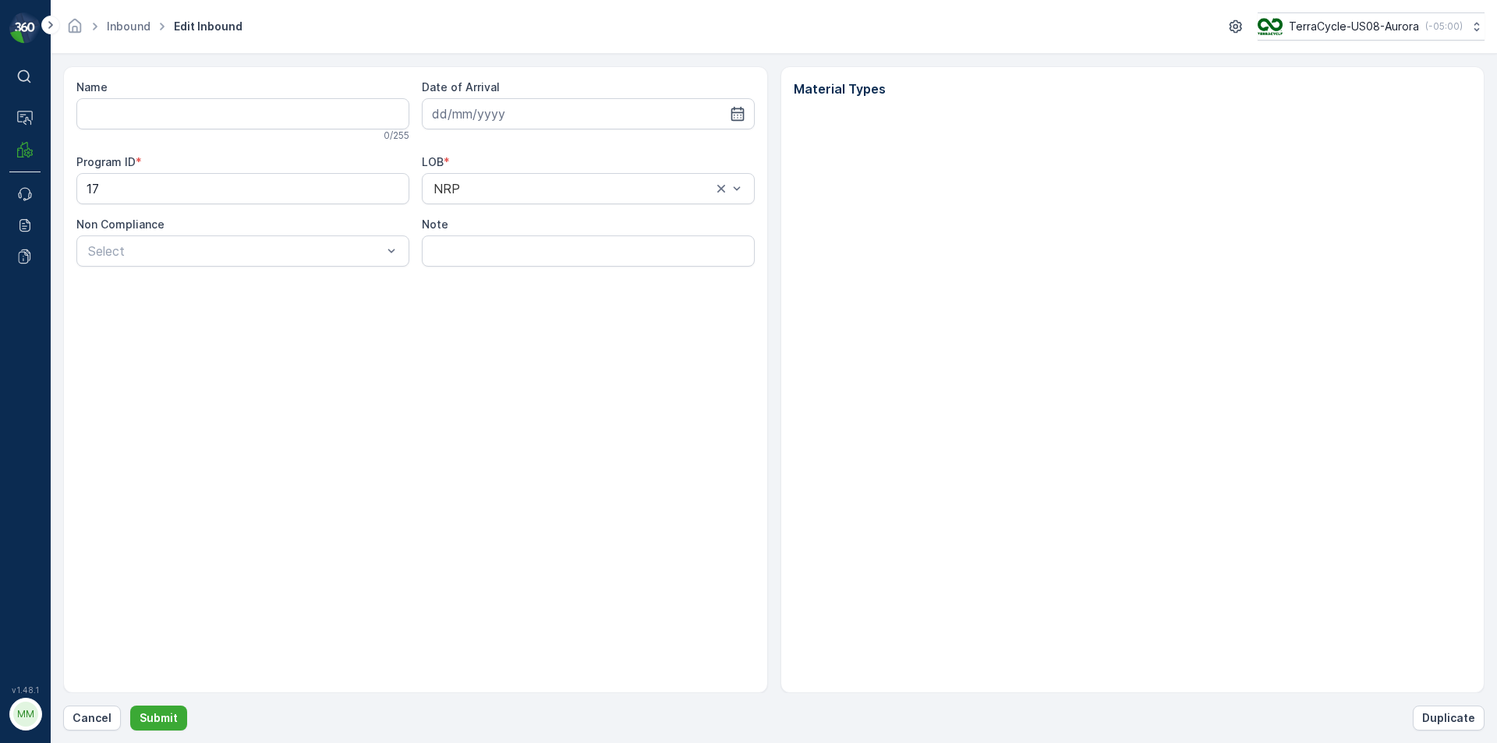
type input "1ZB799H29015219877"
type input "[DATE]"
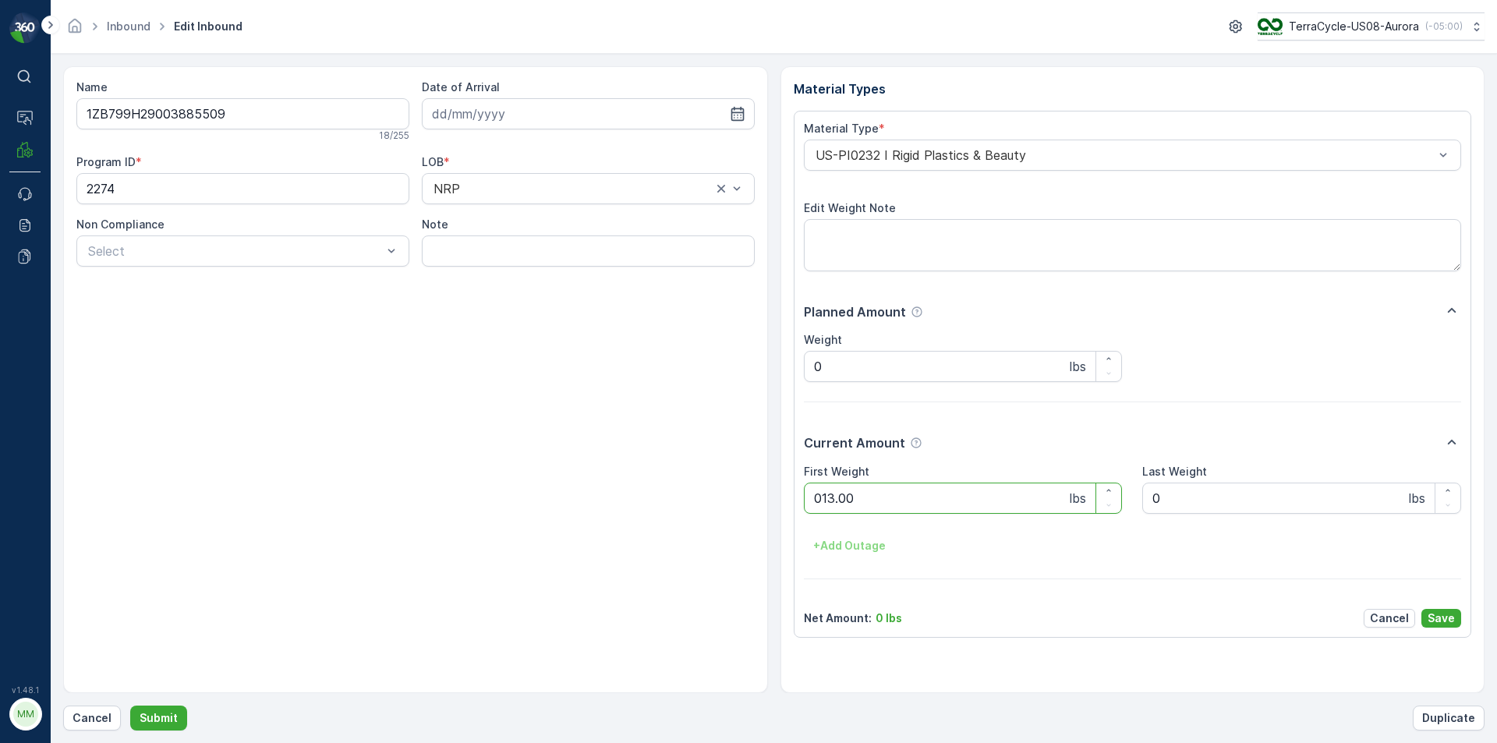
click at [130, 706] on button "Submit" at bounding box center [158, 718] width 57 height 25
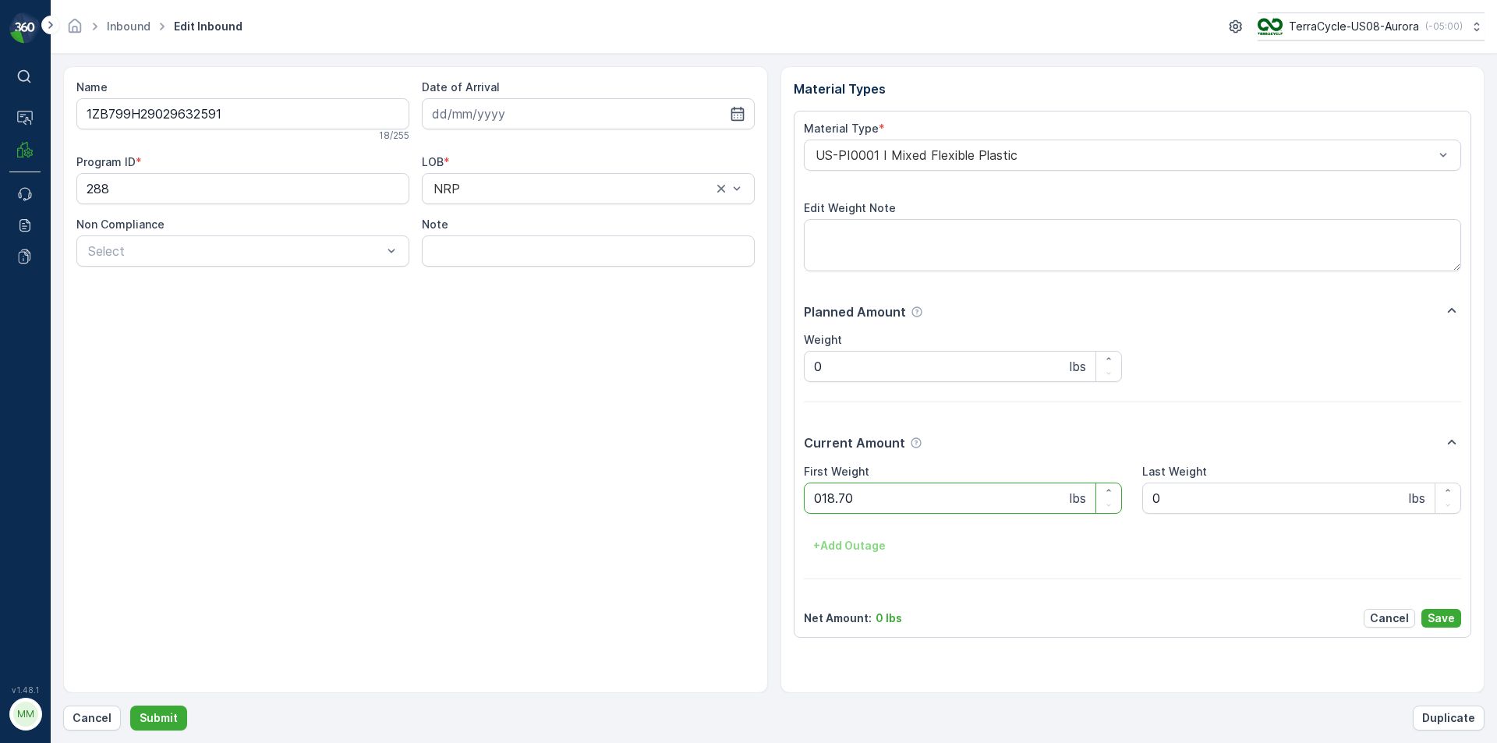
click at [130, 706] on button "Submit" at bounding box center [158, 718] width 57 height 25
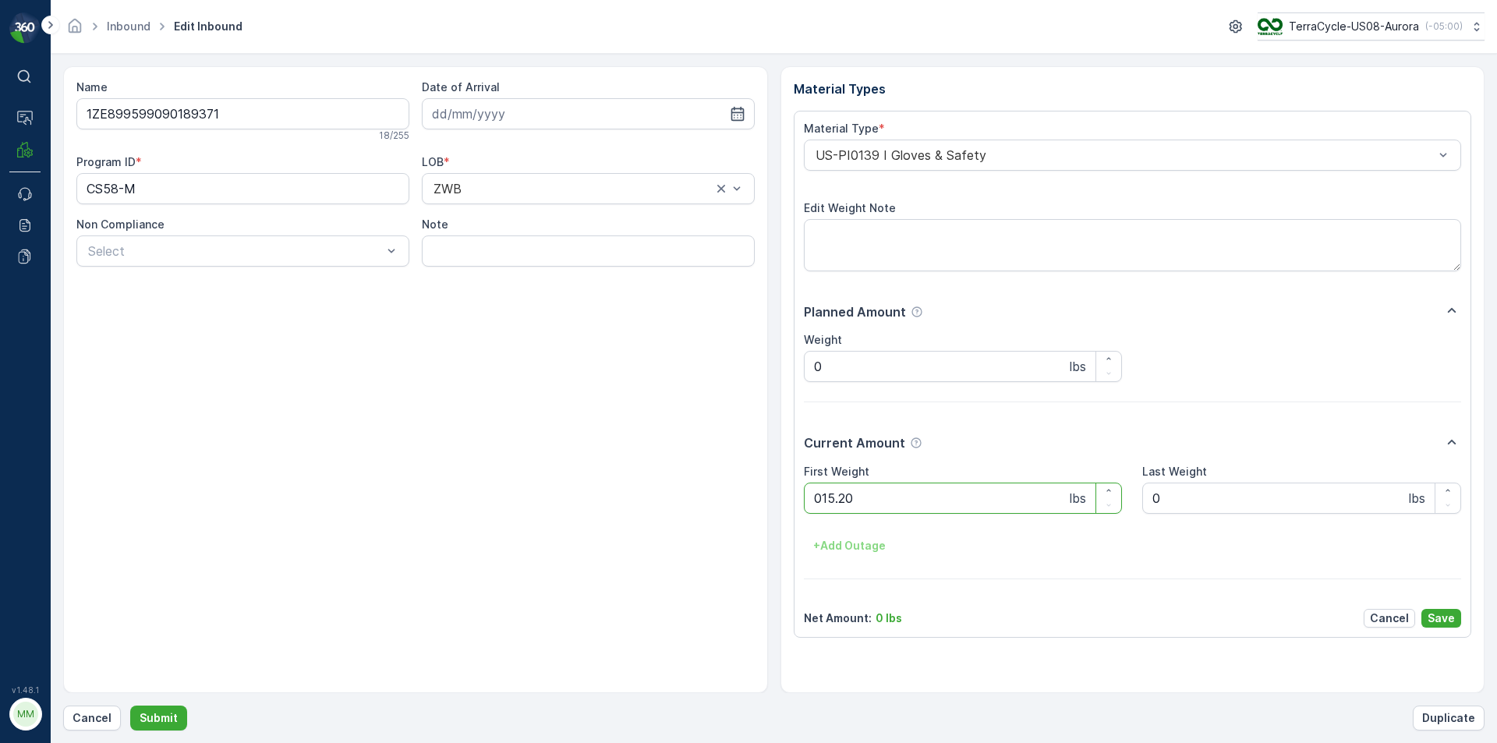
click at [130, 706] on button "Submit" at bounding box center [158, 718] width 57 height 25
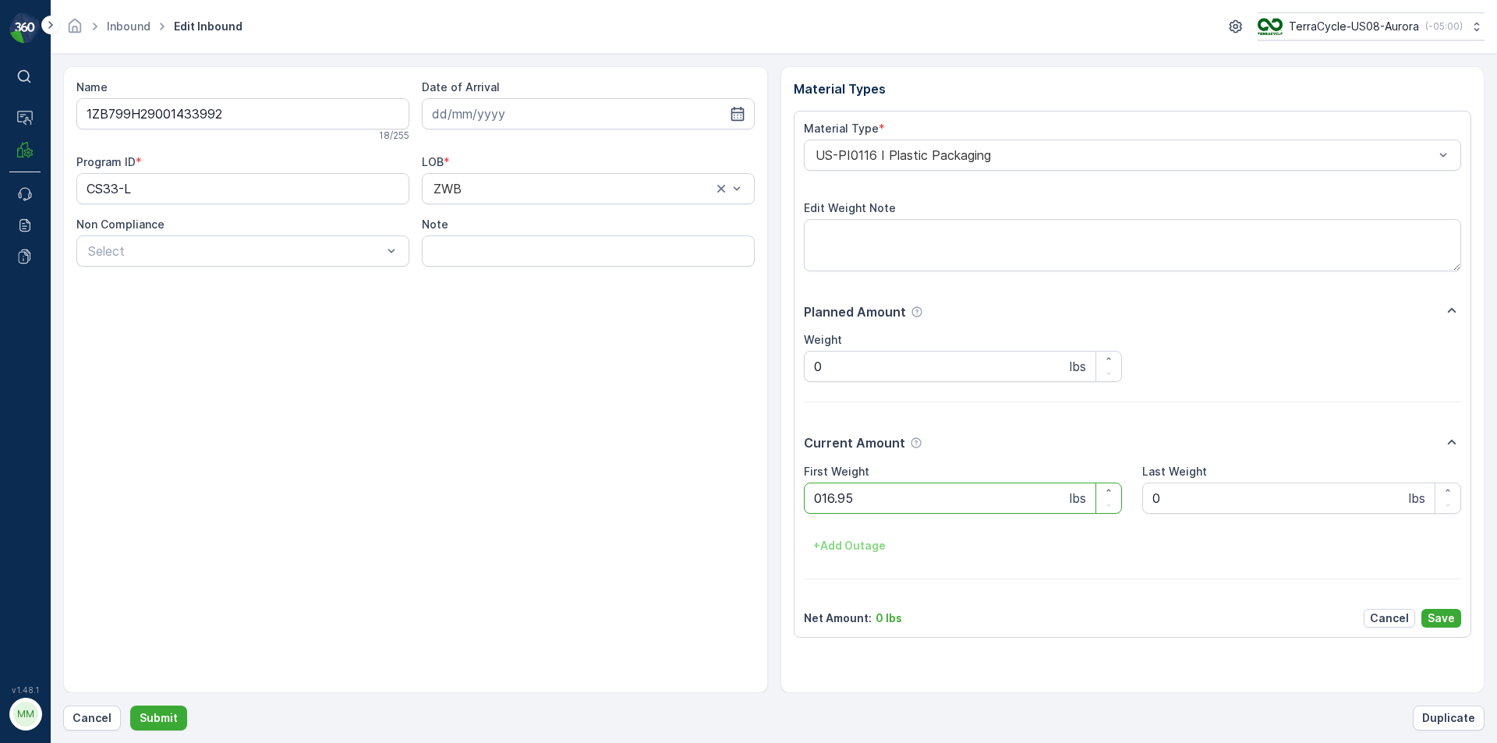
click at [130, 706] on button "Submit" at bounding box center [158, 718] width 57 height 25
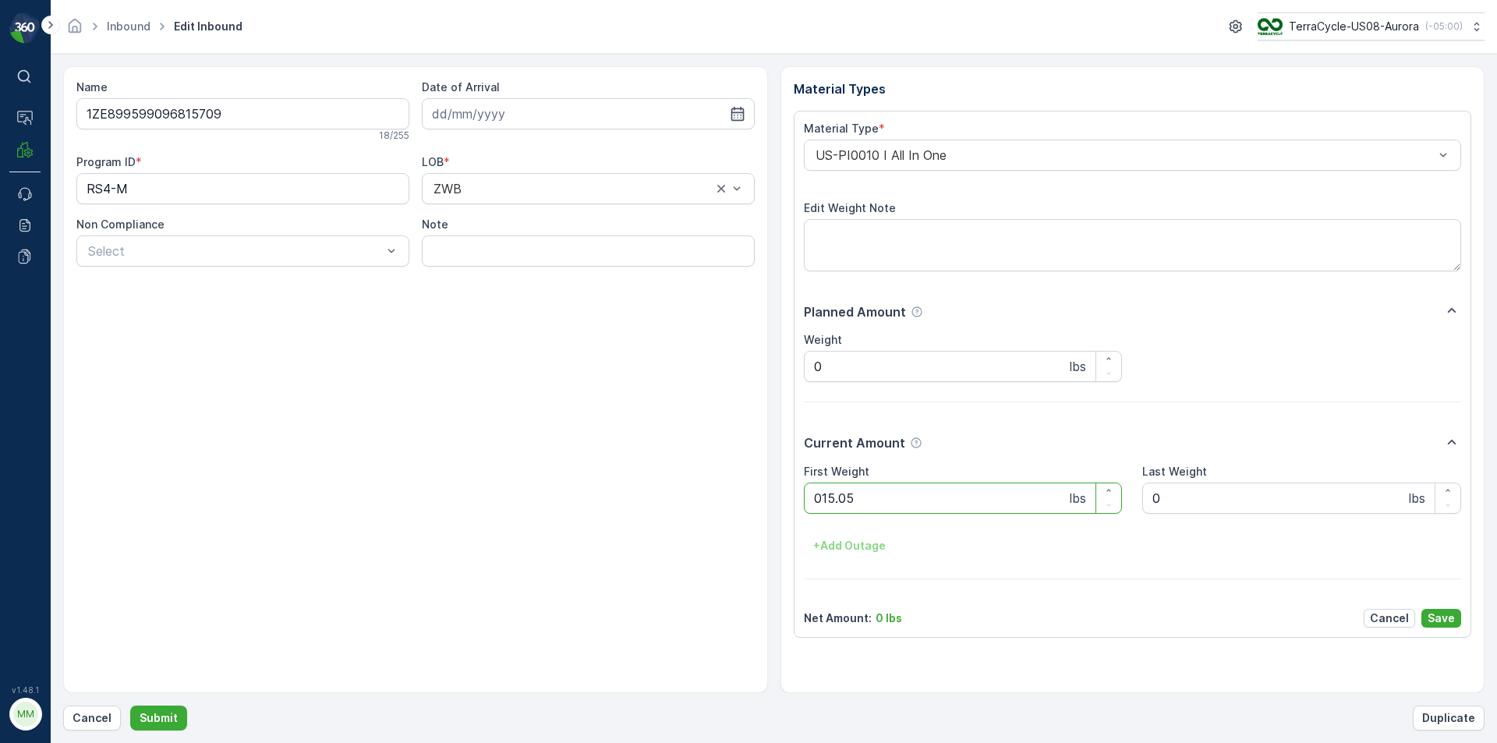
click at [130, 706] on button "Submit" at bounding box center [158, 718] width 57 height 25
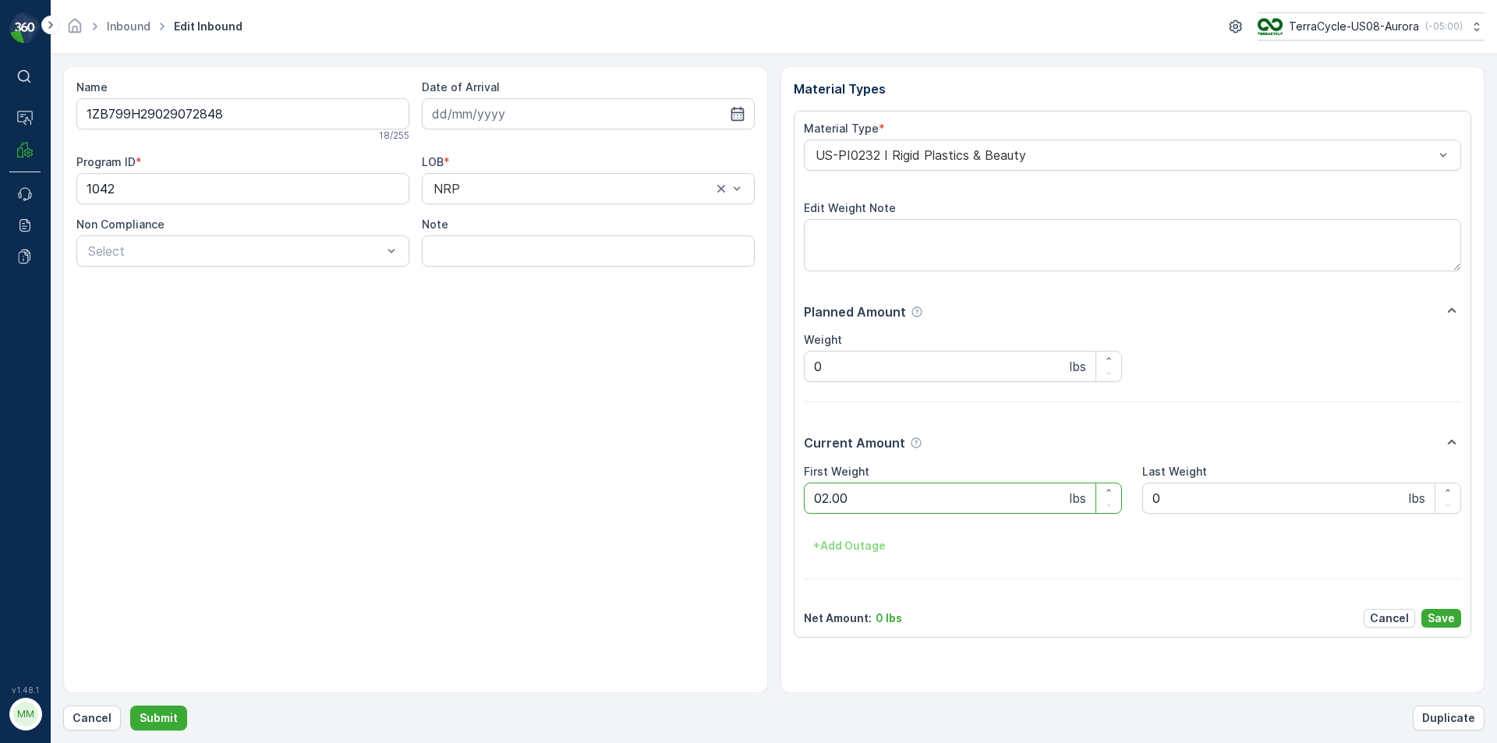
click at [130, 706] on button "Submit" at bounding box center [158, 718] width 57 height 25
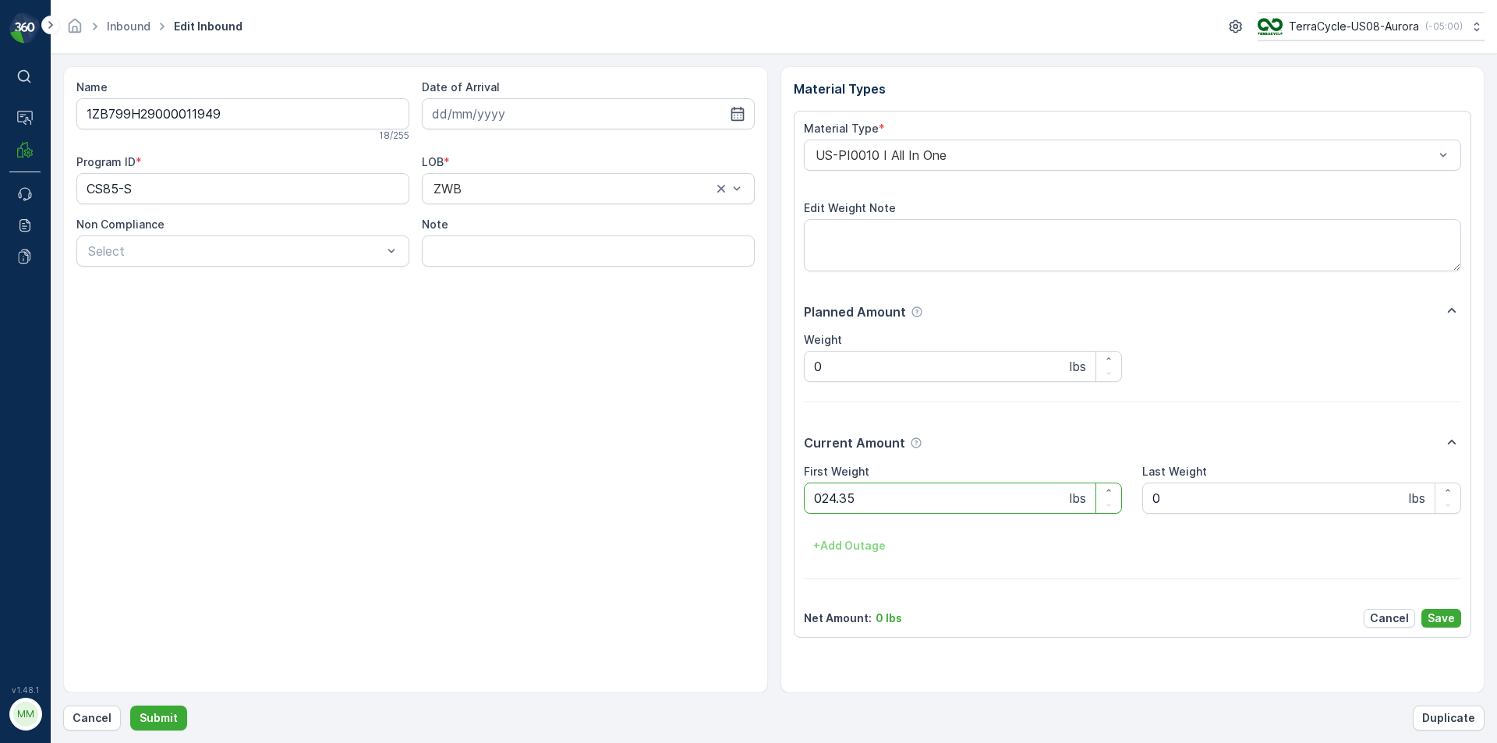
click at [130, 706] on button "Submit" at bounding box center [158, 718] width 57 height 25
